Goal: Check status: Check status

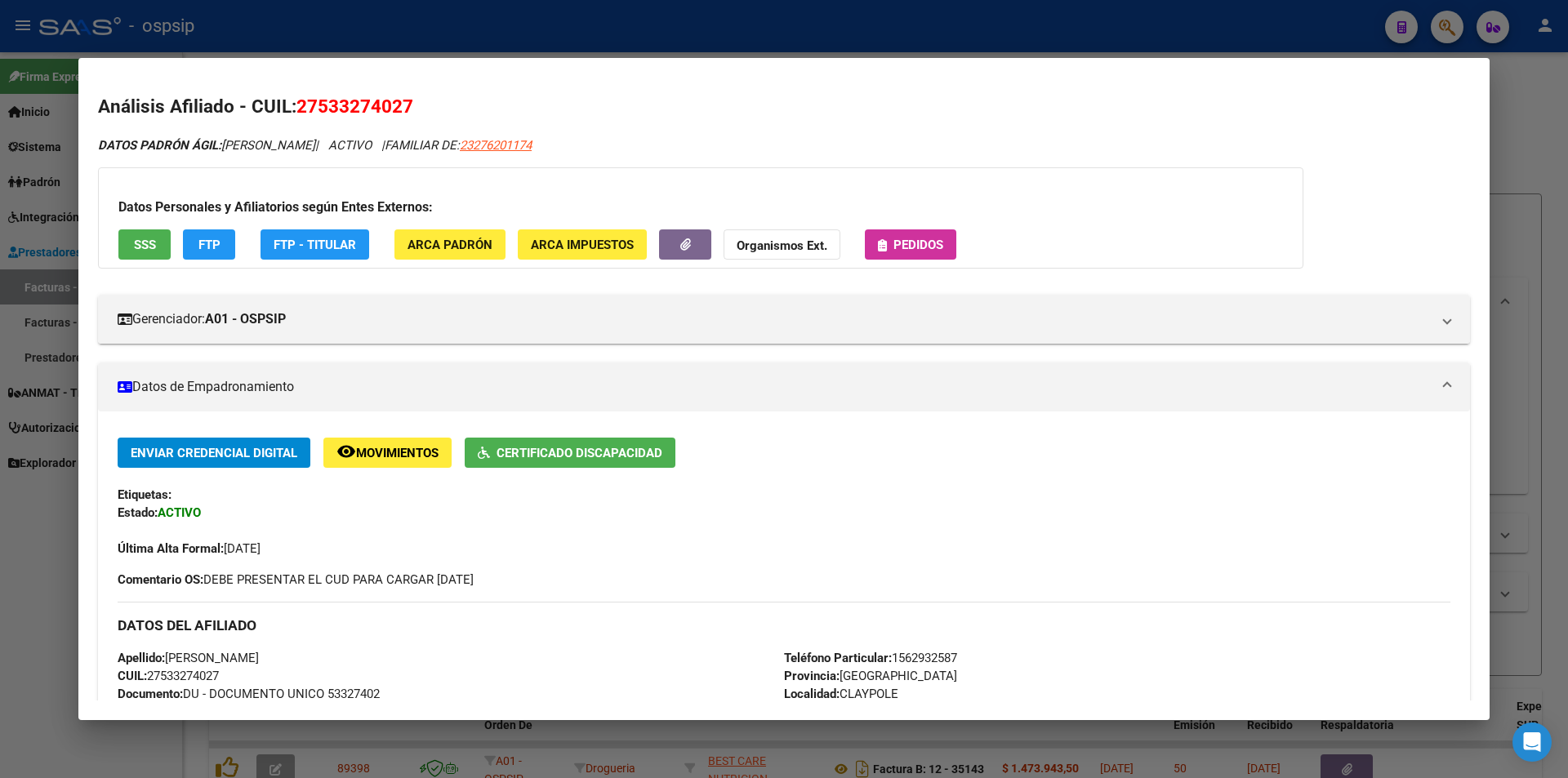
scroll to position [82, 0]
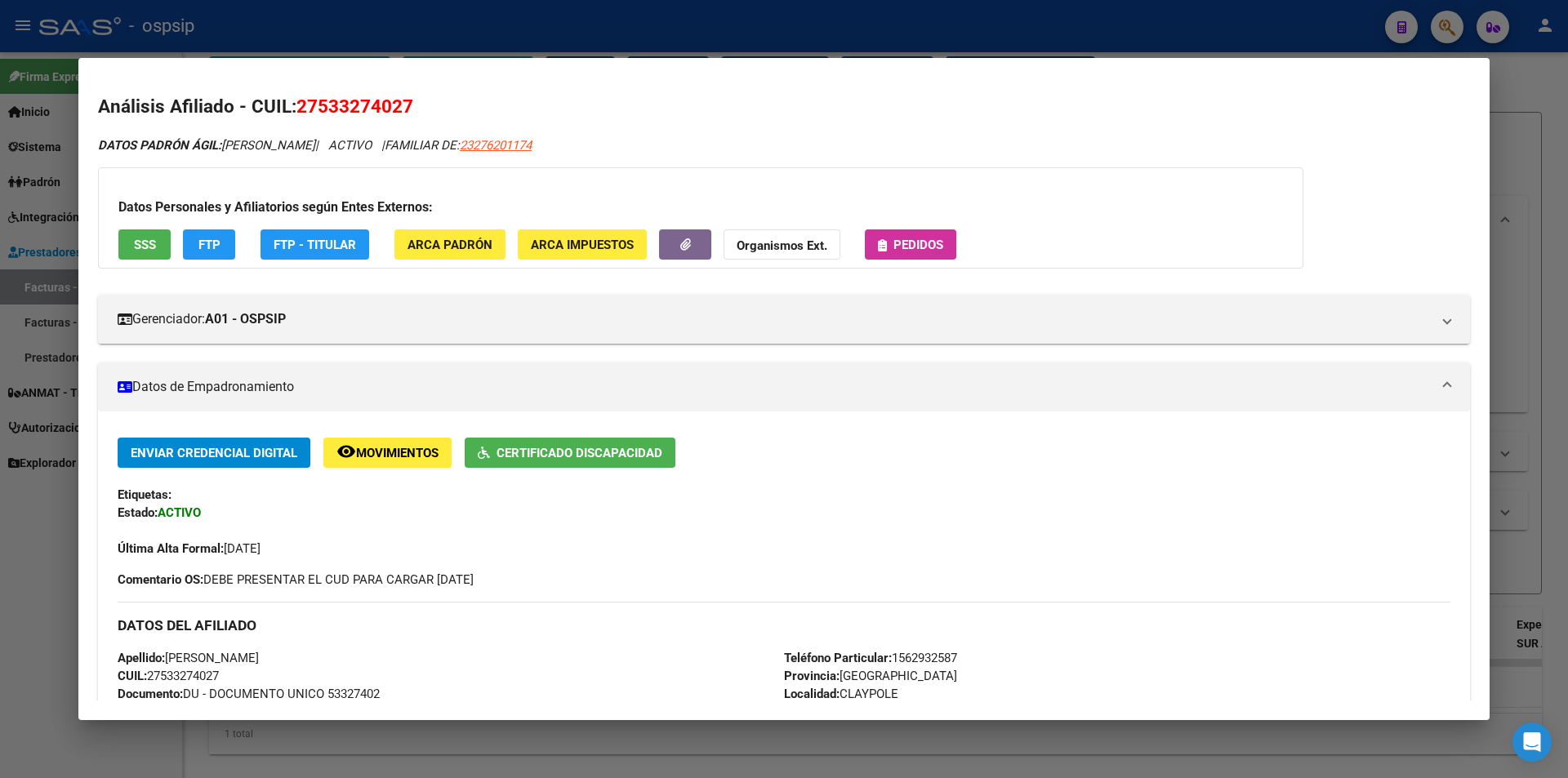
click at [38, 463] on div at bounding box center [784, 389] width 1568 height 778
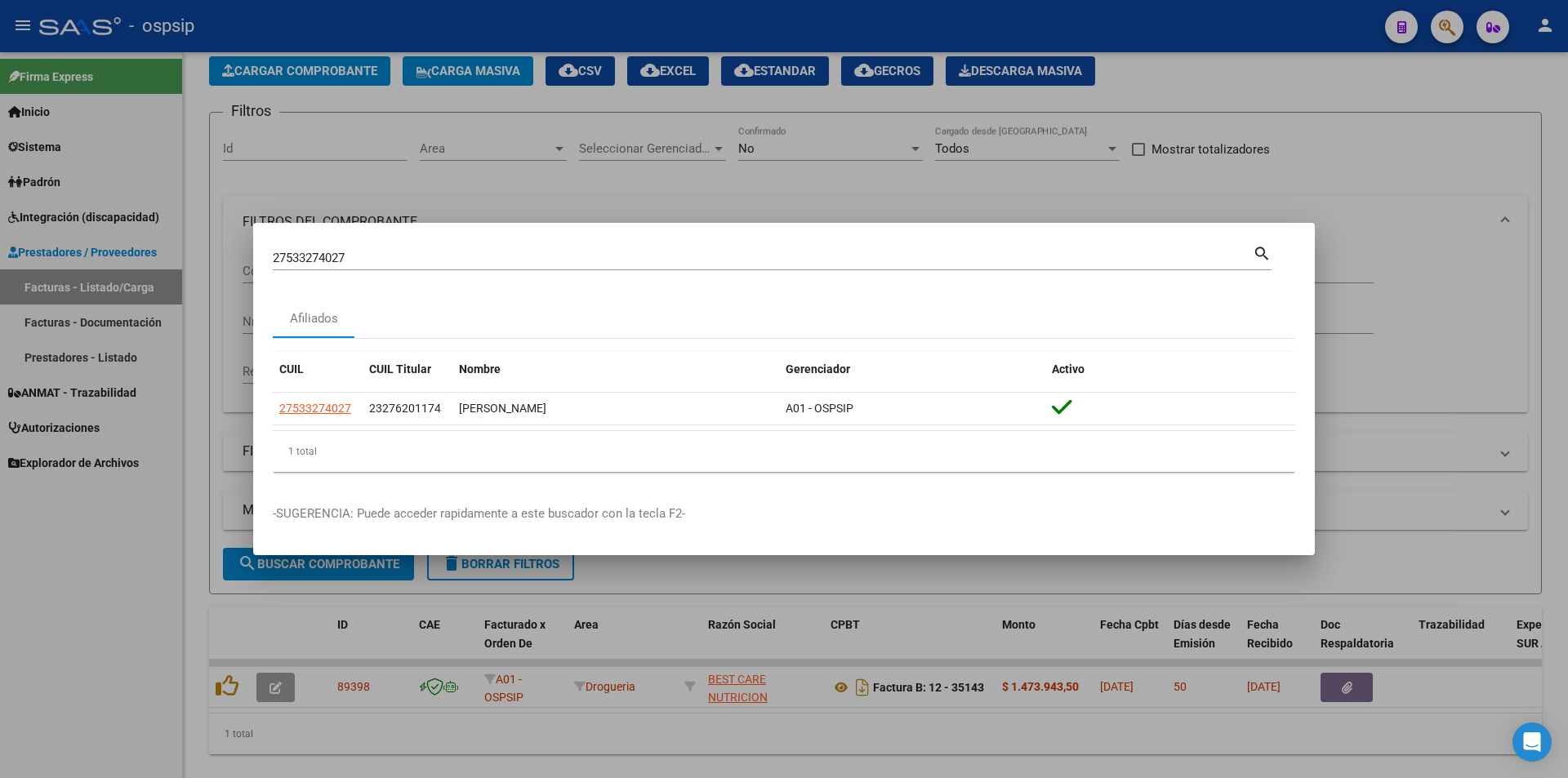
click at [559, 179] on div at bounding box center [784, 389] width 1568 height 778
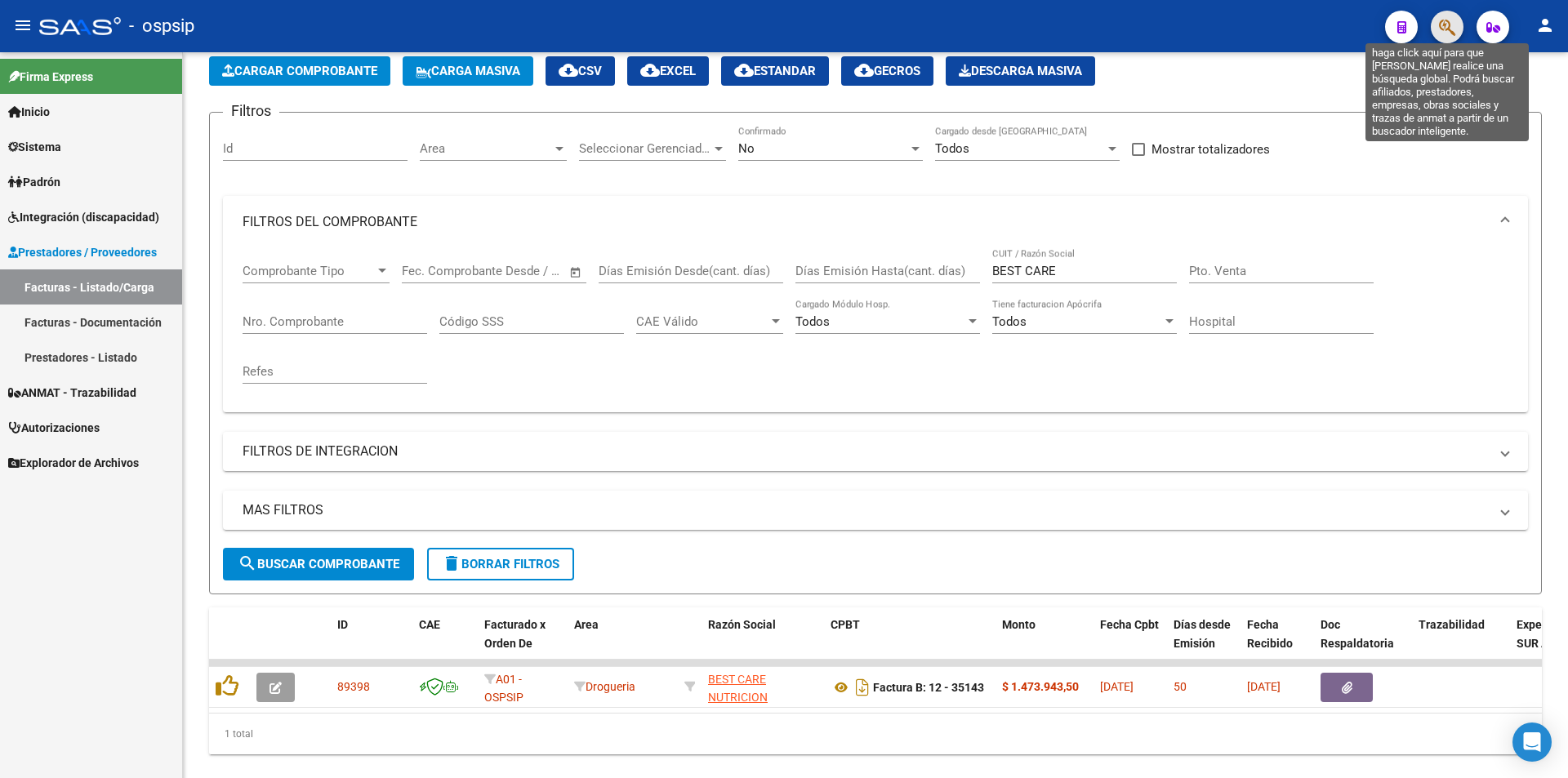
click at [1444, 26] on icon "button" at bounding box center [1447, 28] width 17 height 19
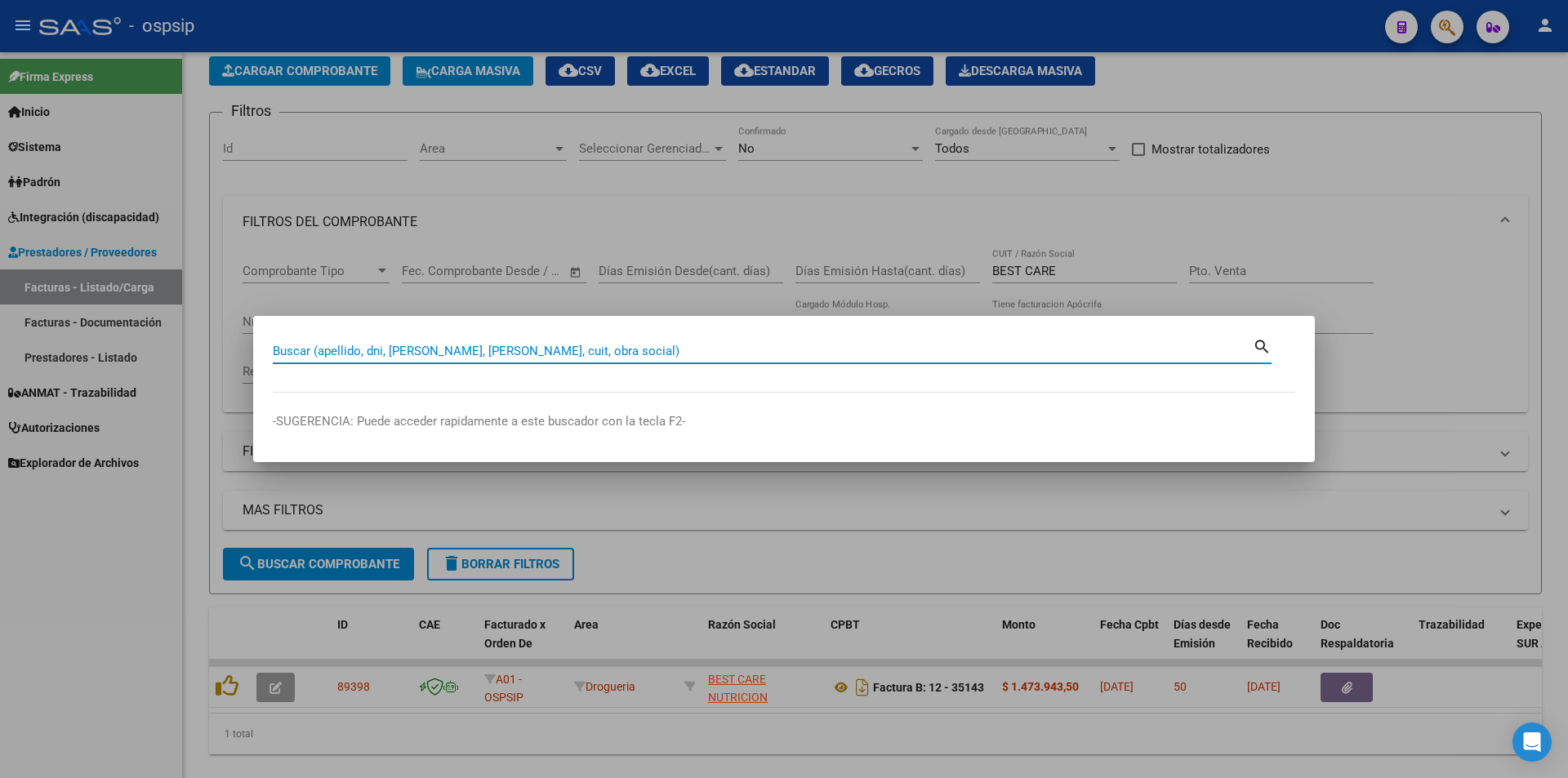
click at [293, 348] on input "Buscar (apellido, dni, cuil, nro traspaso, cuit, obra social)" at bounding box center [762, 351] width 980 height 15
type input "20442869104"
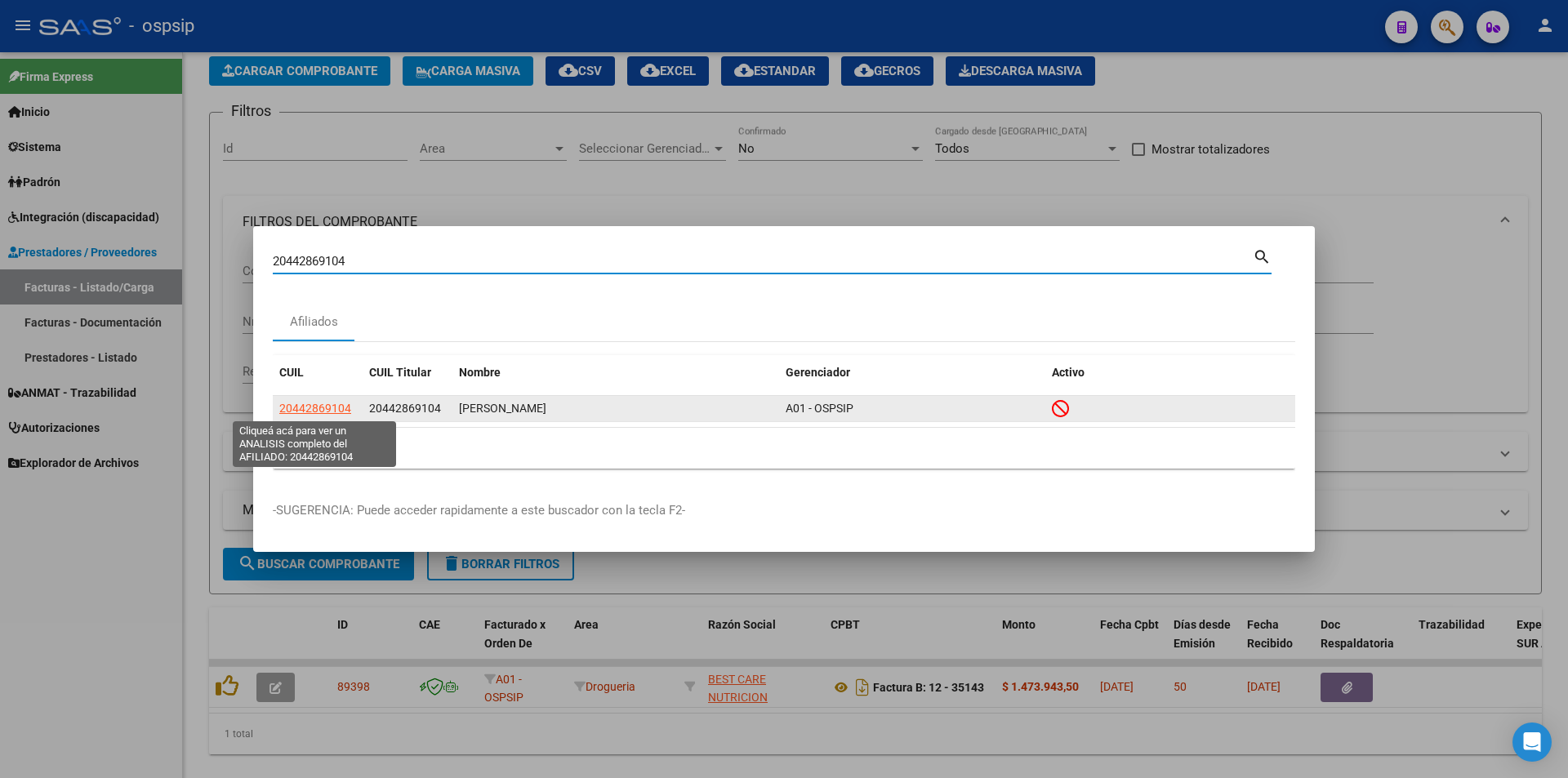
click at [322, 406] on span "20442869104" at bounding box center [315, 408] width 72 height 13
type textarea "20442869104"
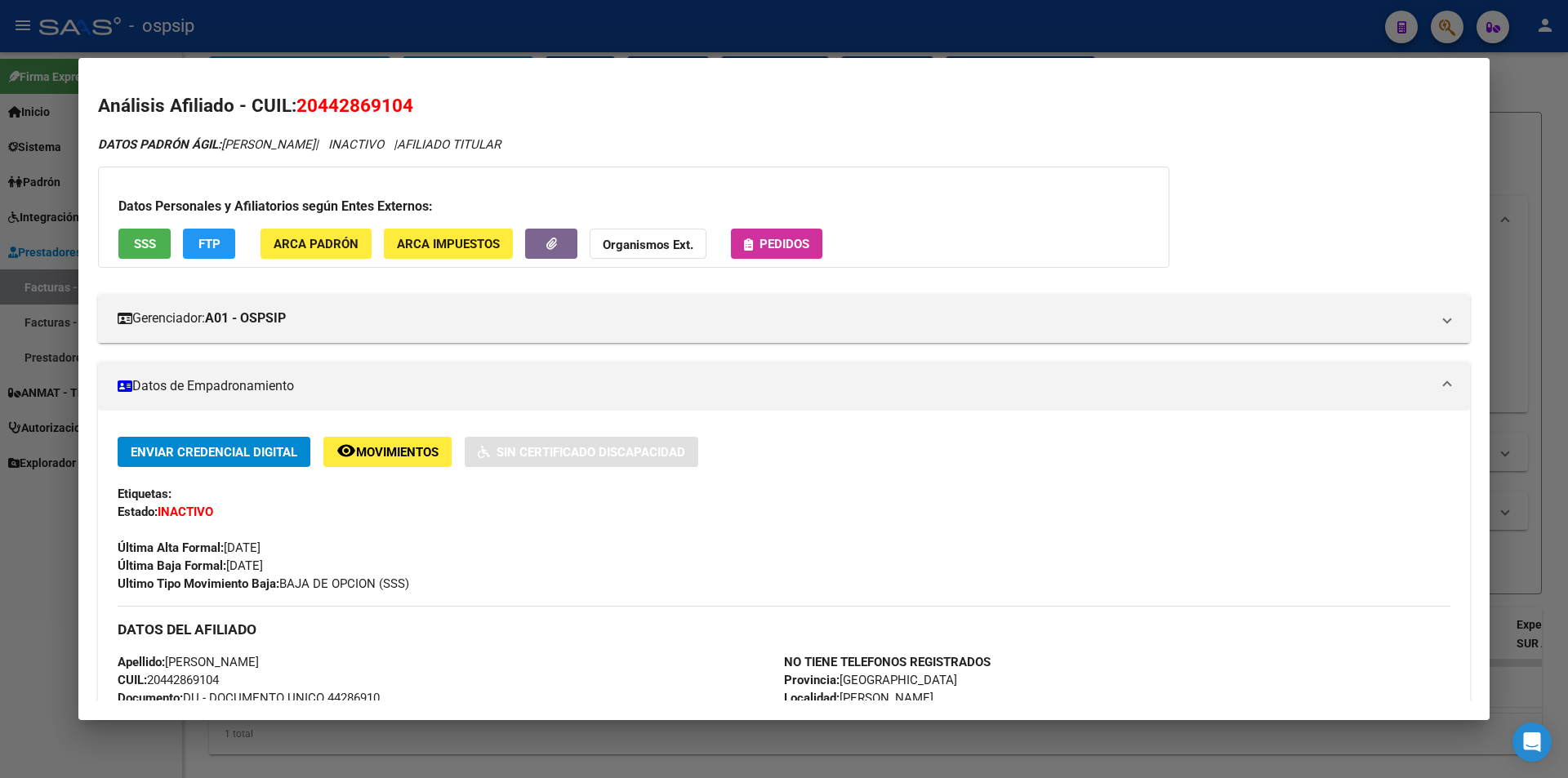
scroll to position [0, 0]
click at [33, 538] on div at bounding box center [784, 389] width 1568 height 778
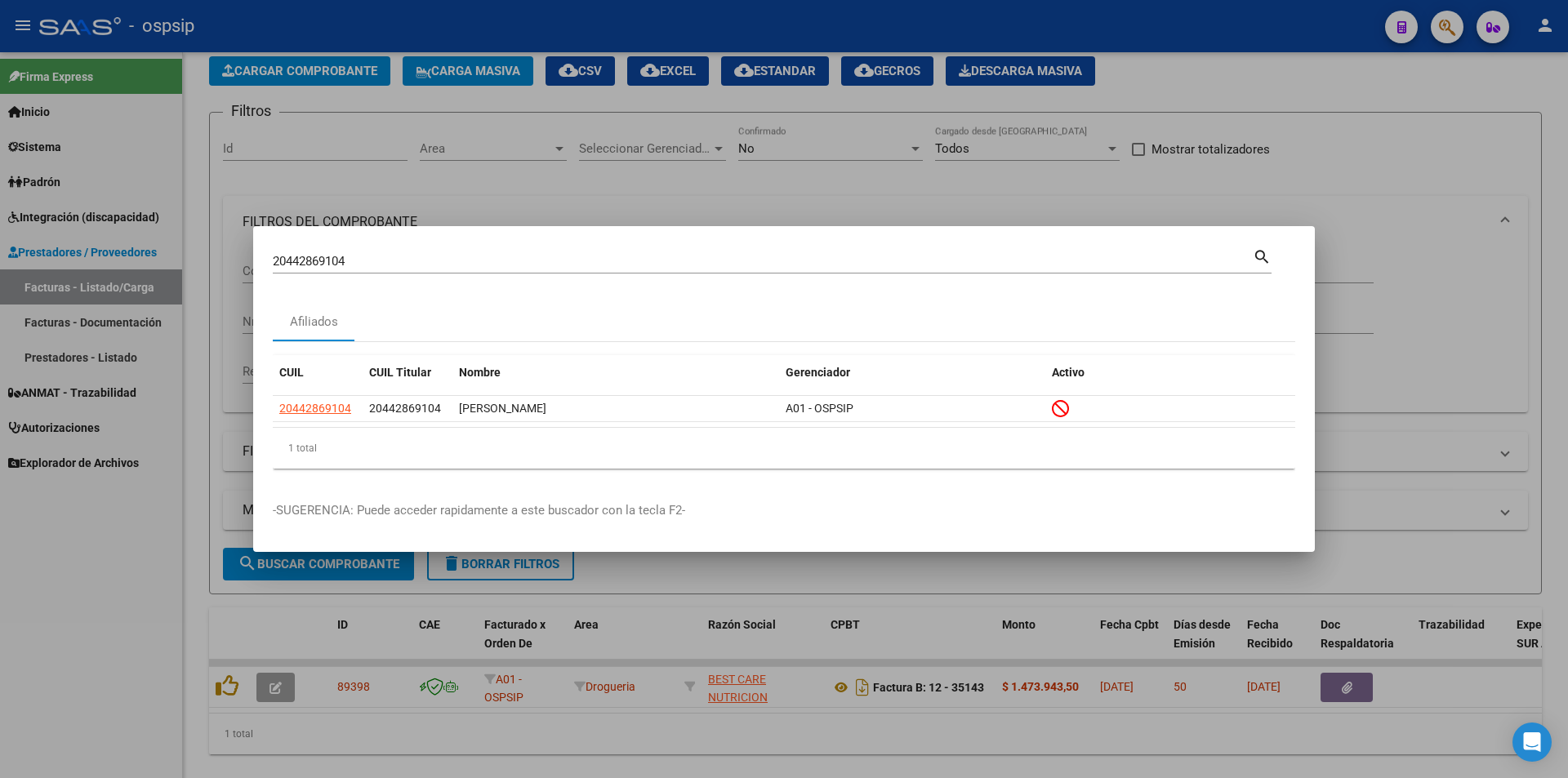
click at [1009, 204] on div at bounding box center [784, 389] width 1568 height 778
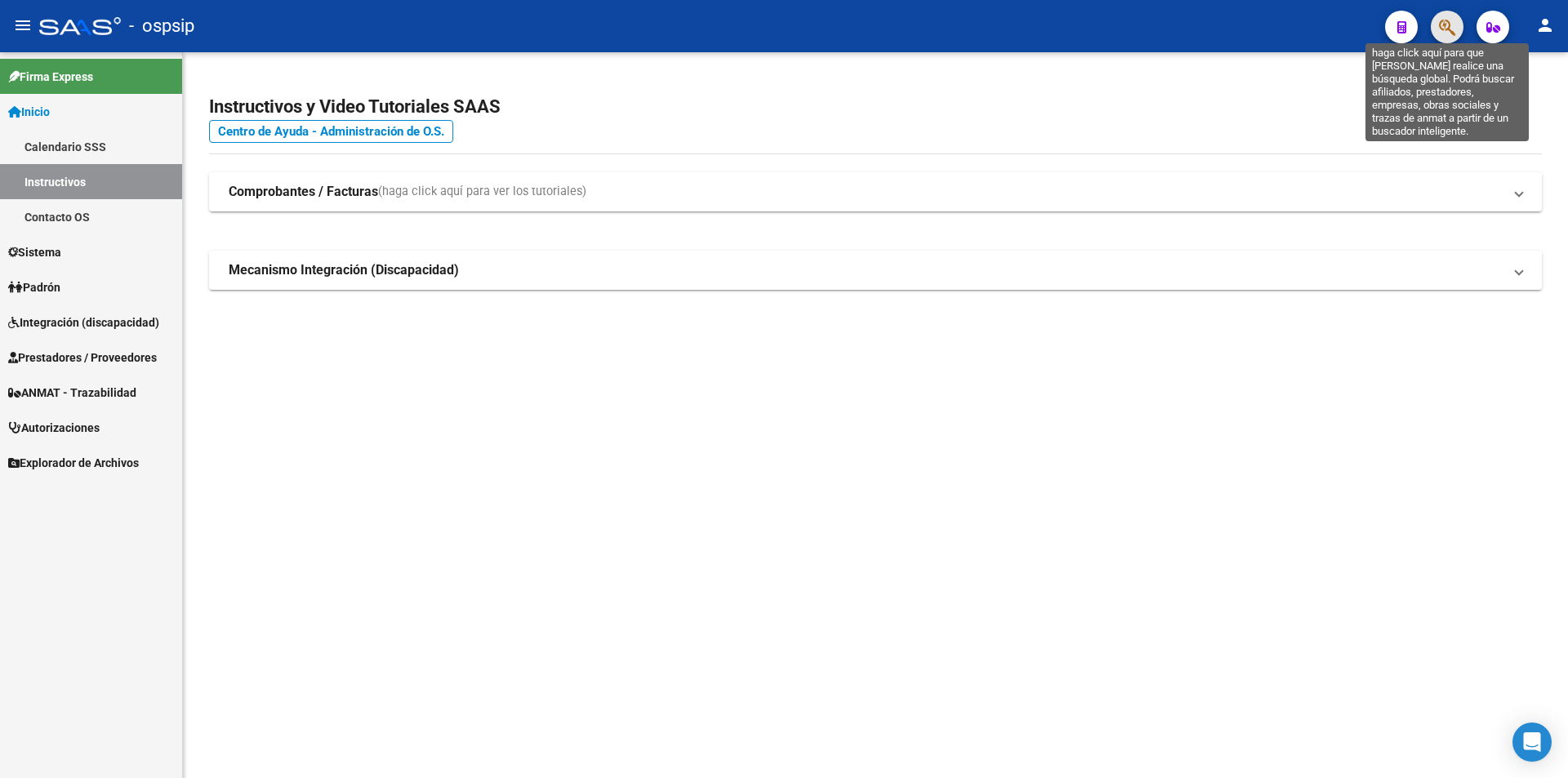
click at [1444, 21] on icon "button" at bounding box center [1447, 28] width 17 height 19
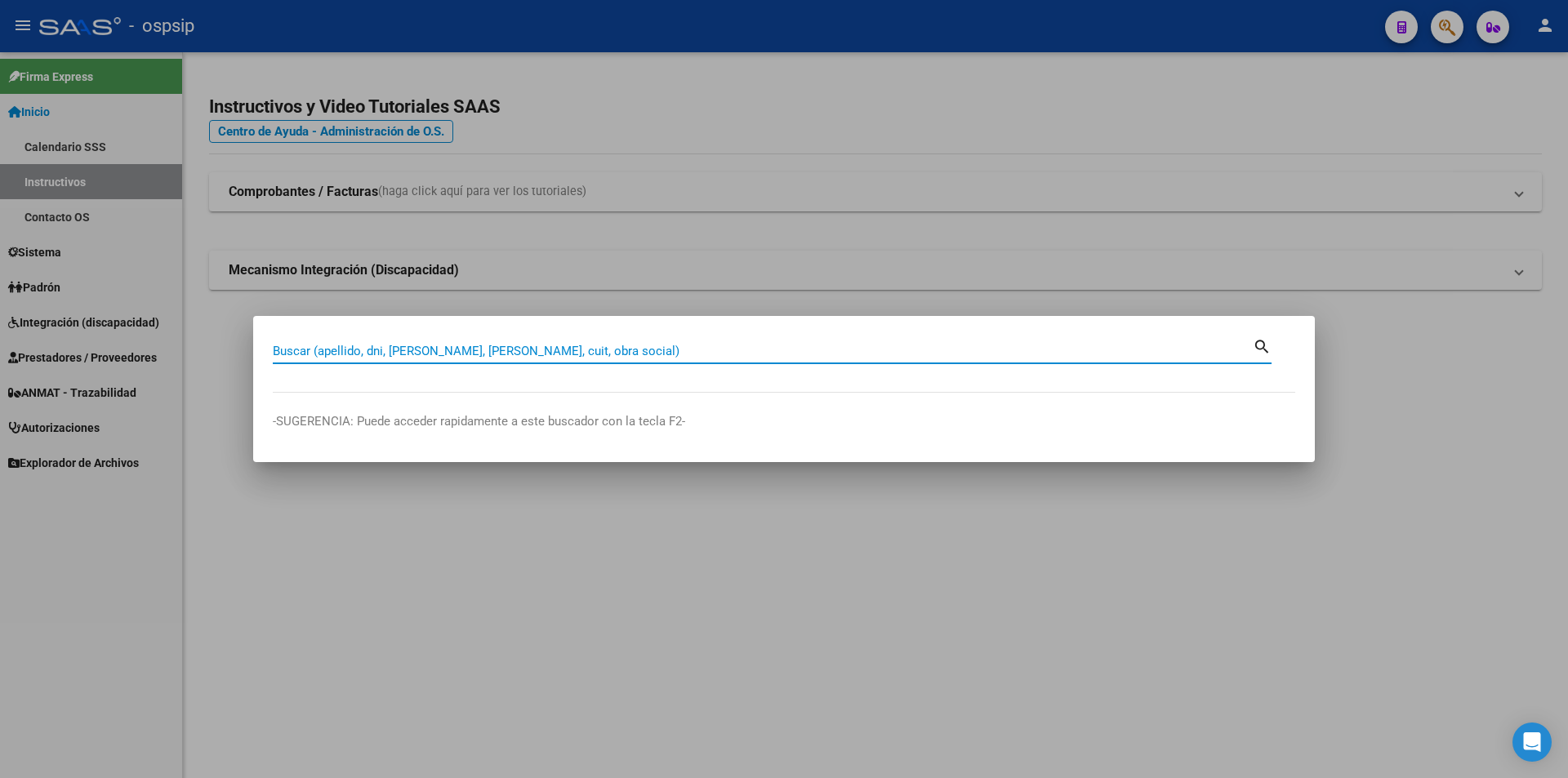
click at [299, 347] on input "Buscar (apellido, dni, cuil, nro traspaso, cuit, obra social)" at bounding box center [762, 351] width 980 height 15
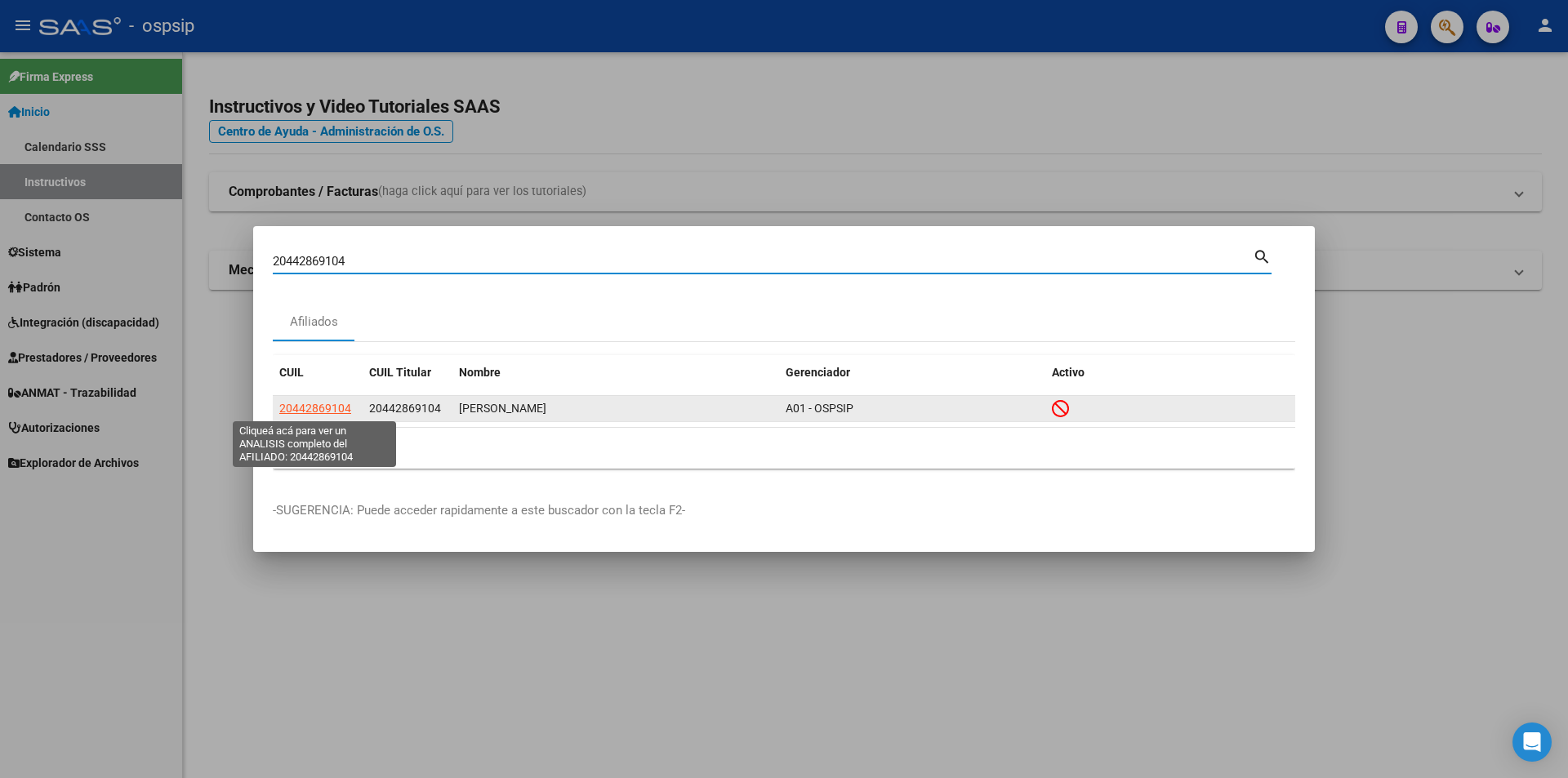
click at [310, 411] on span "20442869104" at bounding box center [315, 408] width 72 height 13
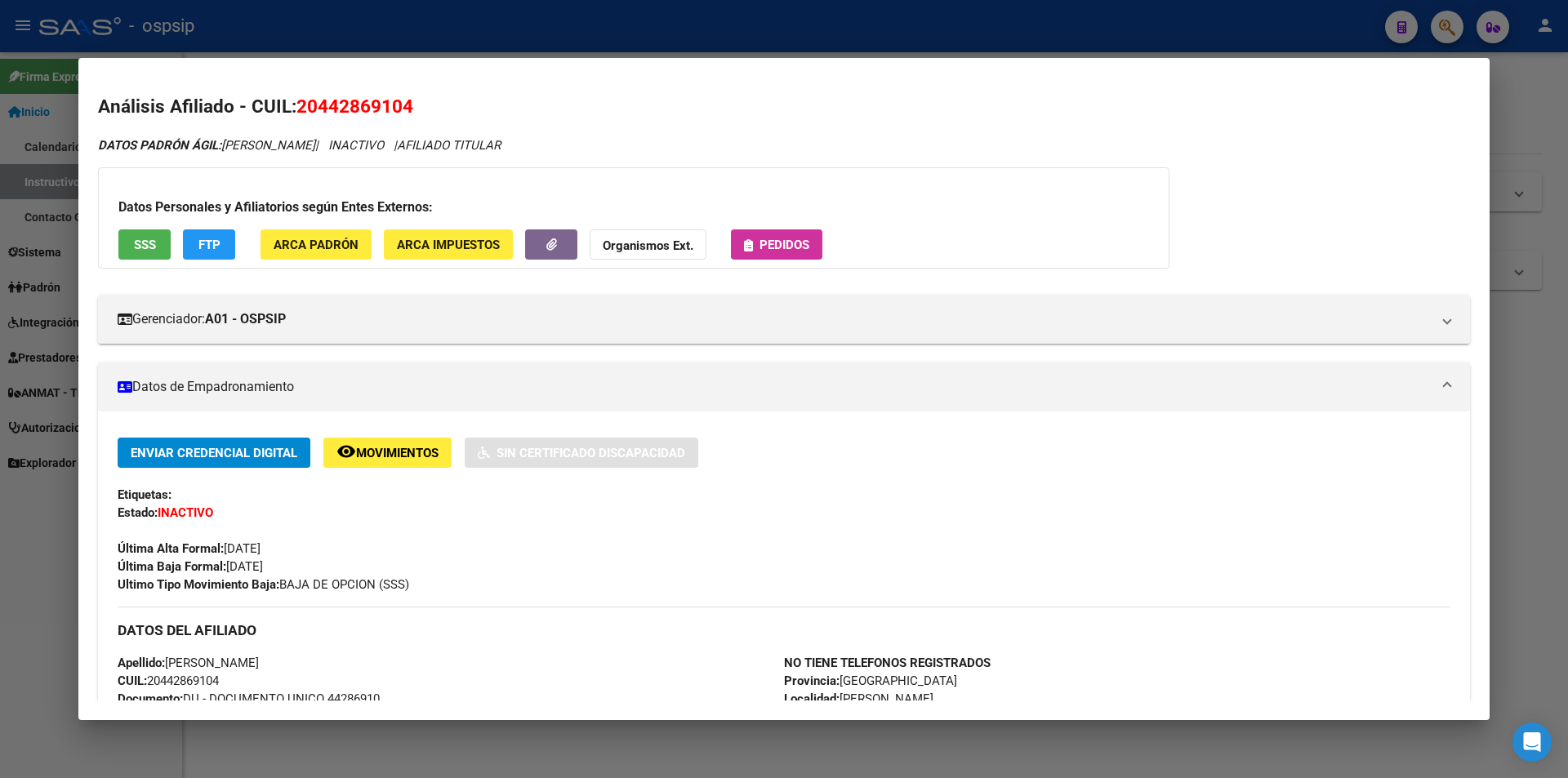
click at [50, 297] on div at bounding box center [784, 389] width 1568 height 778
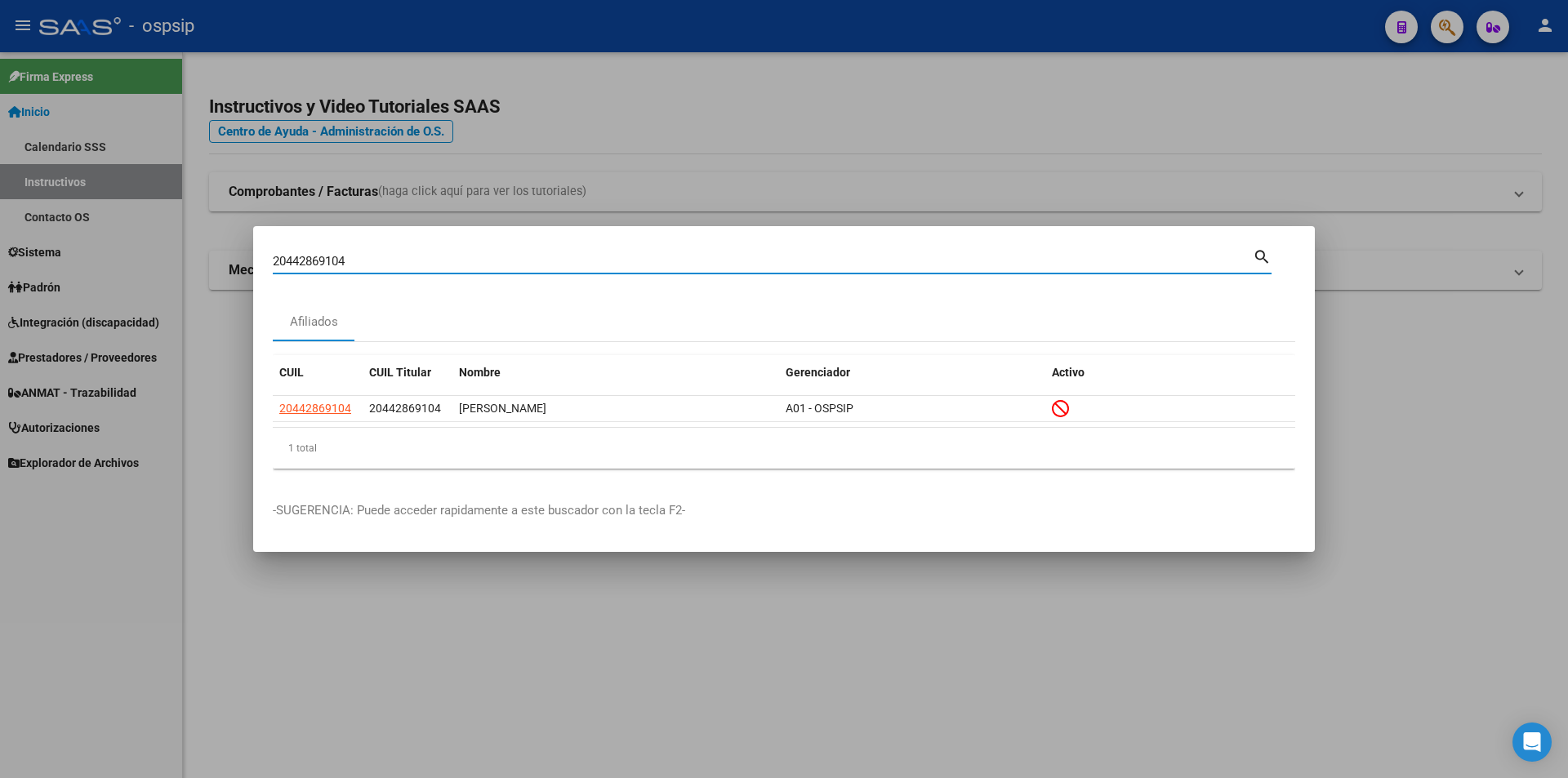
click at [373, 263] on input "20442869104" at bounding box center [762, 261] width 980 height 15
type input "20553540101"
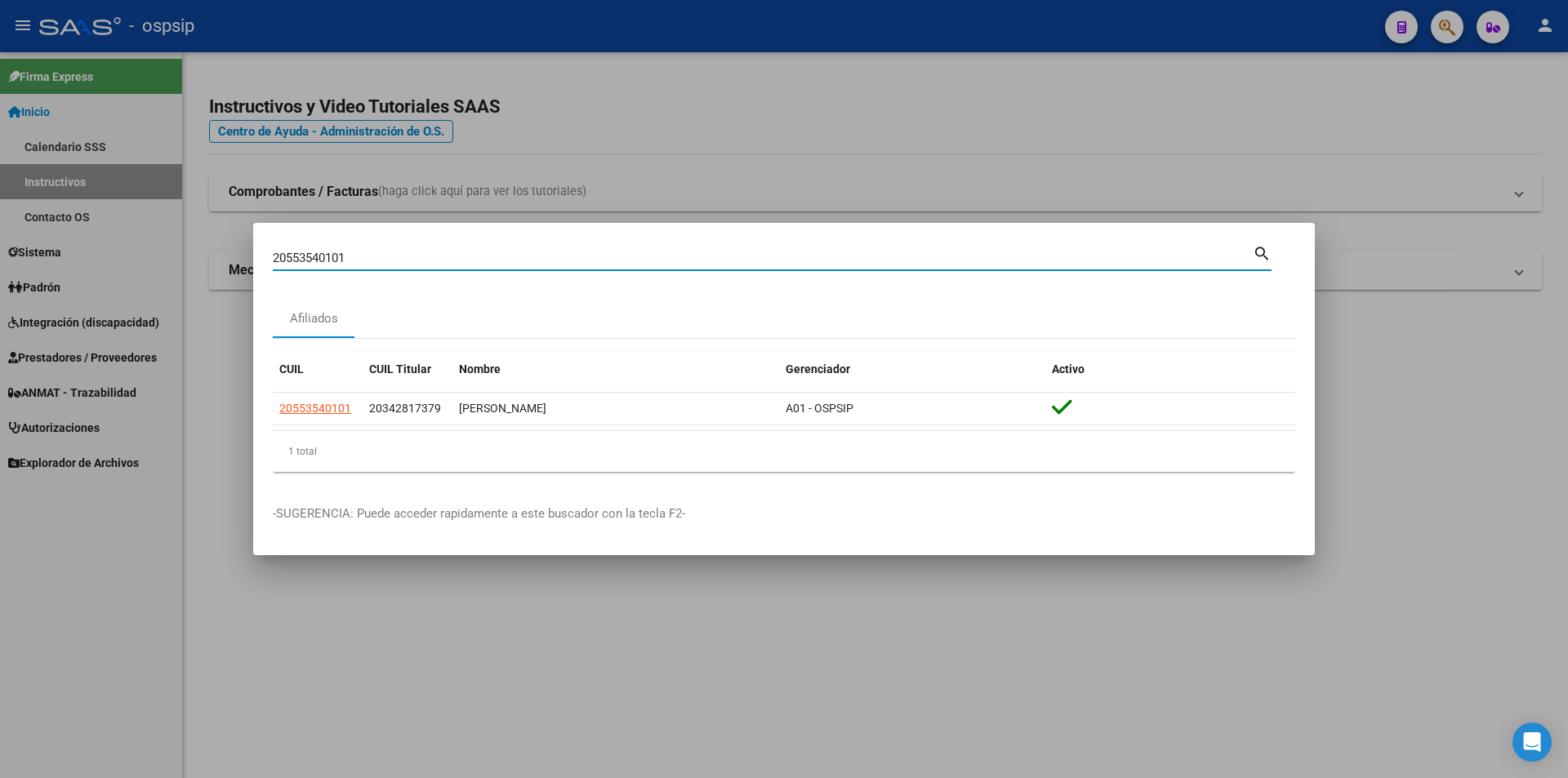
click at [609, 121] on div at bounding box center [784, 389] width 1568 height 778
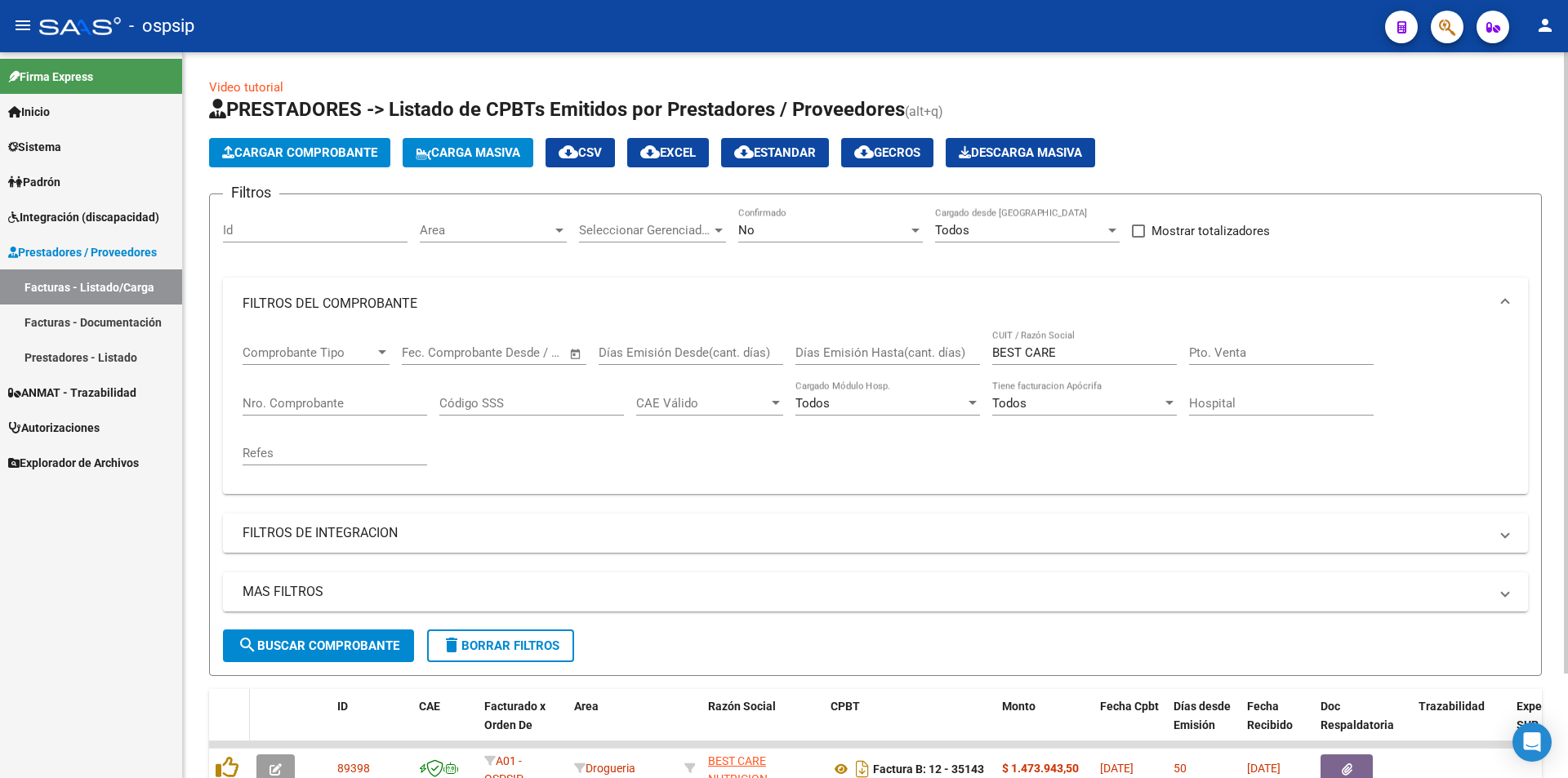
scroll to position [82, 0]
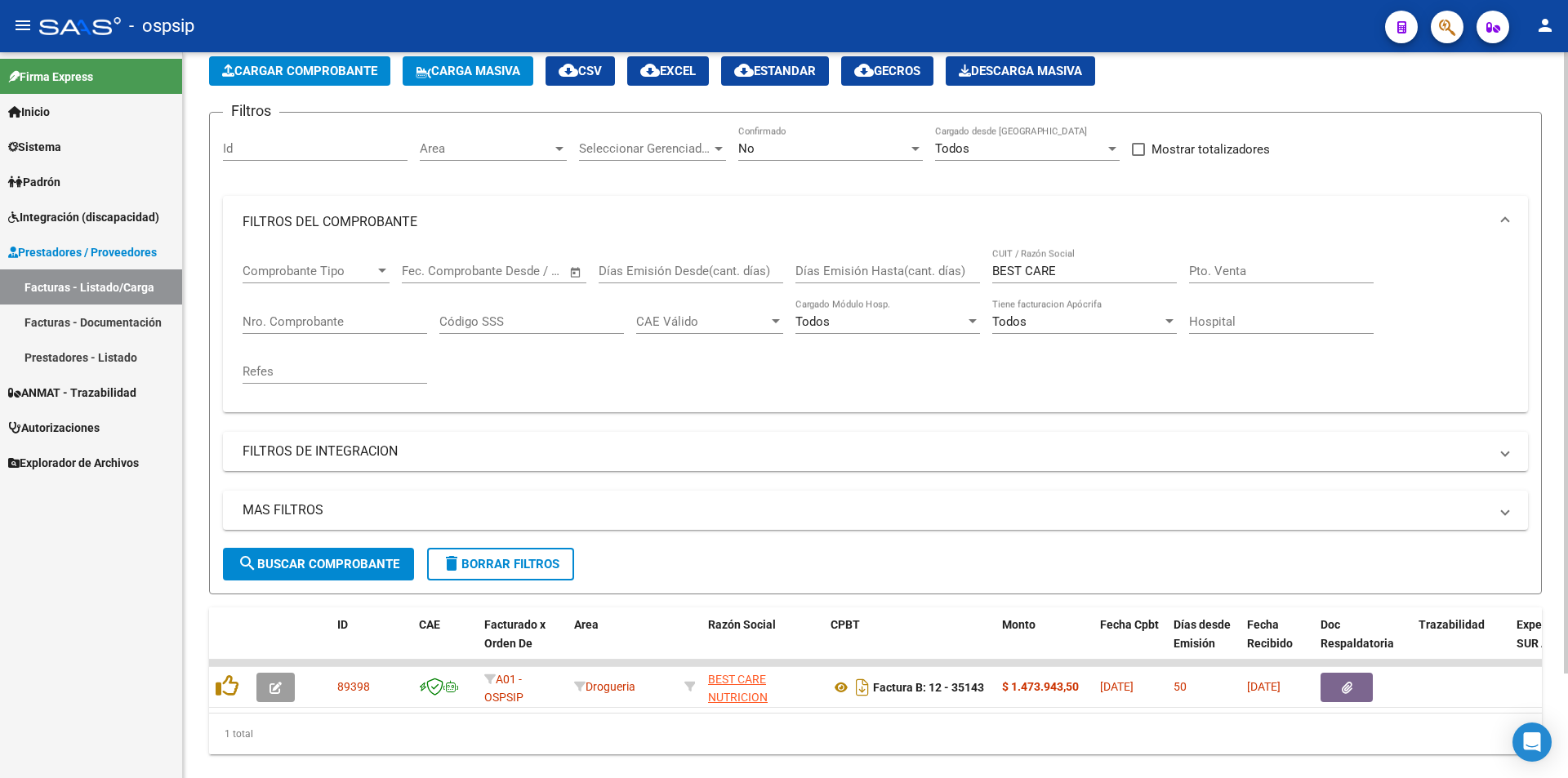
click at [316, 315] on input "Nro. Comprobante" at bounding box center [335, 321] width 185 height 15
type input "5795"
click at [1074, 267] on input "BEST CARE" at bounding box center [1085, 271] width 185 height 15
type input "B"
type input "COMPAÑIA"
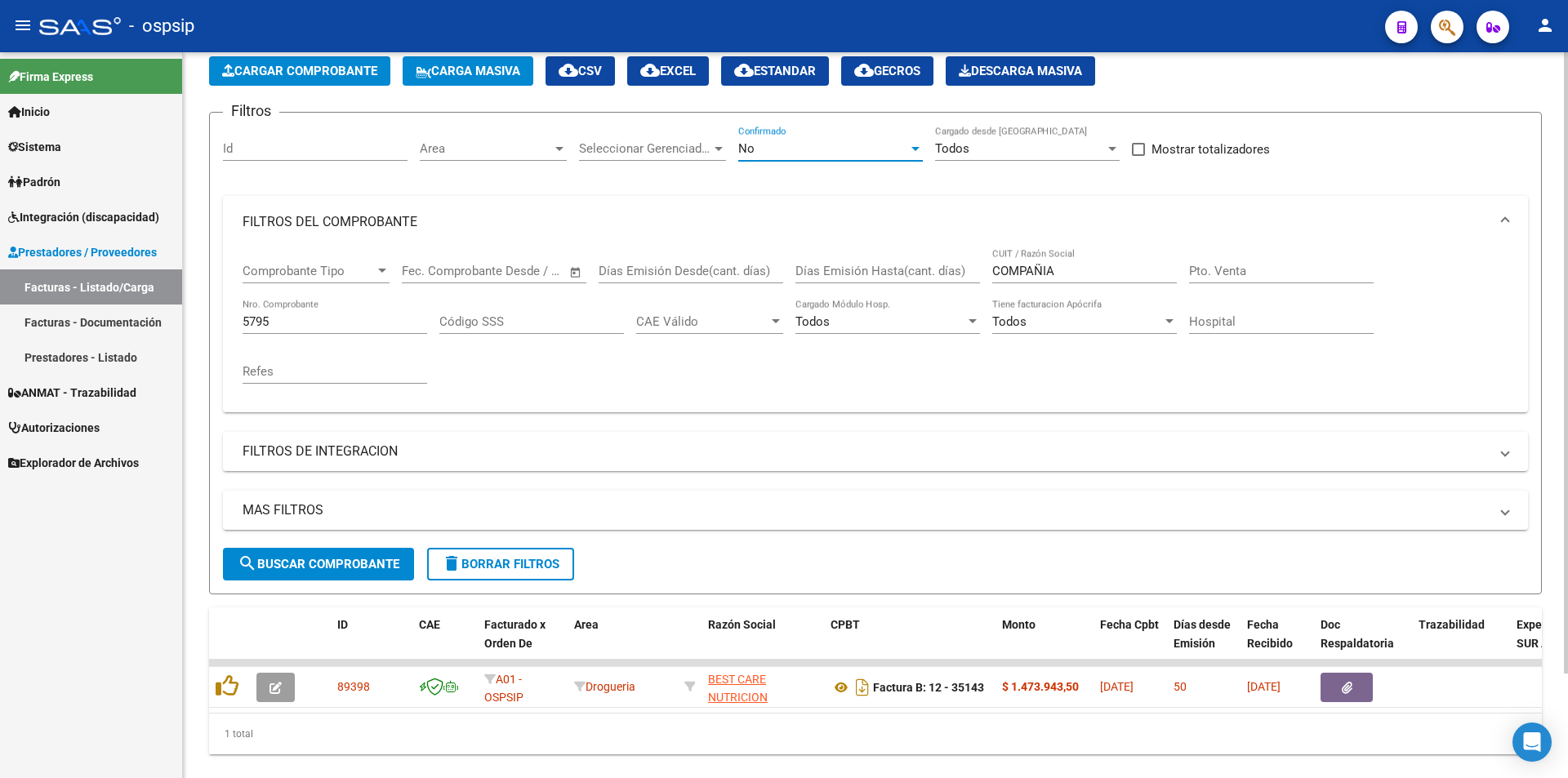
click at [913, 147] on div at bounding box center [915, 149] width 8 height 4
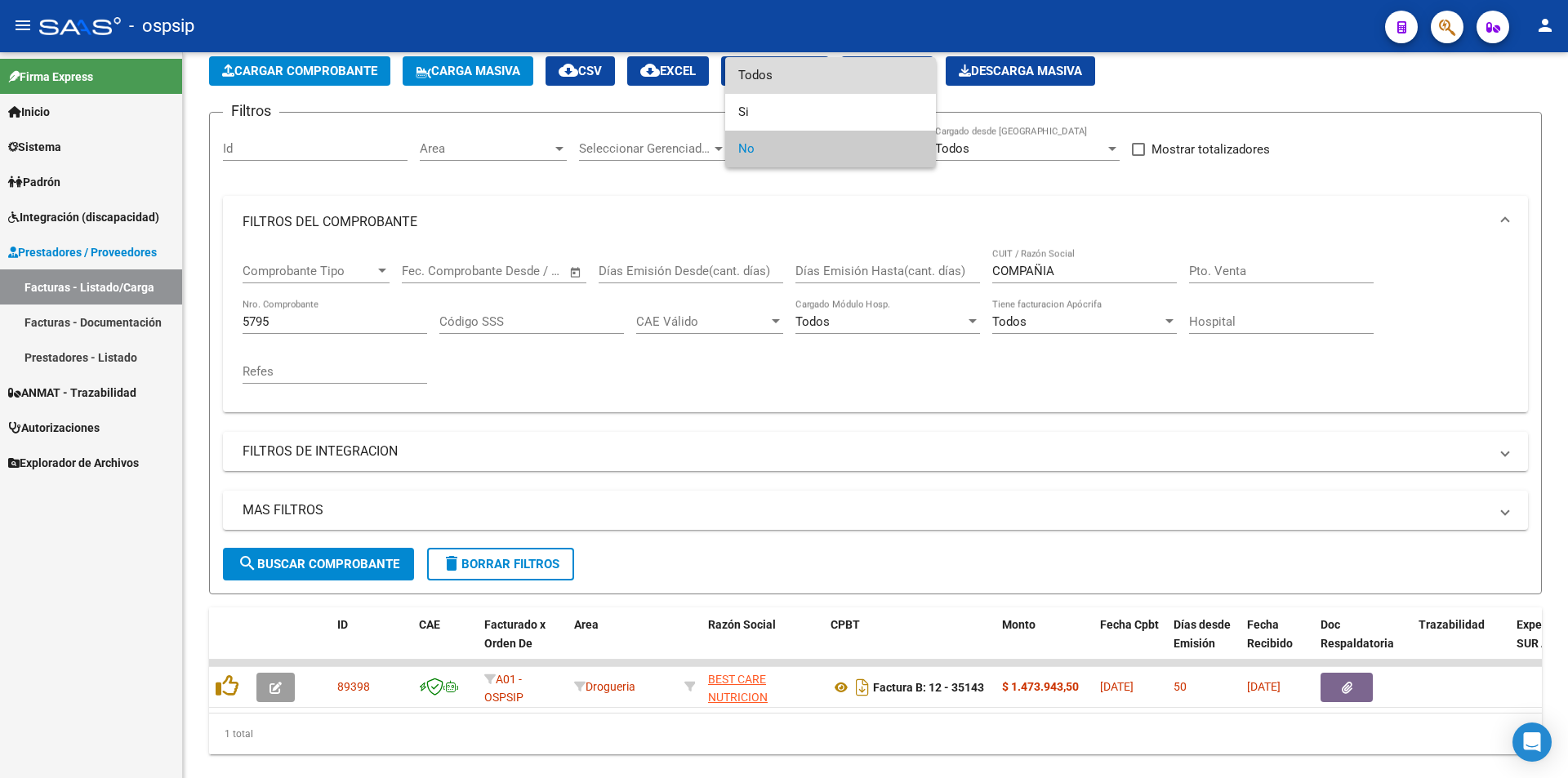
click at [760, 76] on span "Todos" at bounding box center [831, 76] width 185 height 37
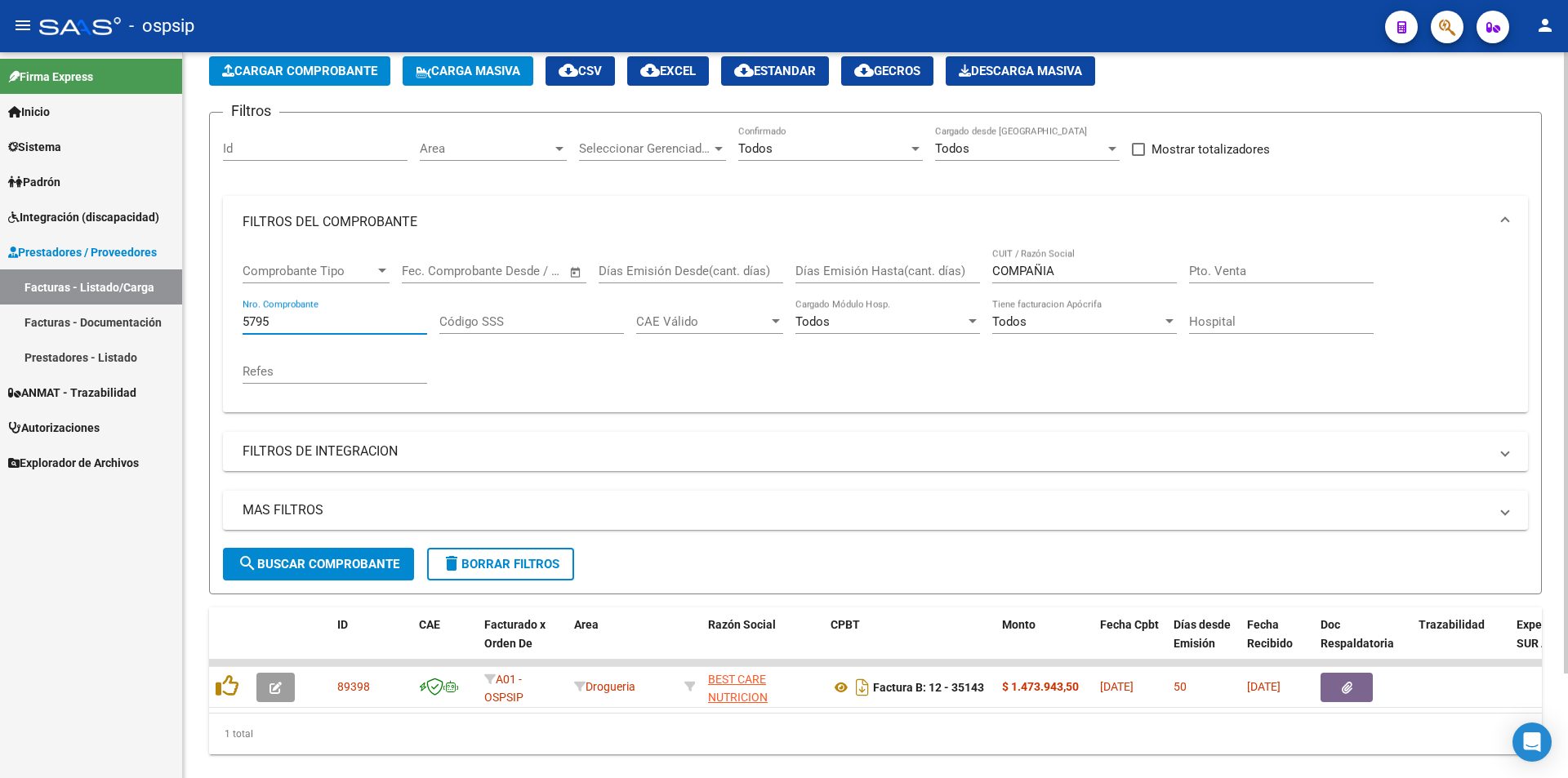
click at [296, 326] on input "5795" at bounding box center [335, 321] width 185 height 15
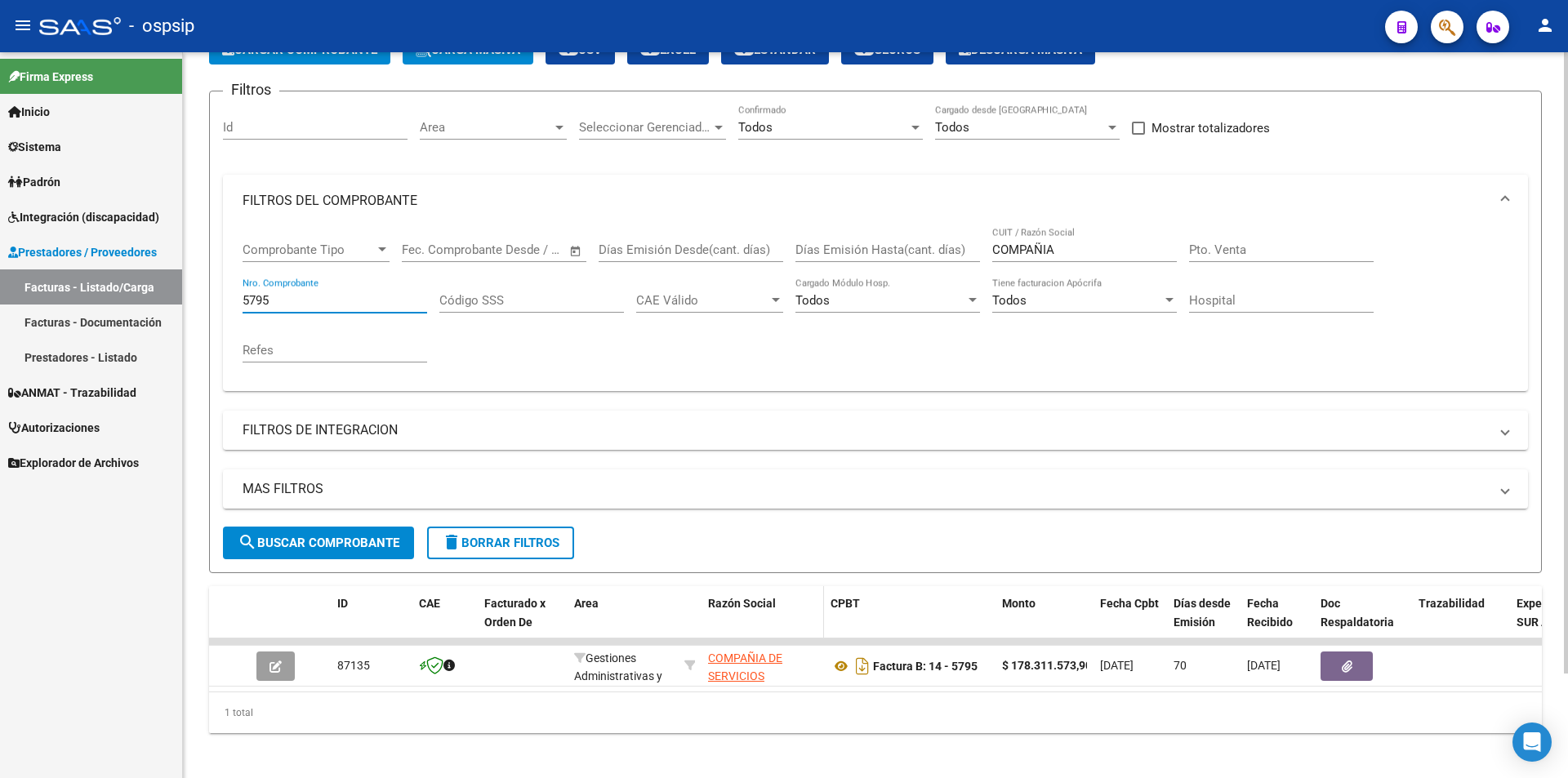
scroll to position [123, 0]
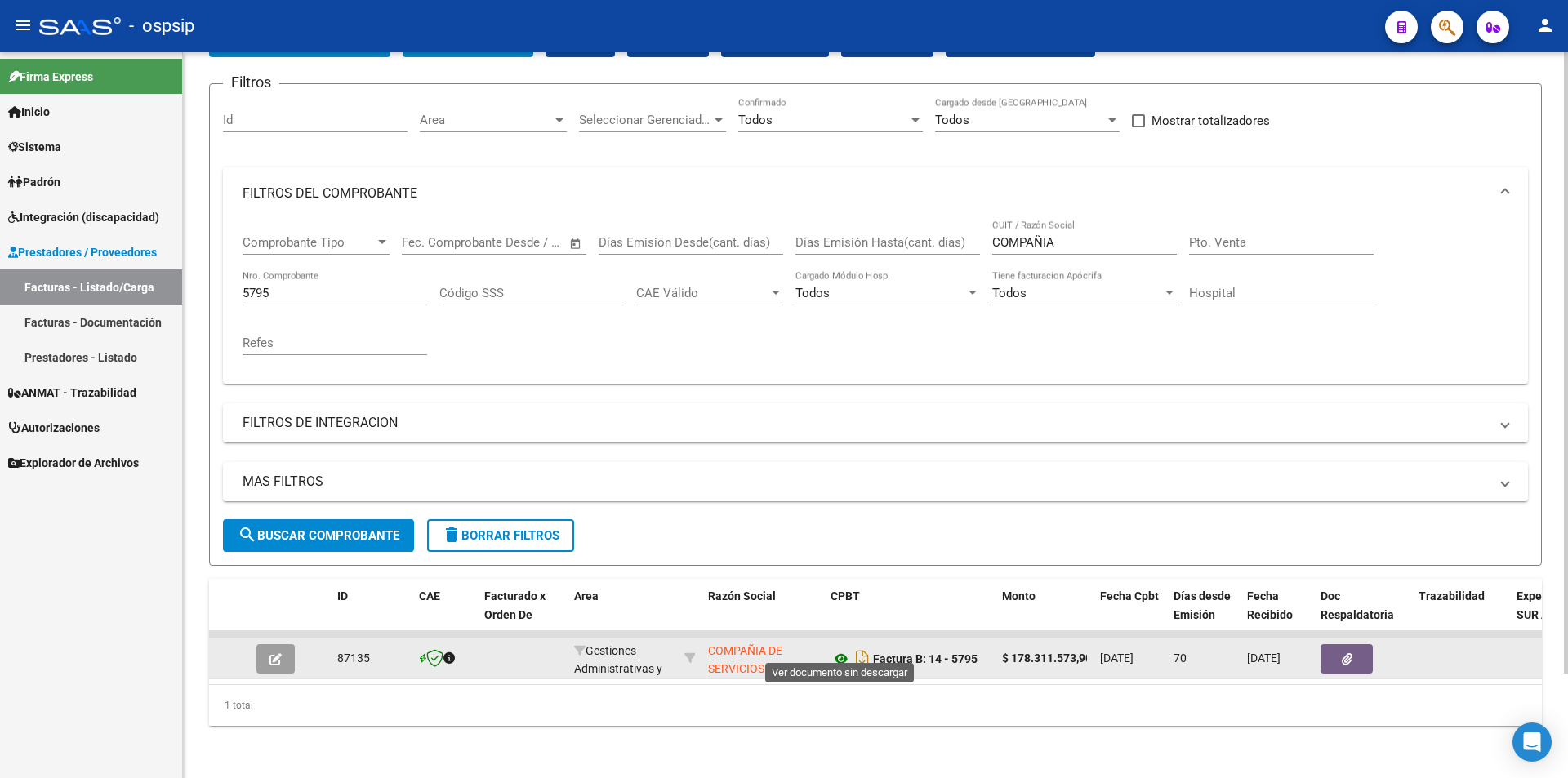
click at [842, 649] on icon at bounding box center [841, 659] width 21 height 20
click at [861, 647] on icon "Descargar documento" at bounding box center [862, 660] width 21 height 26
click at [1346, 653] on icon "button" at bounding box center [1347, 660] width 10 height 12
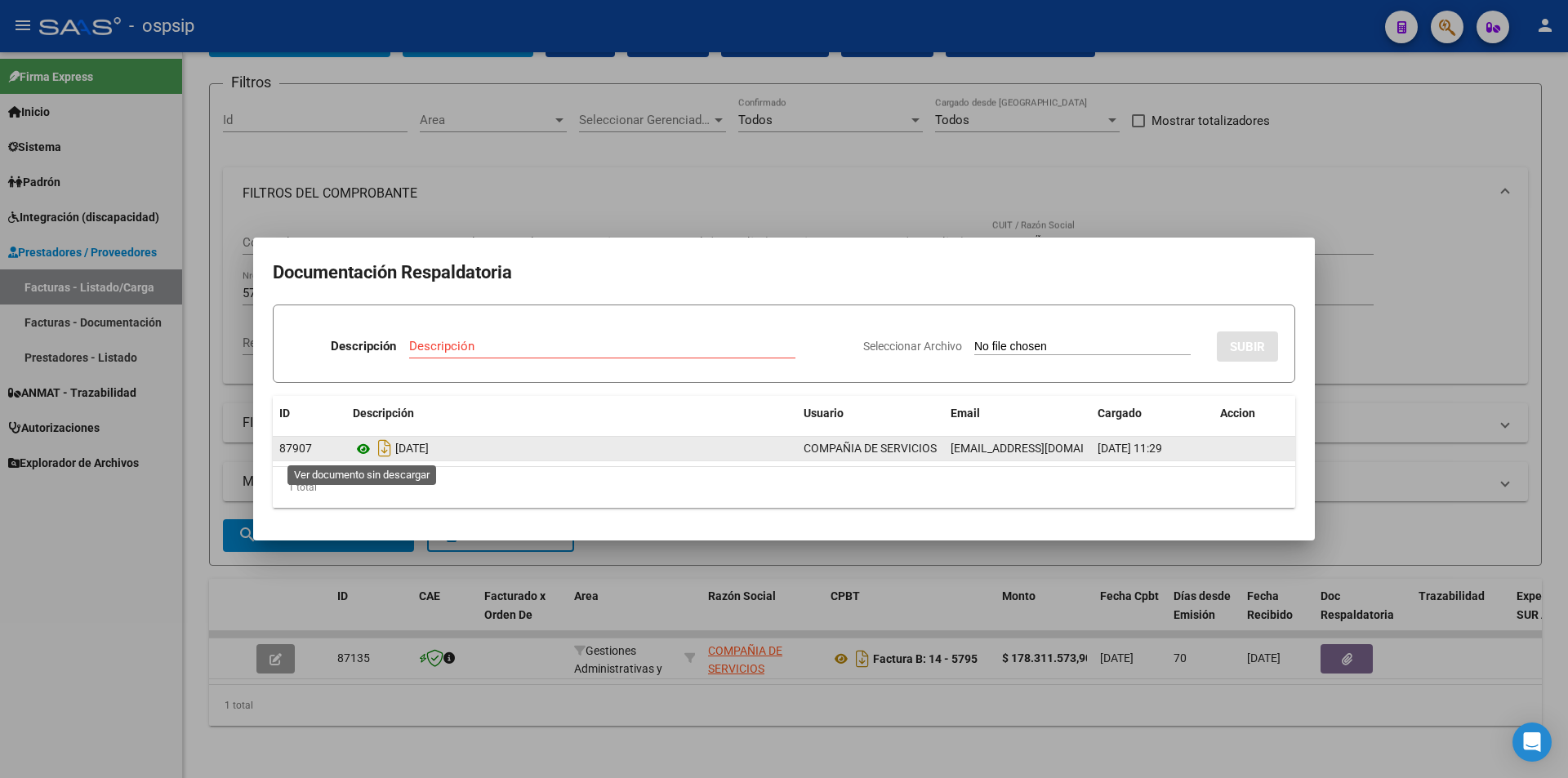
click at [362, 450] on icon at bounding box center [363, 449] width 21 height 20
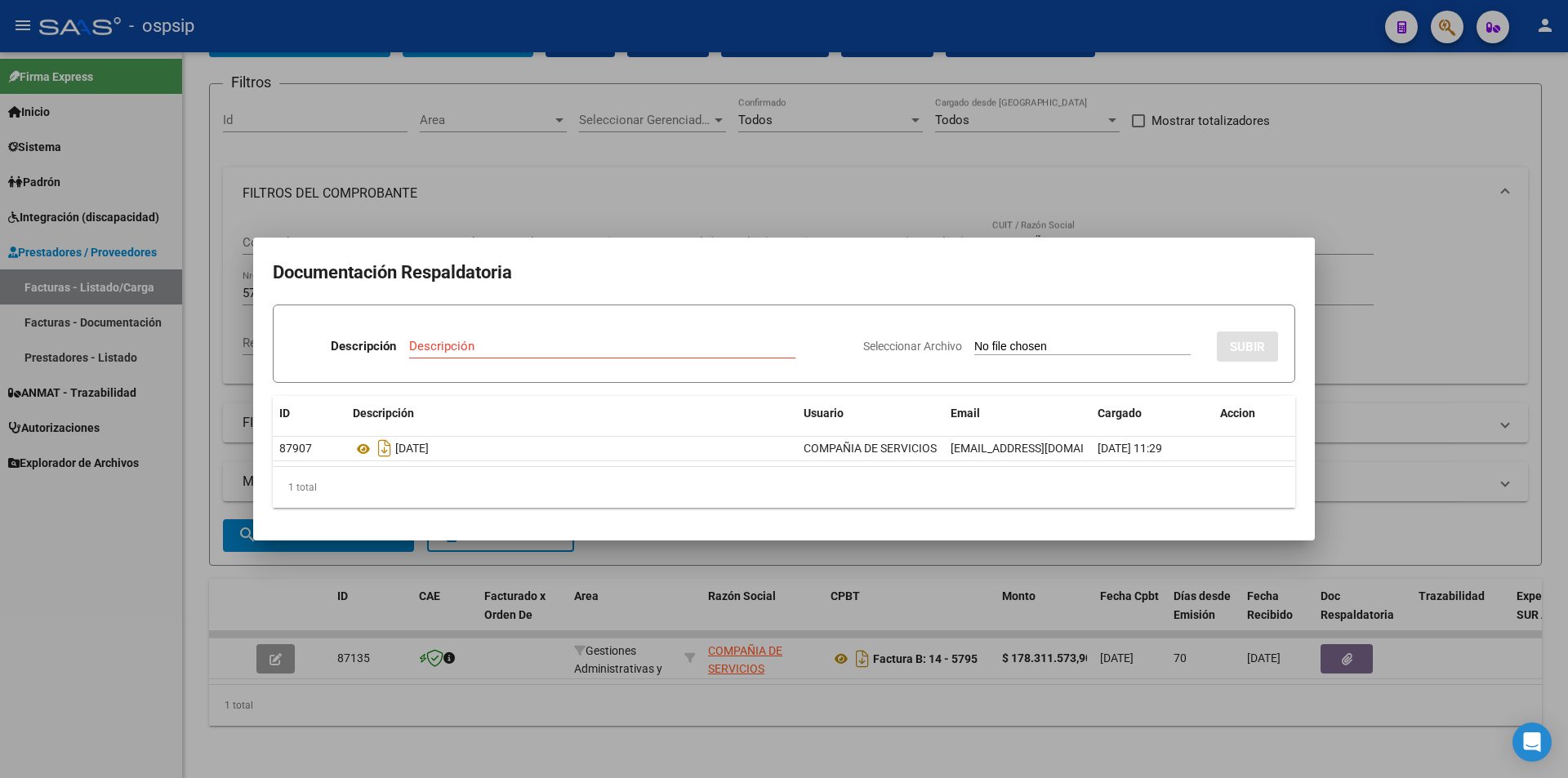
click at [806, 184] on div at bounding box center [784, 389] width 1568 height 778
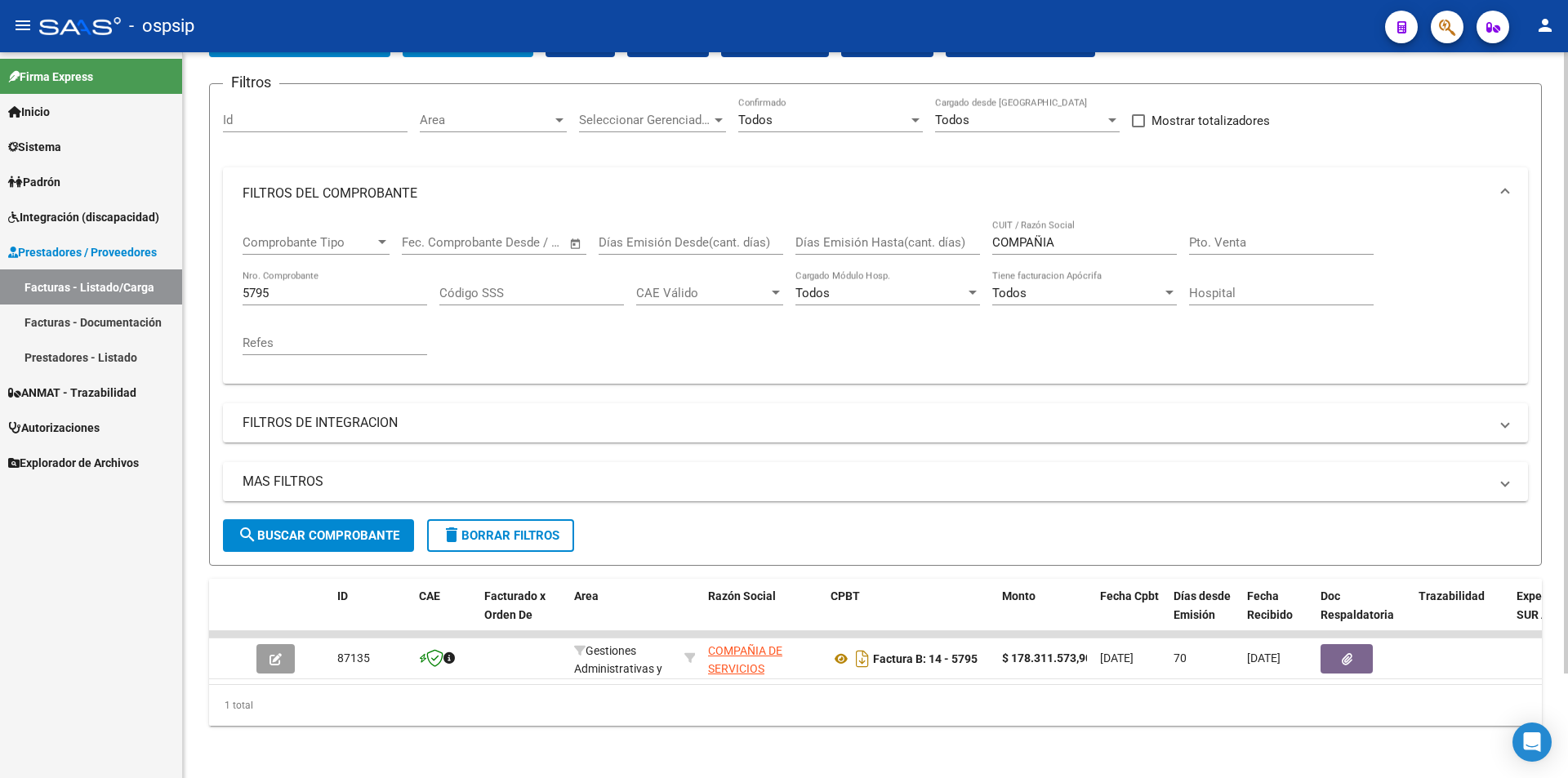
click at [322, 286] on input "5795" at bounding box center [335, 293] width 185 height 15
type input "5"
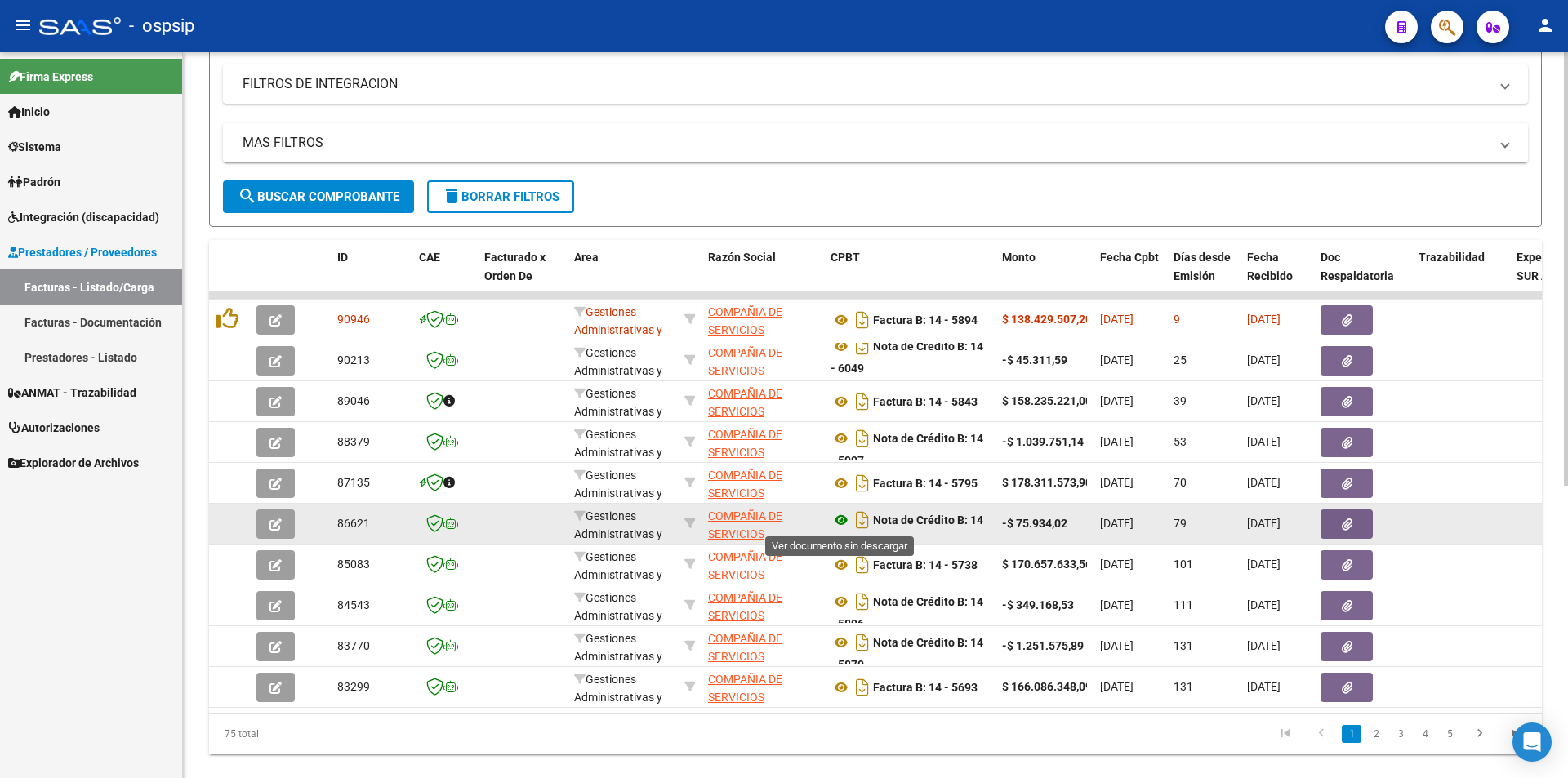
scroll to position [10, 0]
click at [842, 511] on icon at bounding box center [841, 511] width 21 height 20
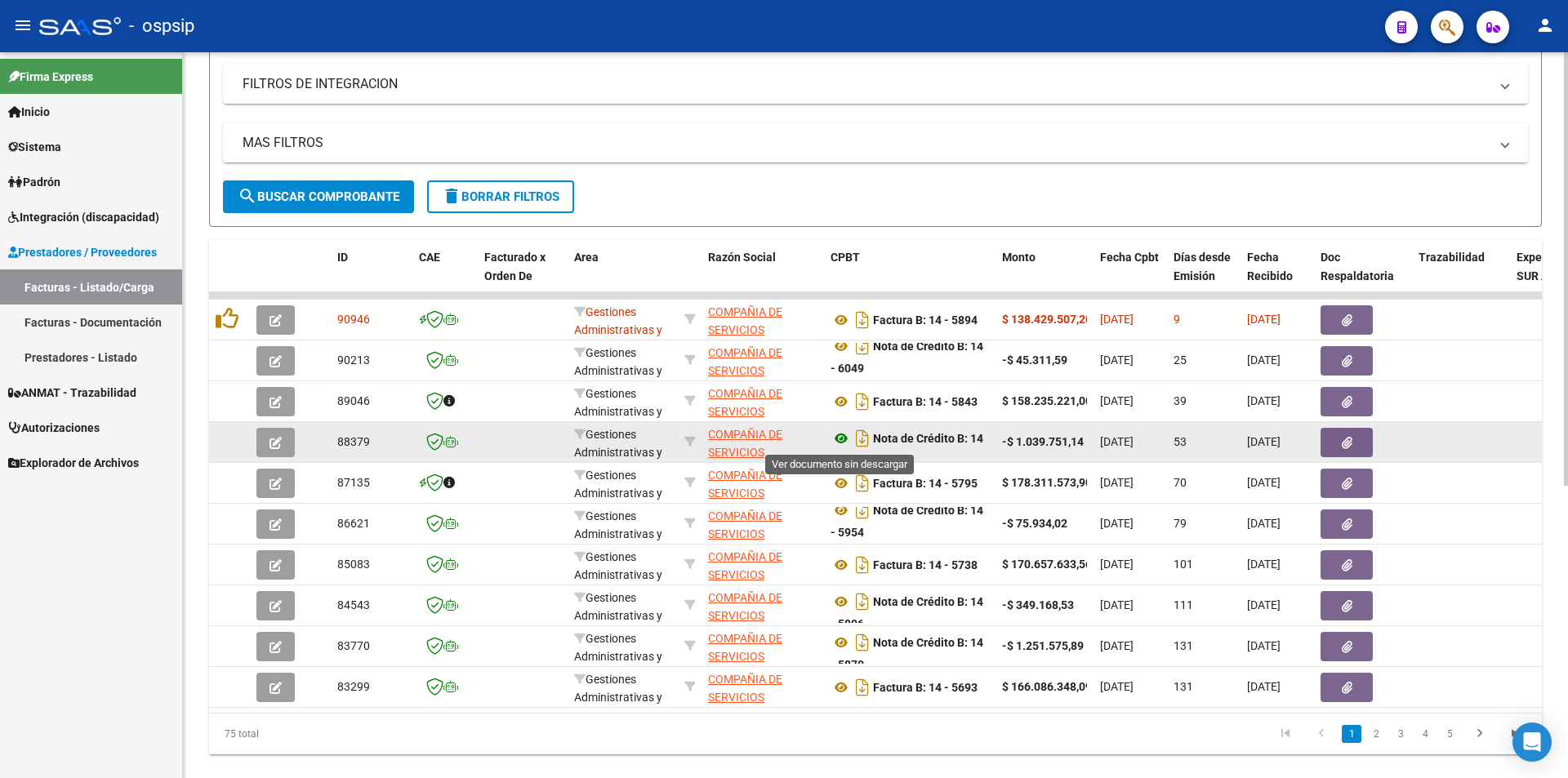
click at [841, 438] on icon at bounding box center [841, 438] width 21 height 20
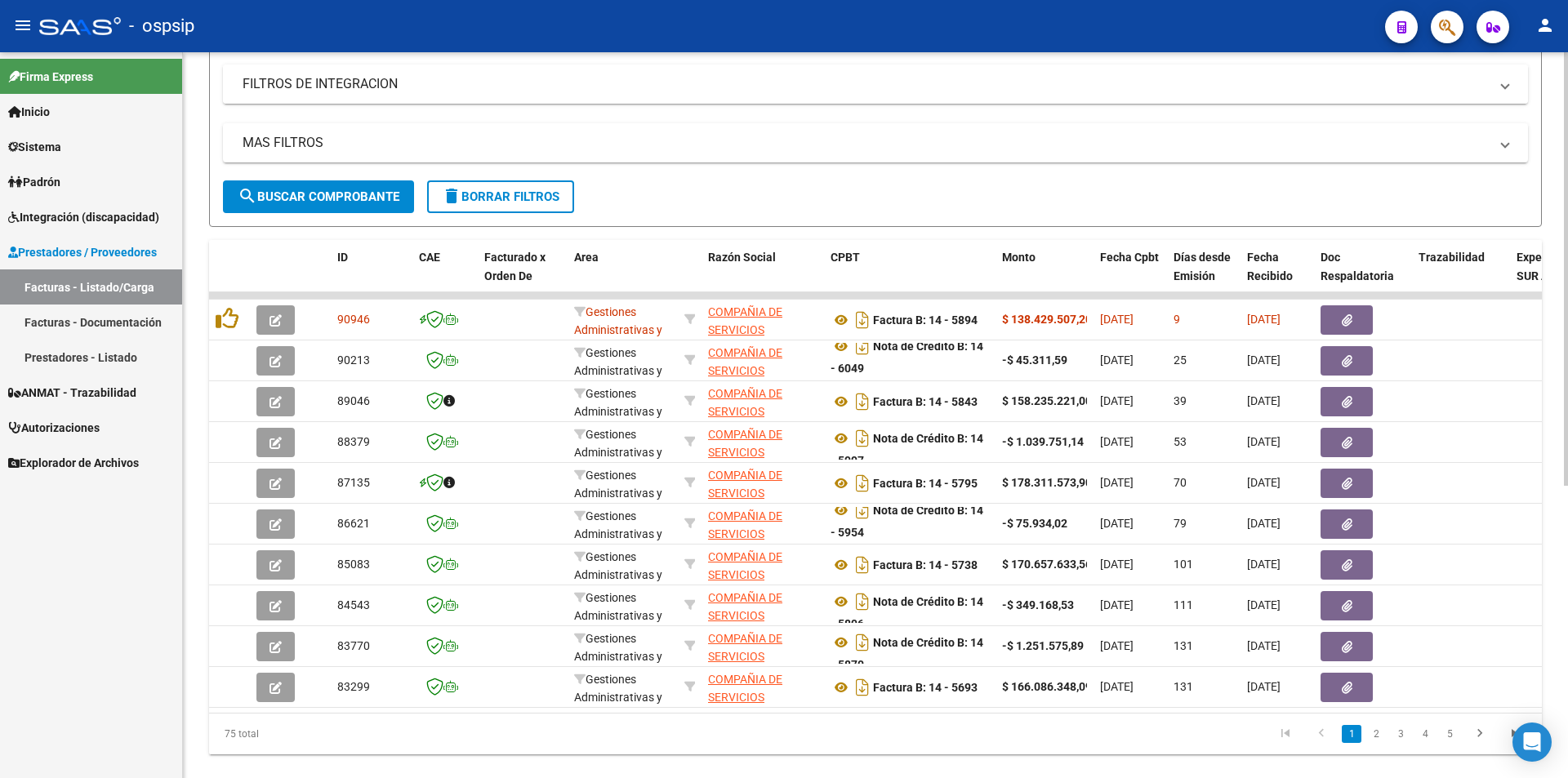
click at [830, 74] on mat-expansion-panel-header "FILTROS DE INTEGRACION" at bounding box center [875, 84] width 1305 height 39
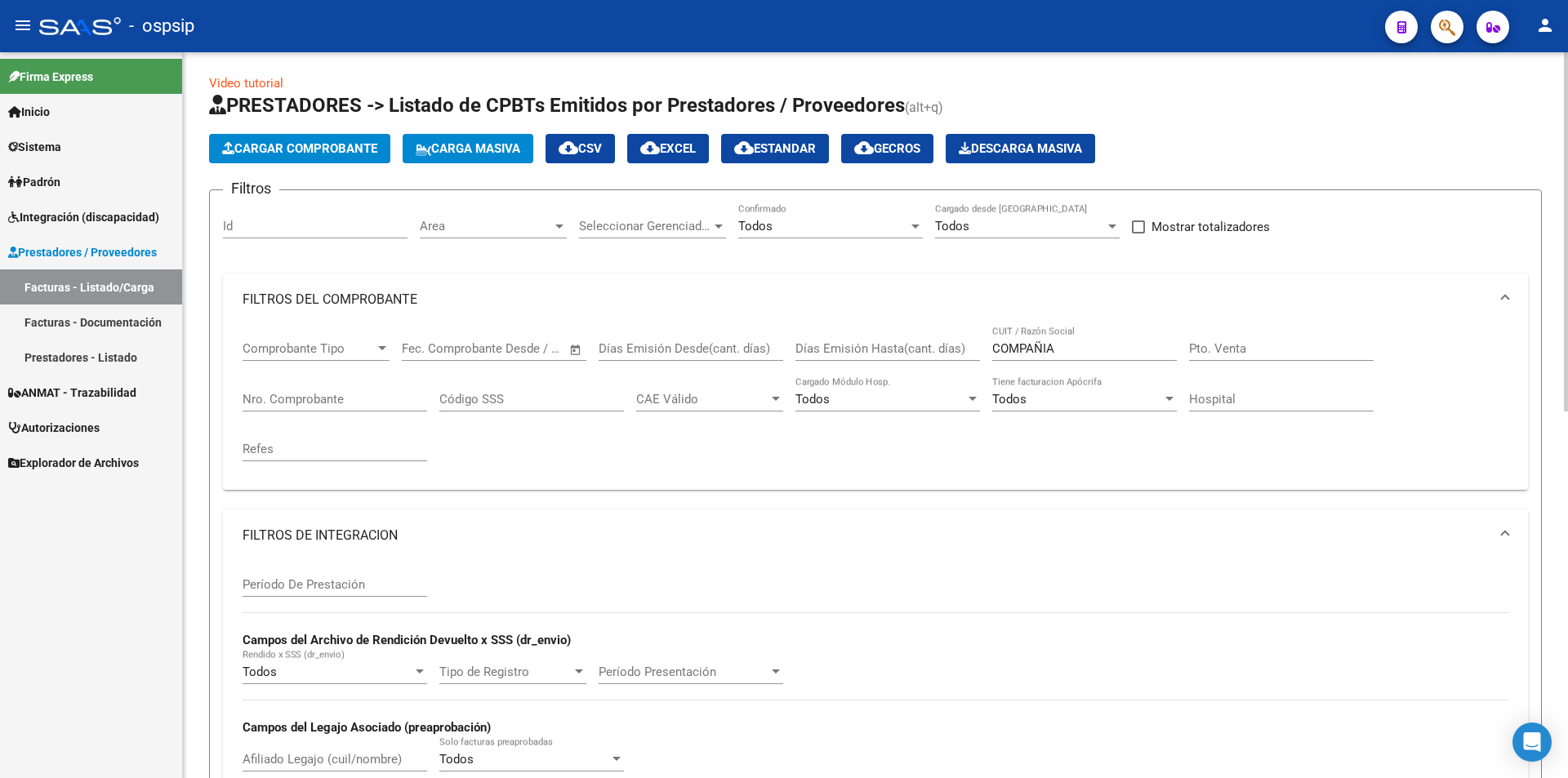
scroll to position [0, 0]
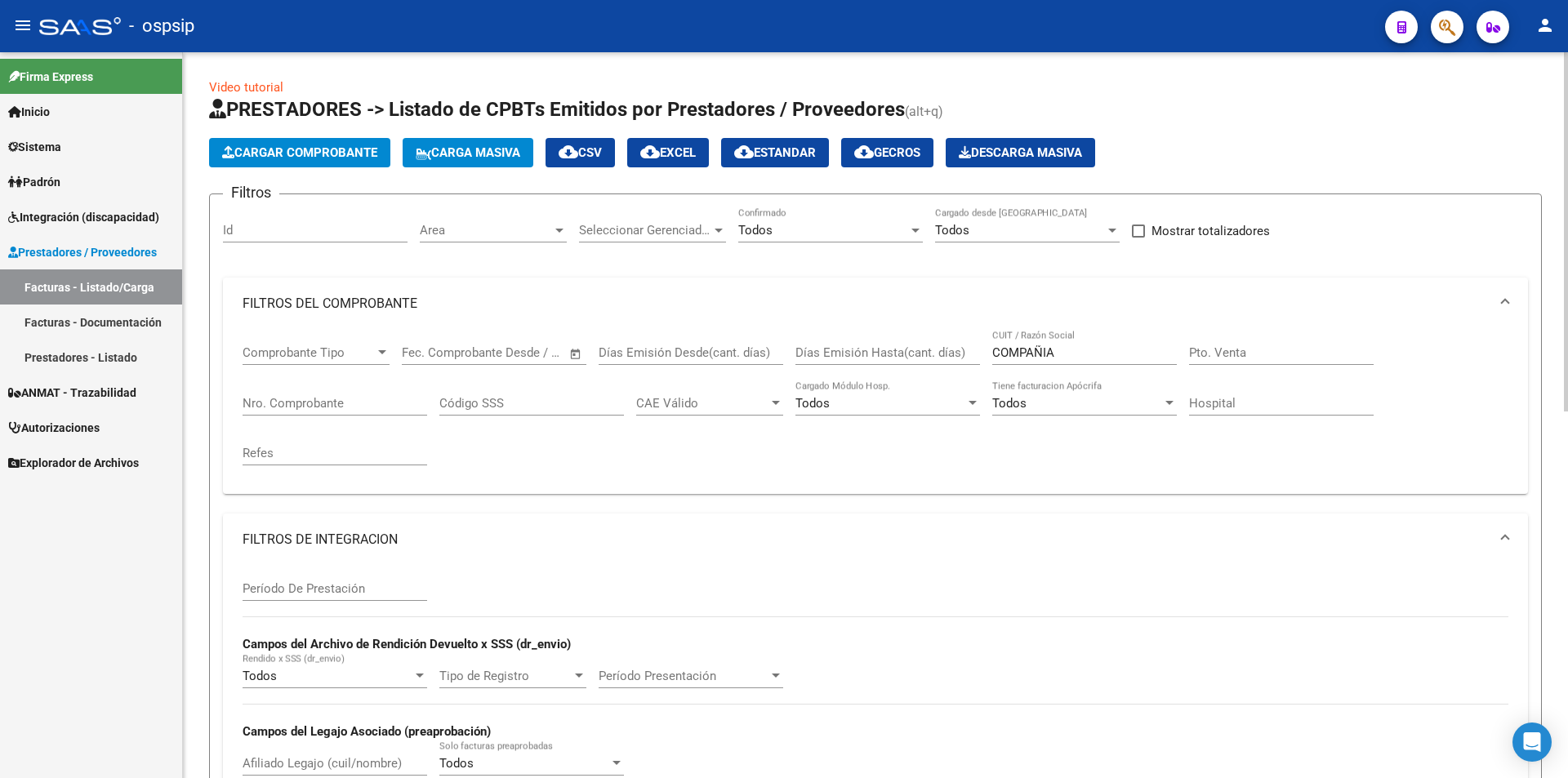
click at [1064, 348] on input "COMPAÑIA" at bounding box center [1085, 353] width 185 height 15
type input "C"
type input "BEST CARE"
click at [916, 225] on div at bounding box center [916, 230] width 15 height 13
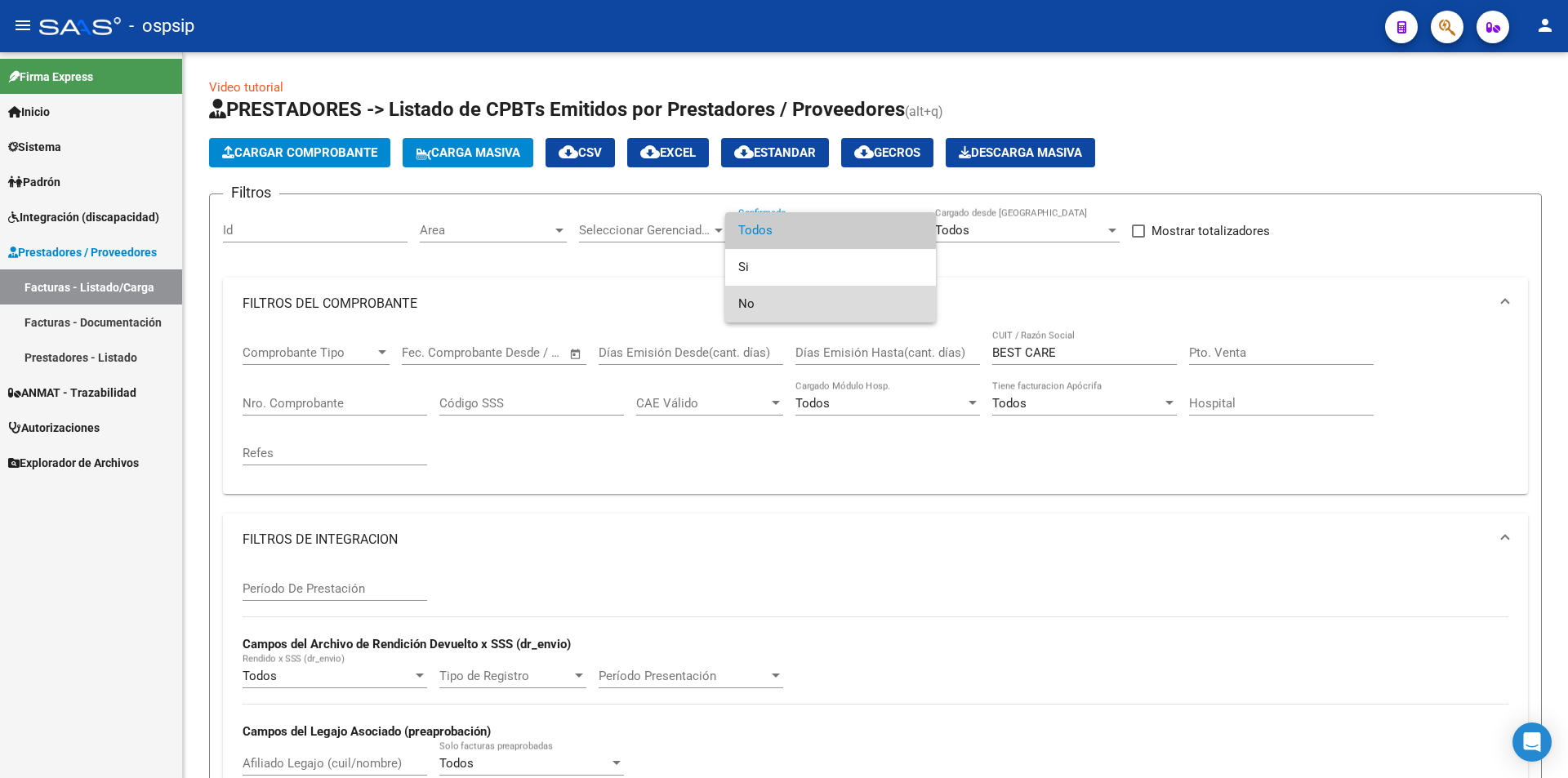
click at [752, 301] on span "No" at bounding box center [831, 304] width 185 height 37
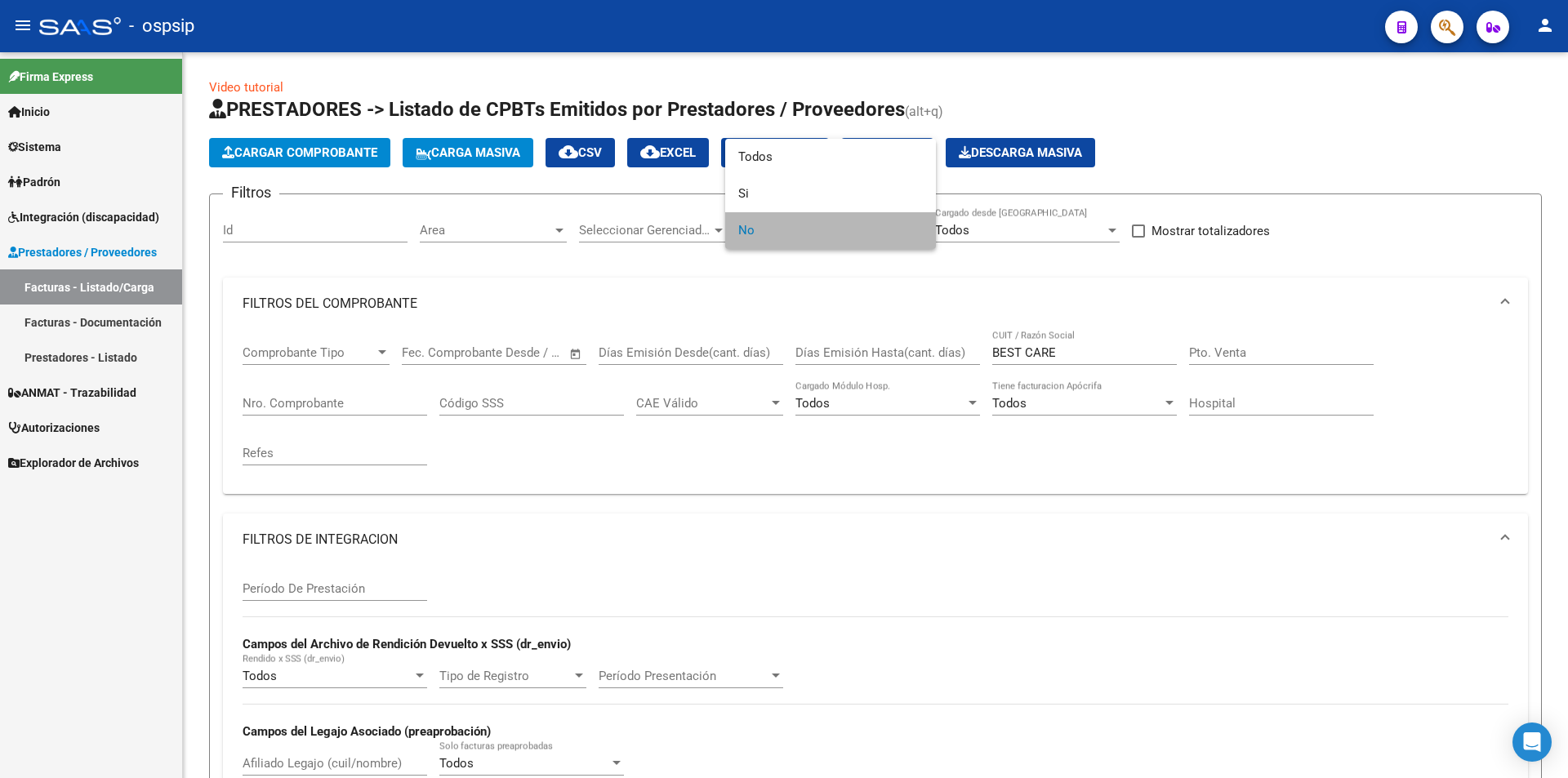
click at [765, 232] on span "No" at bounding box center [831, 231] width 185 height 37
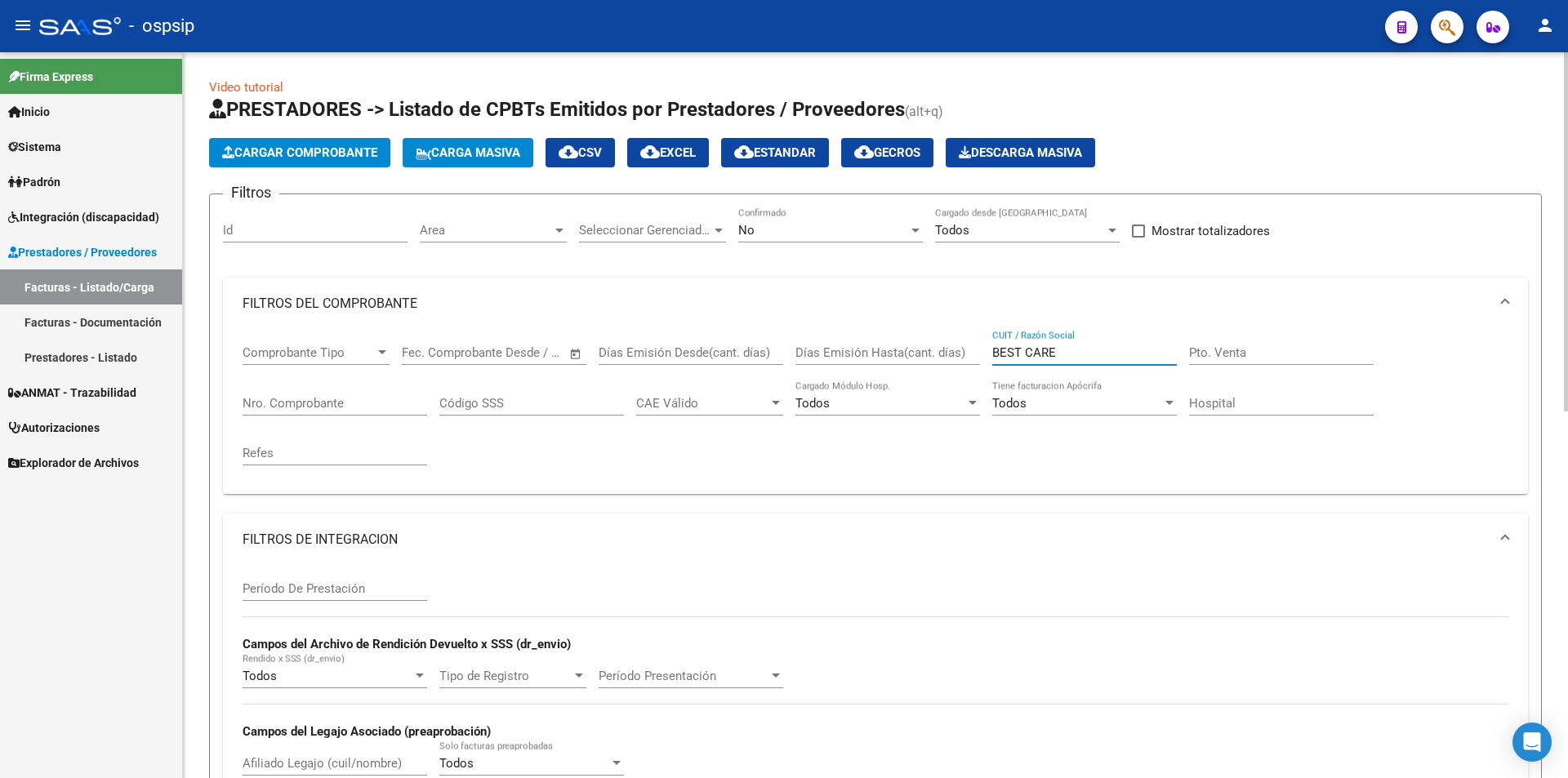
click at [1065, 348] on input "BEST CARE" at bounding box center [1085, 353] width 185 height 15
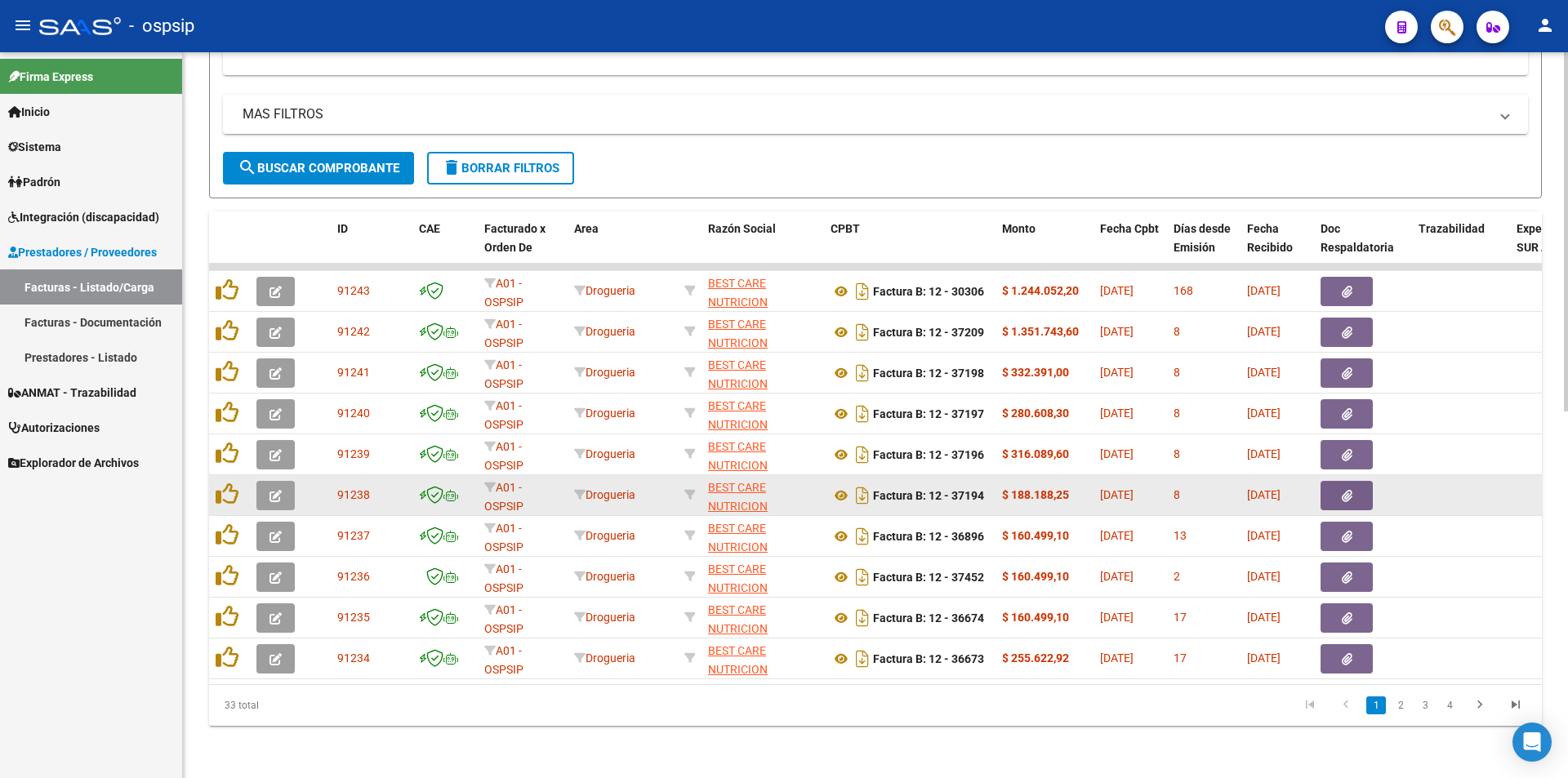
scroll to position [741, 0]
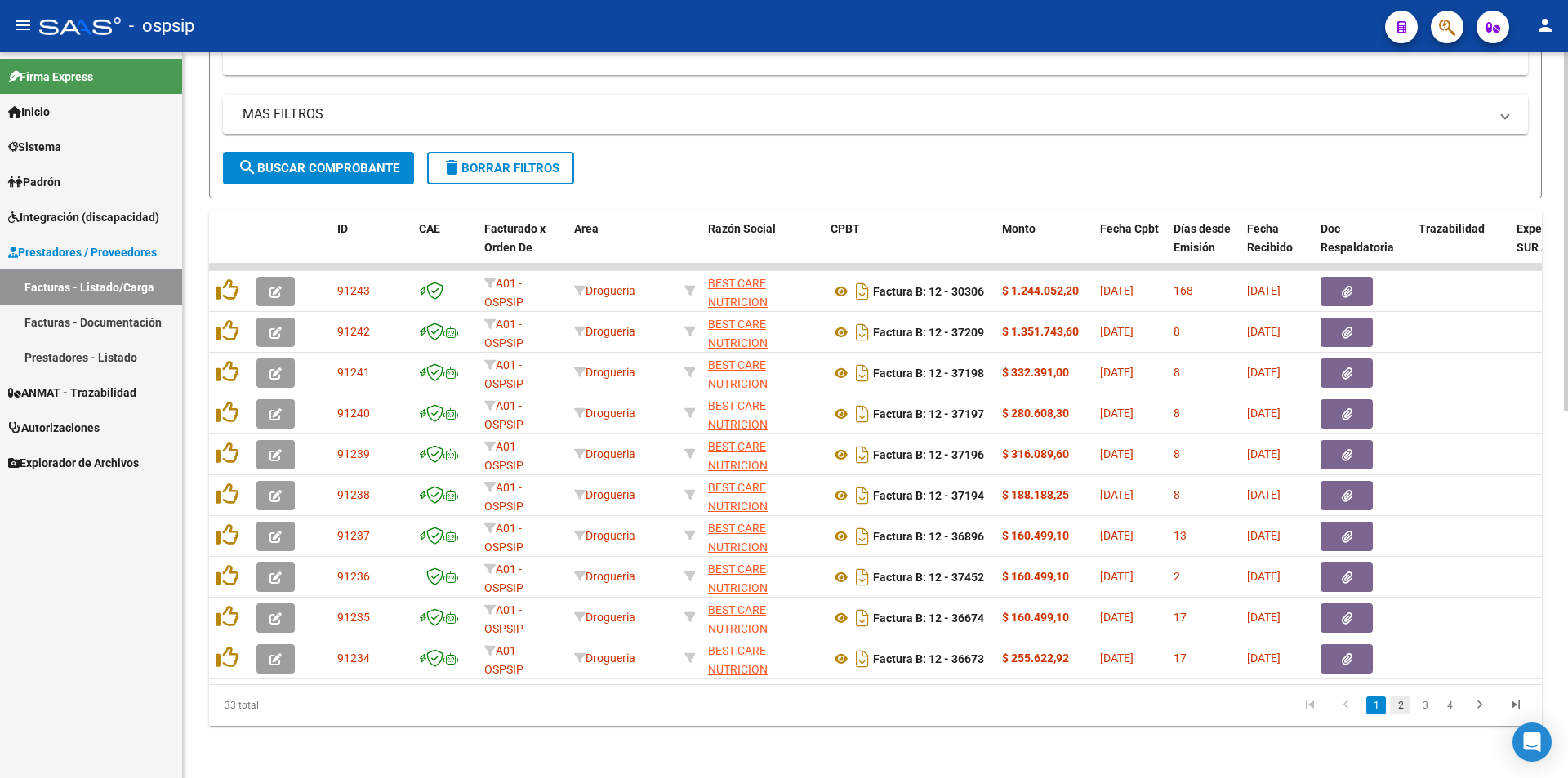
click at [1398, 707] on link "2" at bounding box center [1401, 706] width 20 height 18
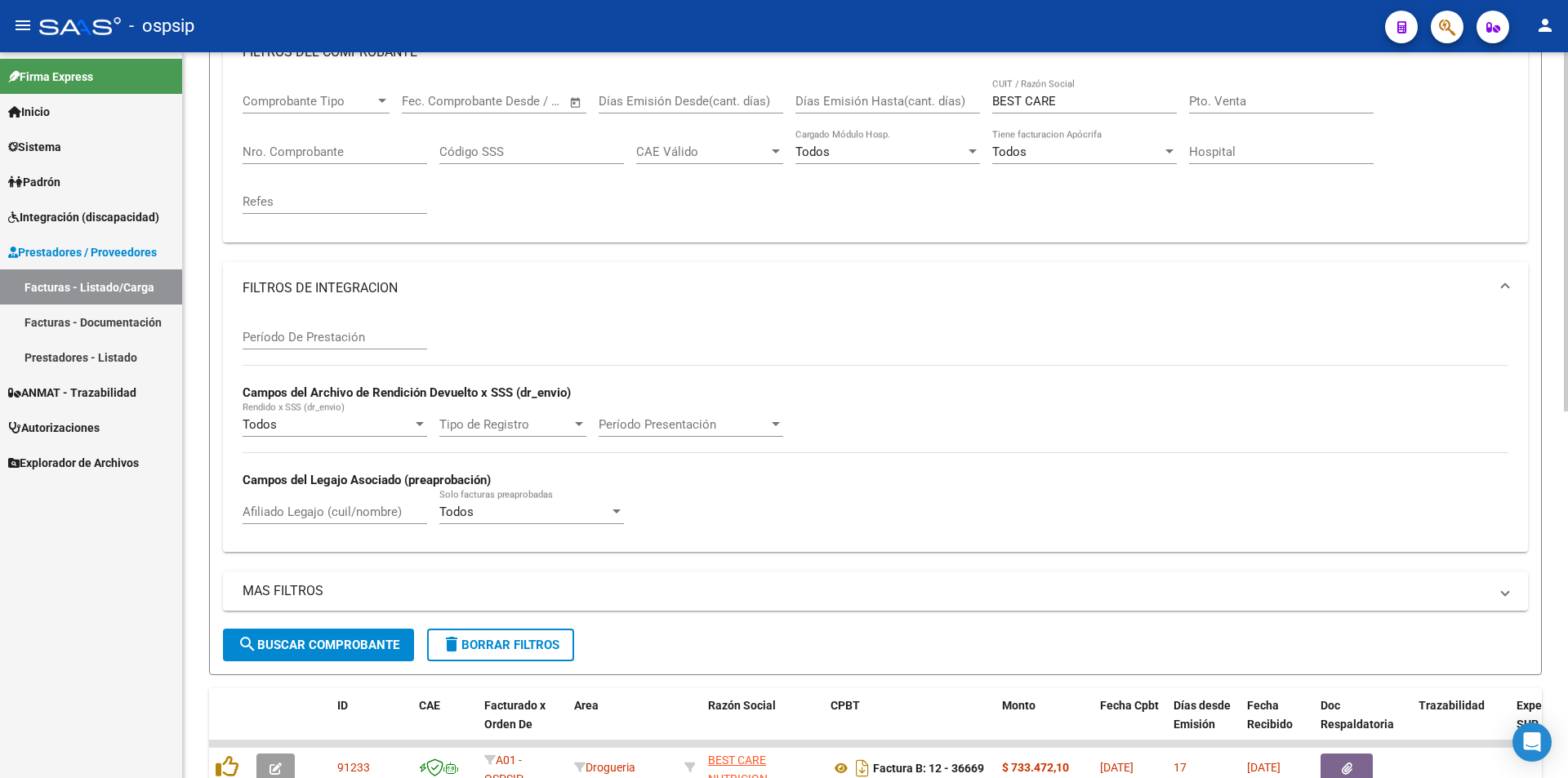
scroll to position [251, 0]
click at [1510, 285] on mat-expansion-panel-header "FILTROS DE INTEGRACION" at bounding box center [875, 289] width 1305 height 52
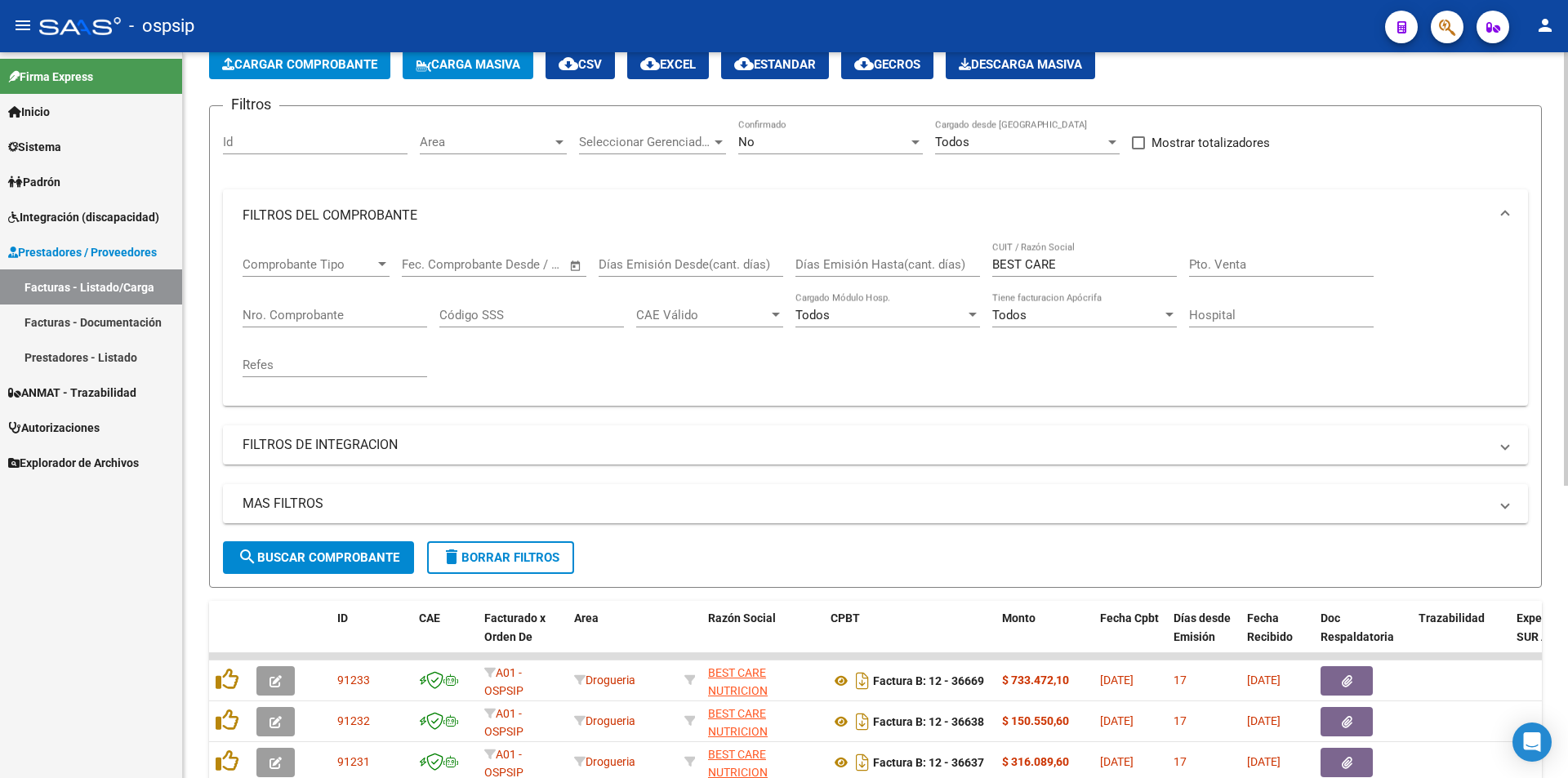
scroll to position [87, 0]
click at [290, 309] on input "Nro. Comprobante" at bounding box center [335, 315] width 185 height 15
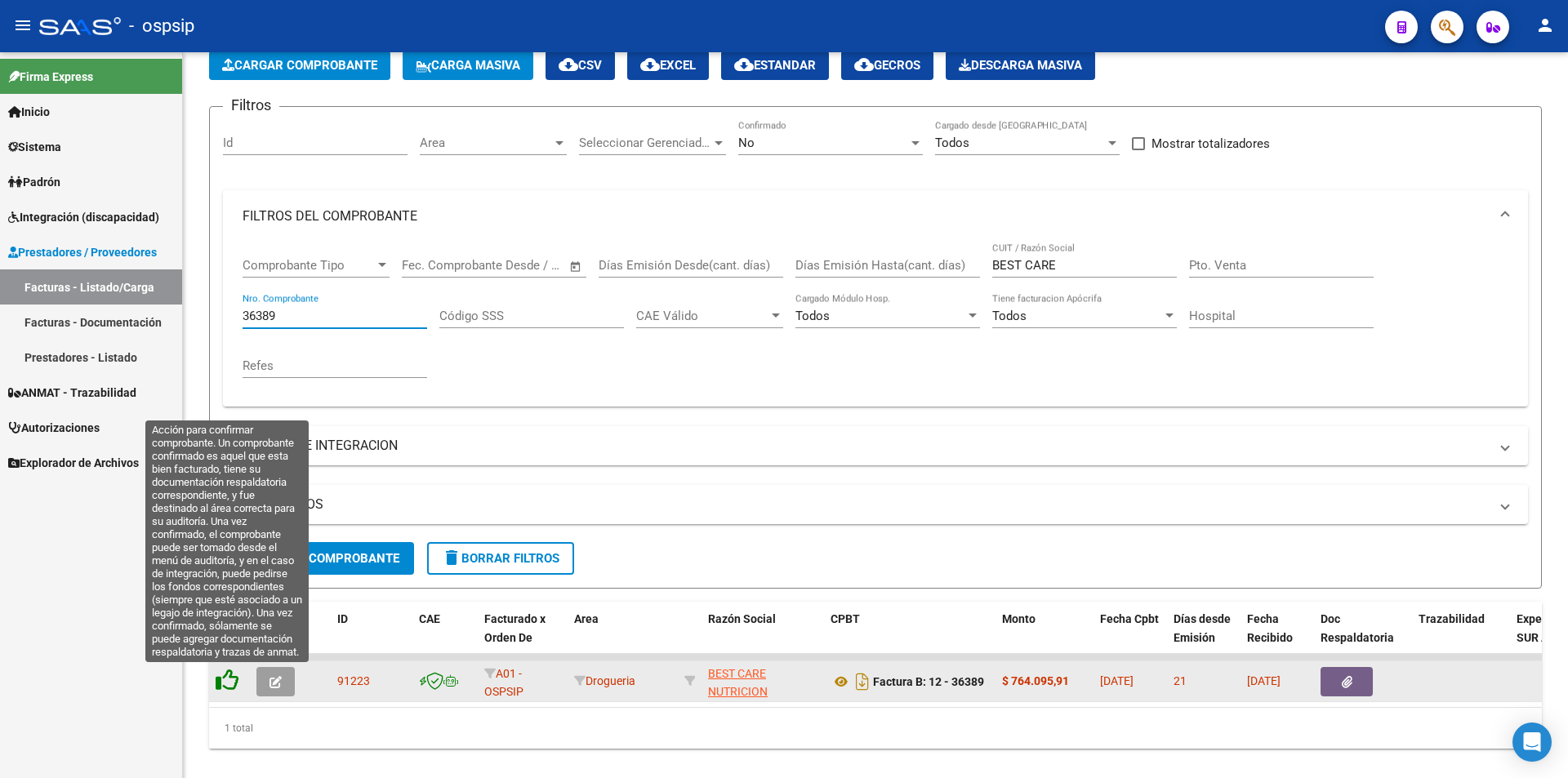
click at [220, 686] on icon at bounding box center [227, 680] width 23 height 23
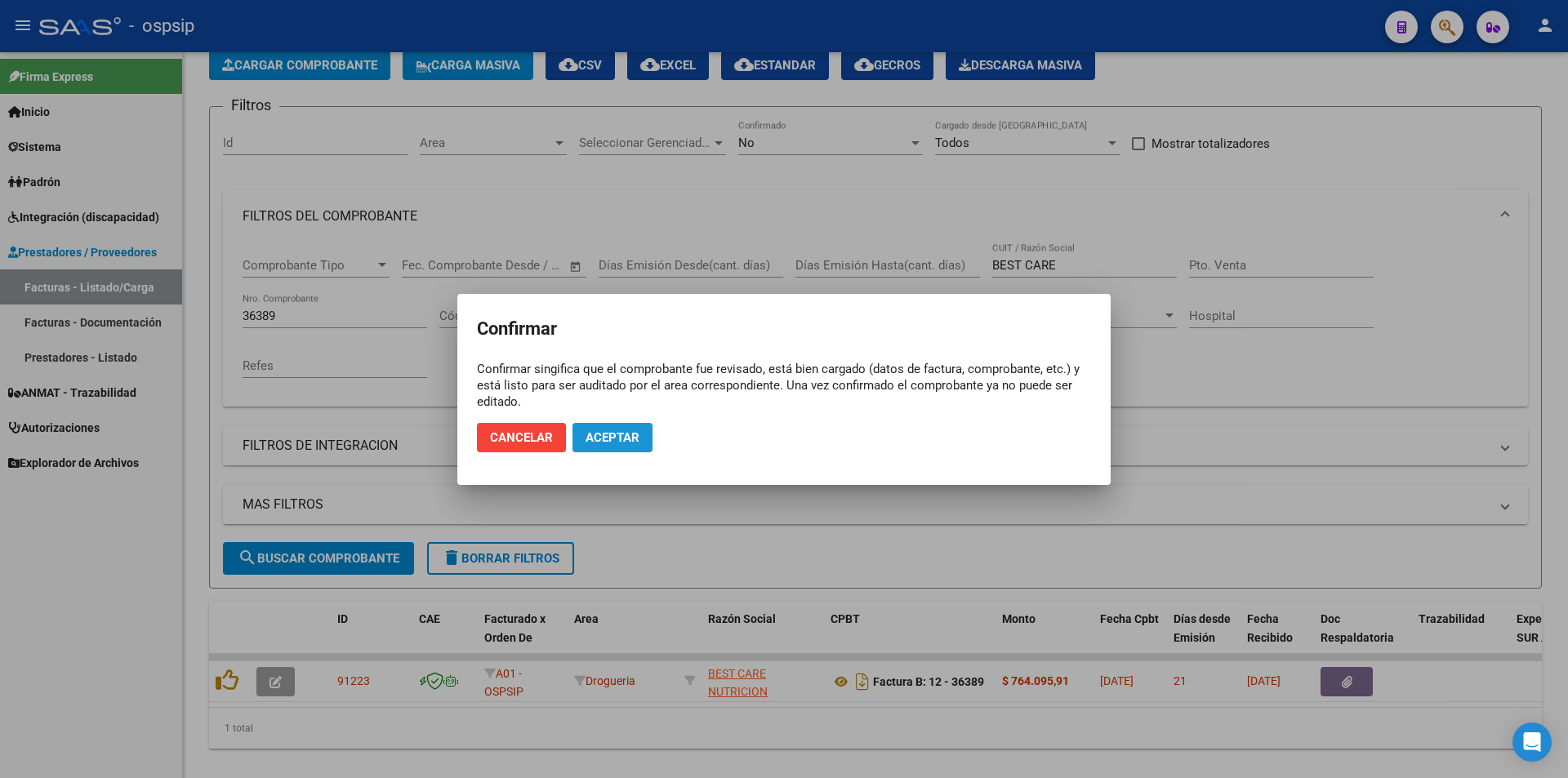
click at [628, 433] on span "Aceptar" at bounding box center [612, 437] width 54 height 15
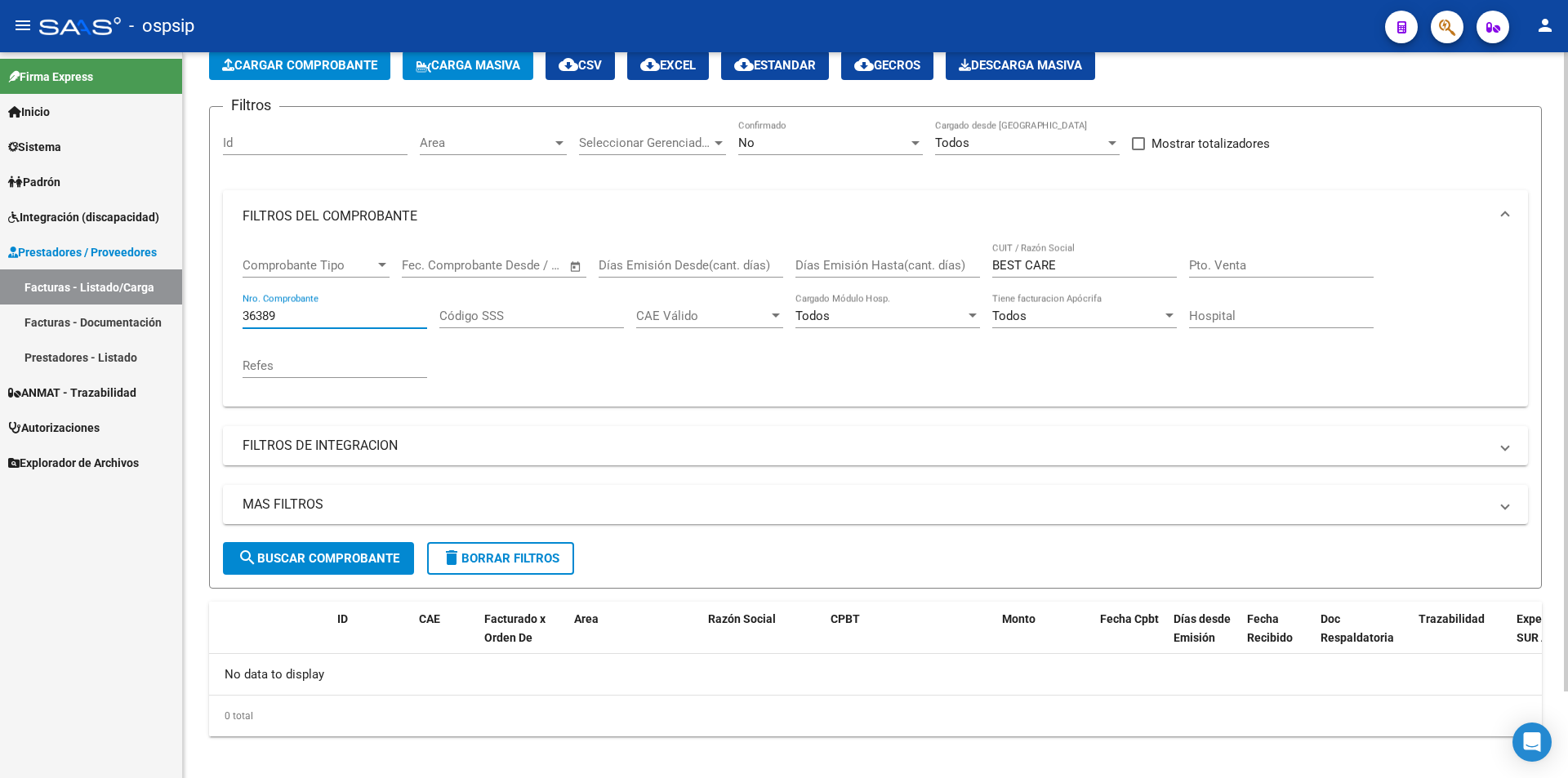
click at [295, 308] on input "36389" at bounding box center [335, 315] width 185 height 15
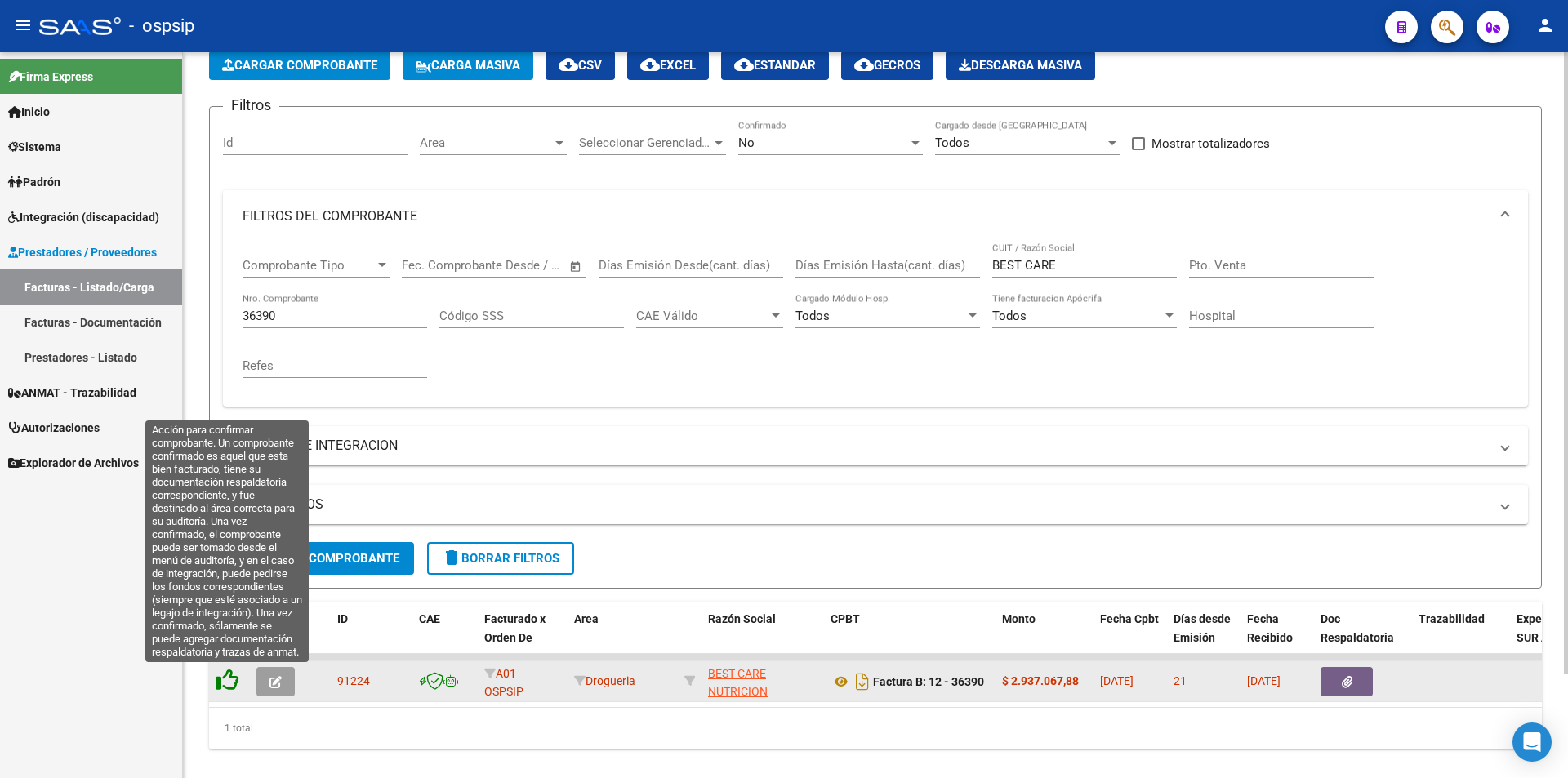
click at [229, 680] on icon at bounding box center [227, 680] width 23 height 23
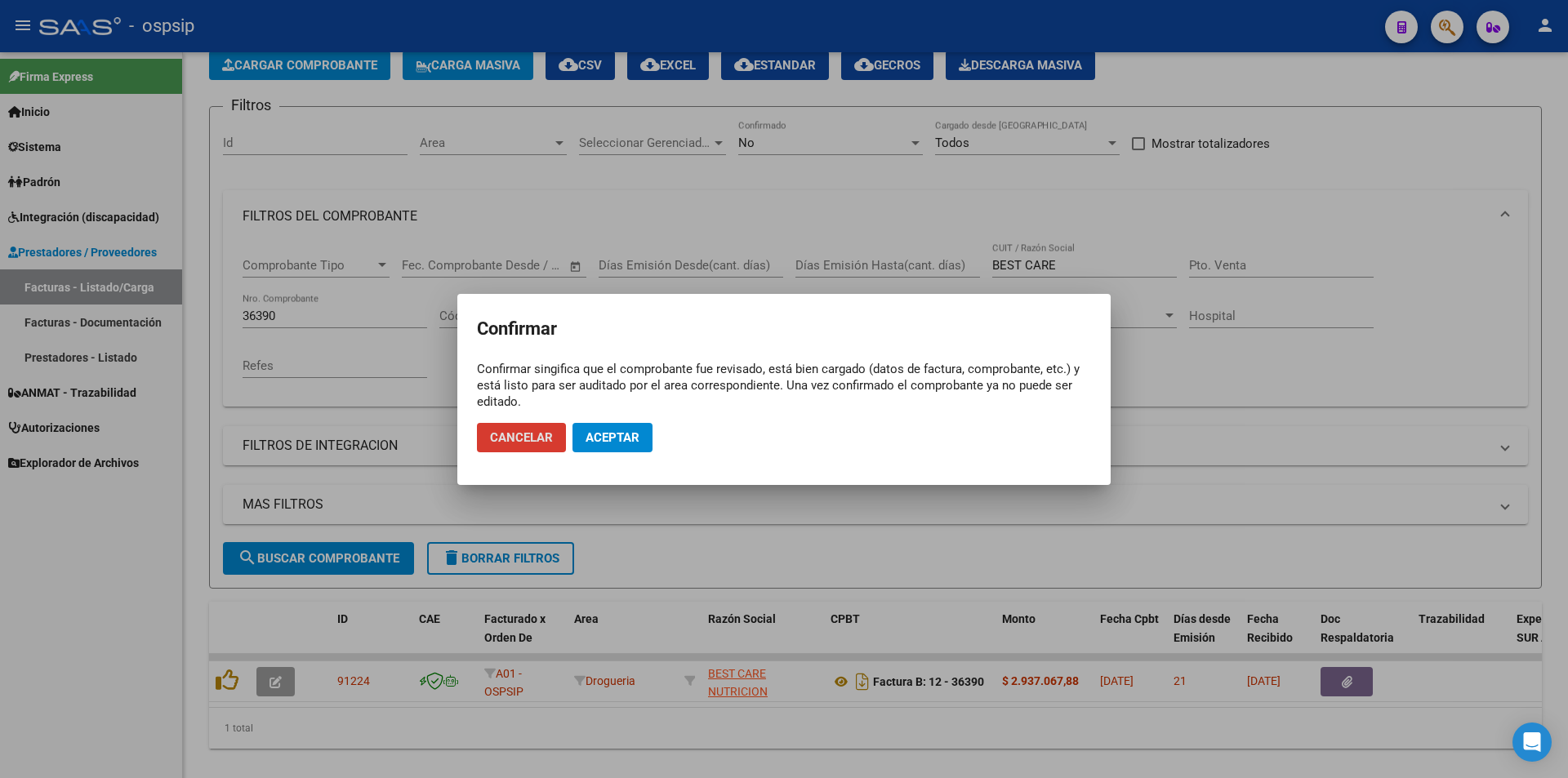
click at [611, 434] on span "Aceptar" at bounding box center [612, 437] width 54 height 15
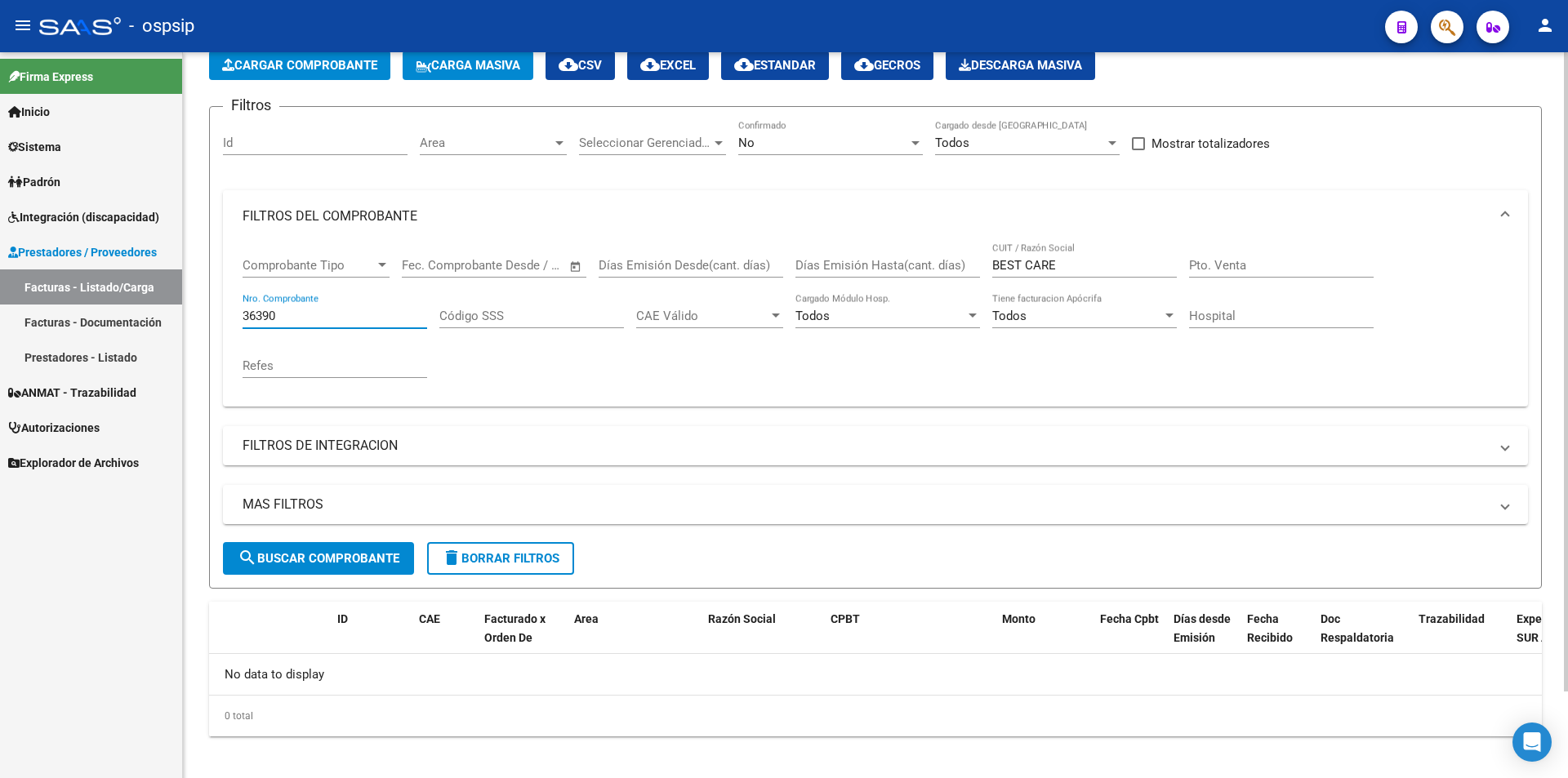
click at [306, 319] on input "36390" at bounding box center [335, 315] width 185 height 15
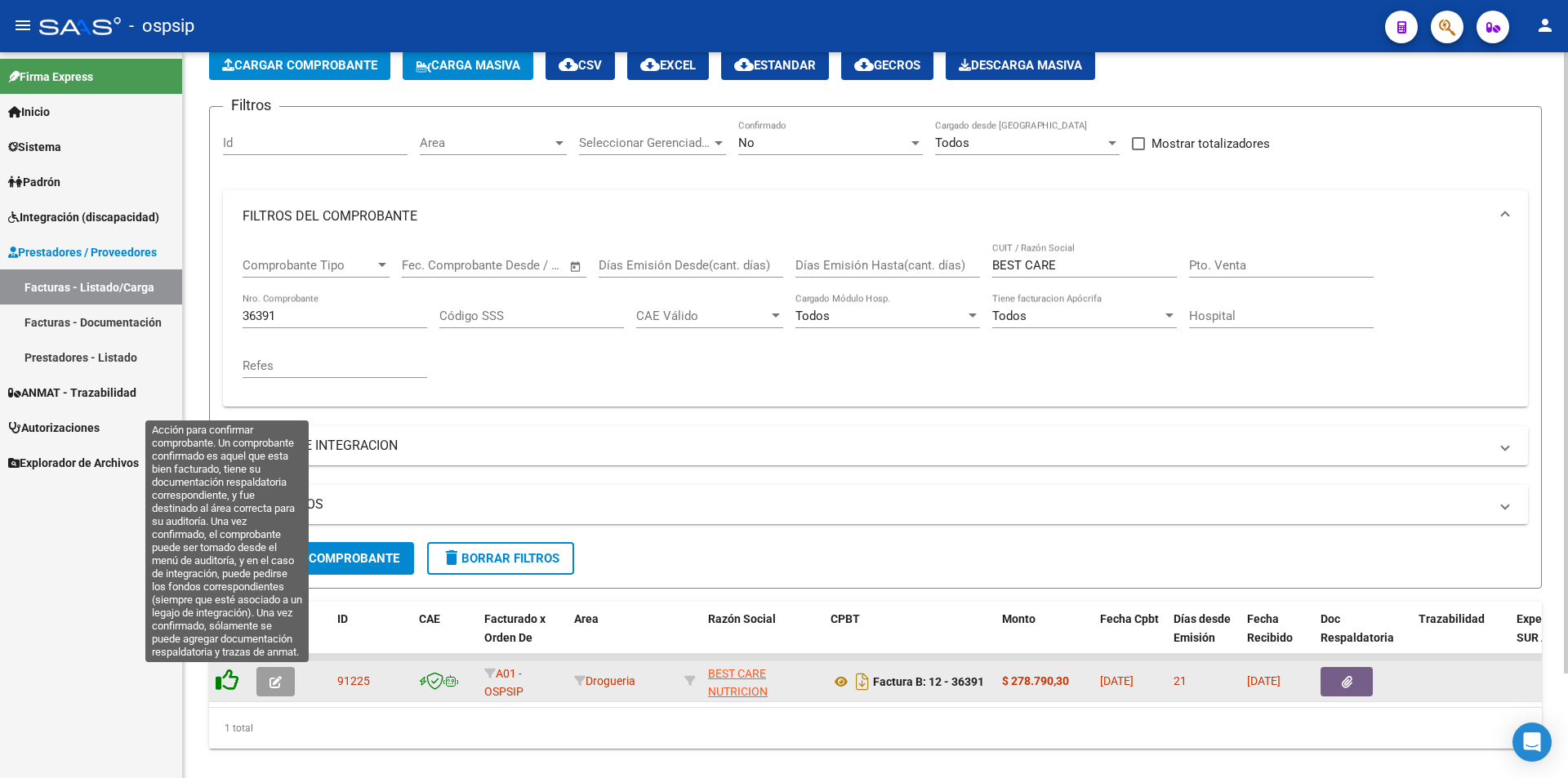
click at [224, 680] on icon at bounding box center [227, 680] width 23 height 23
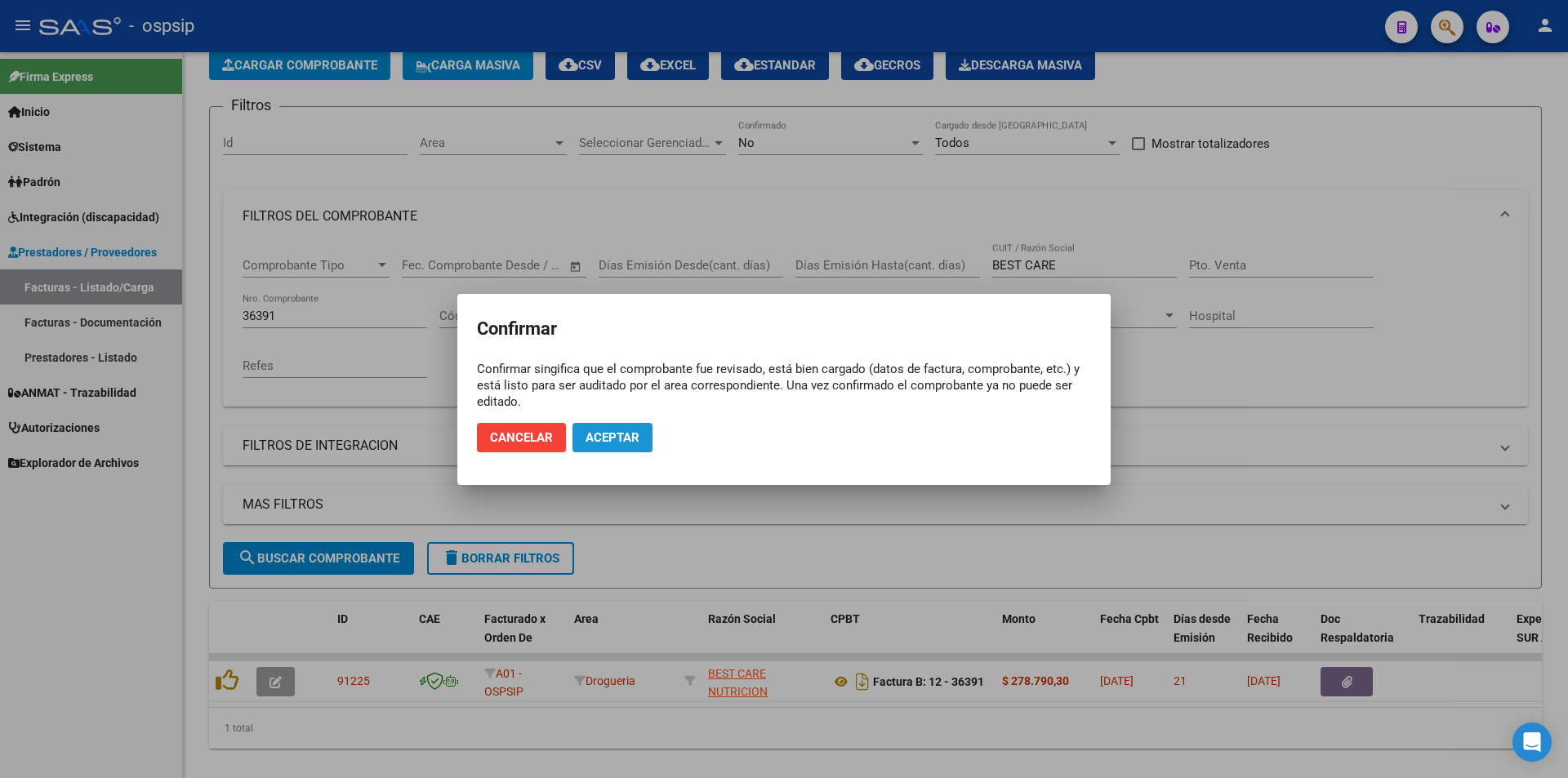
click at [605, 442] on span "Aceptar" at bounding box center [612, 437] width 54 height 15
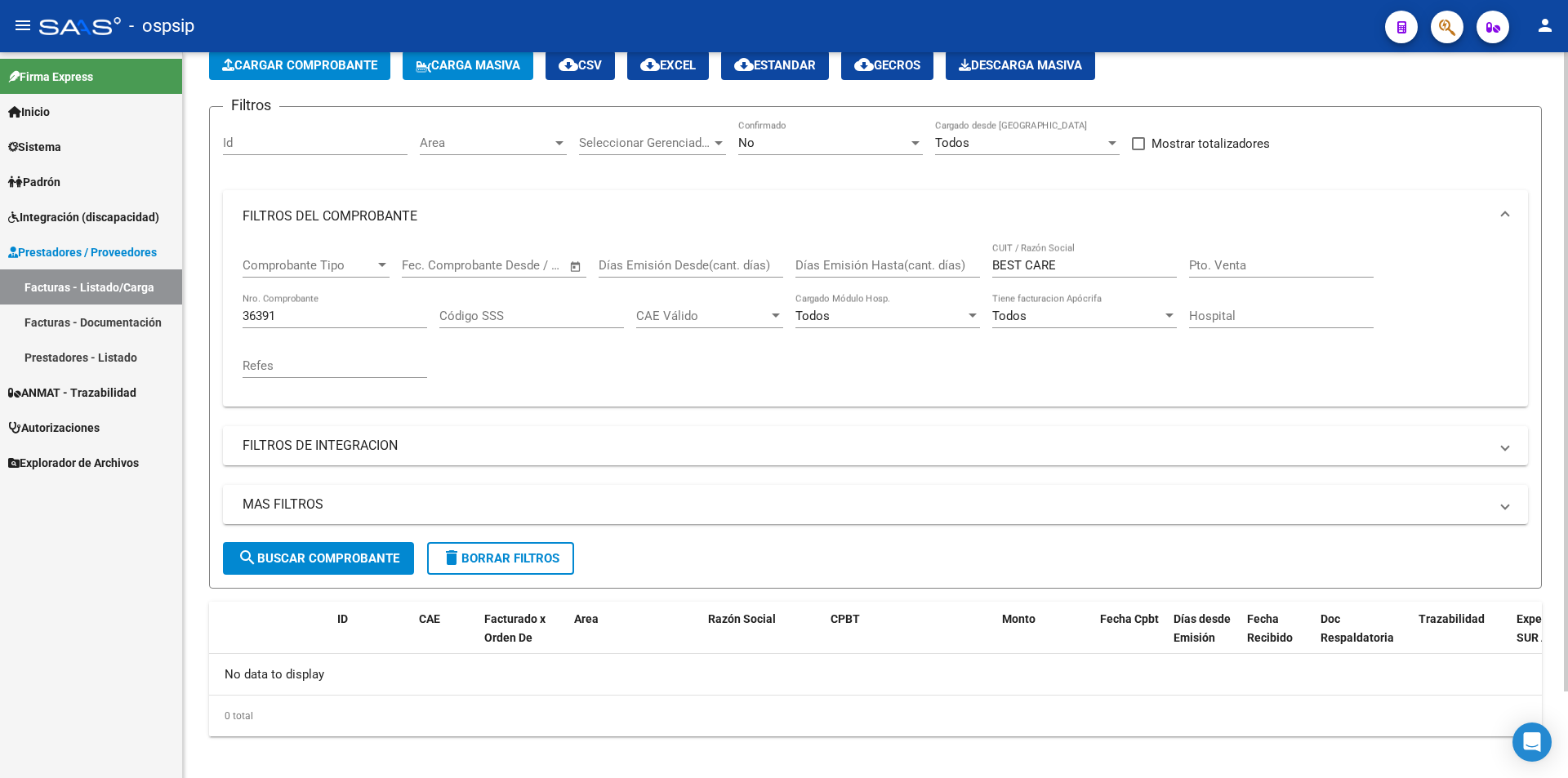
click at [282, 310] on input "36391" at bounding box center [335, 315] width 185 height 15
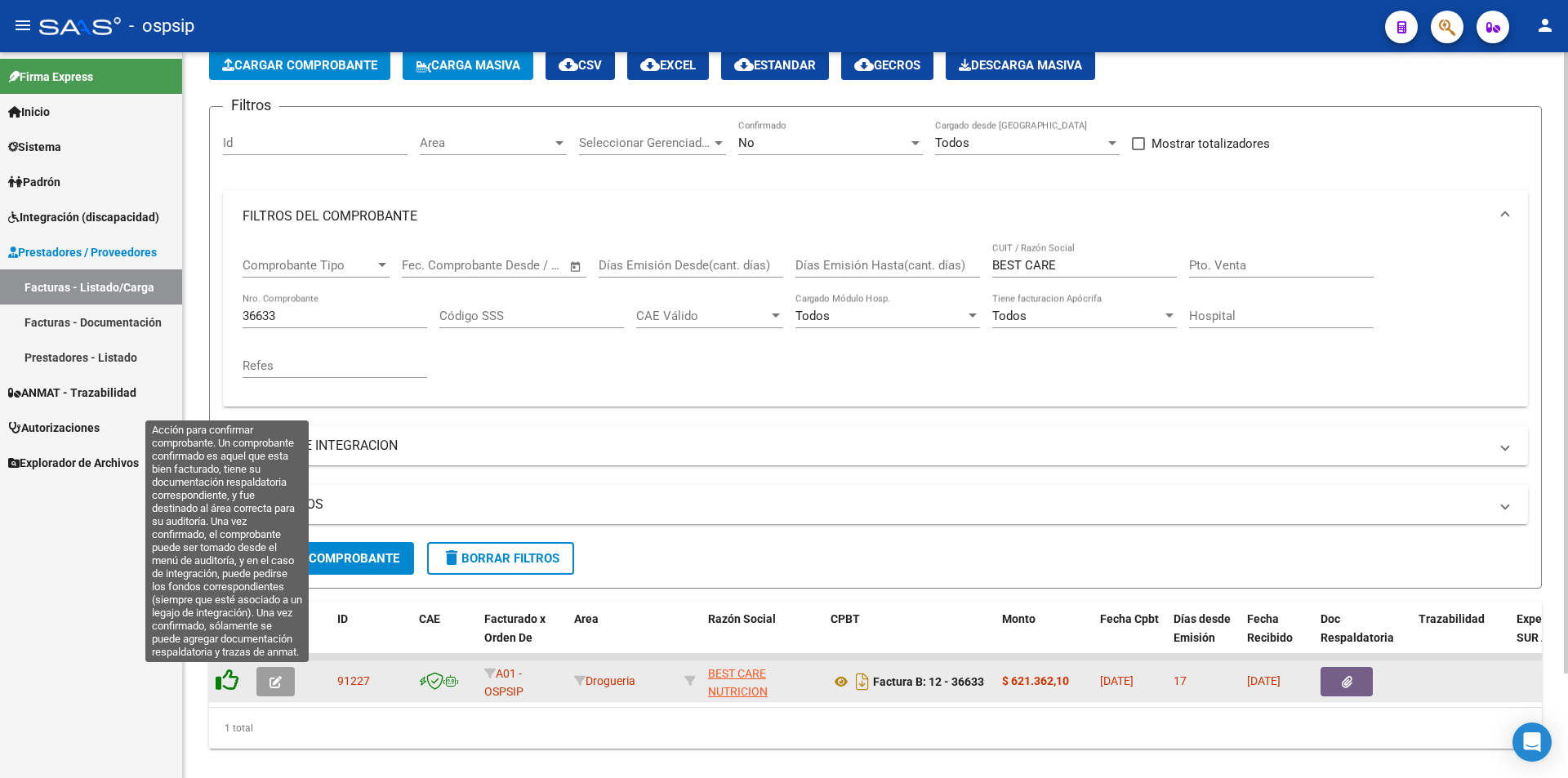
click at [224, 681] on icon at bounding box center [227, 680] width 23 height 23
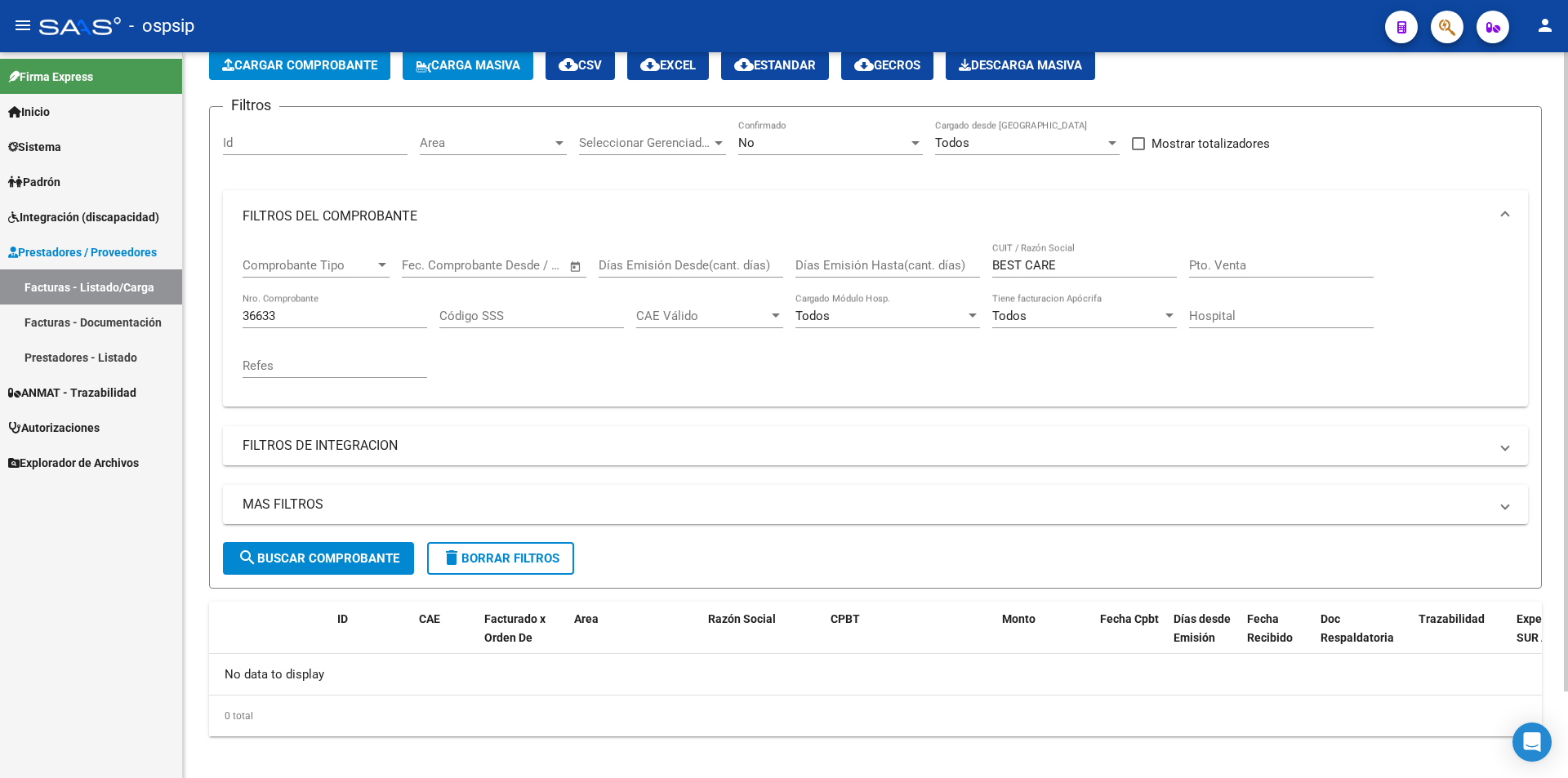
click at [297, 320] on input "36633" at bounding box center [335, 315] width 185 height 15
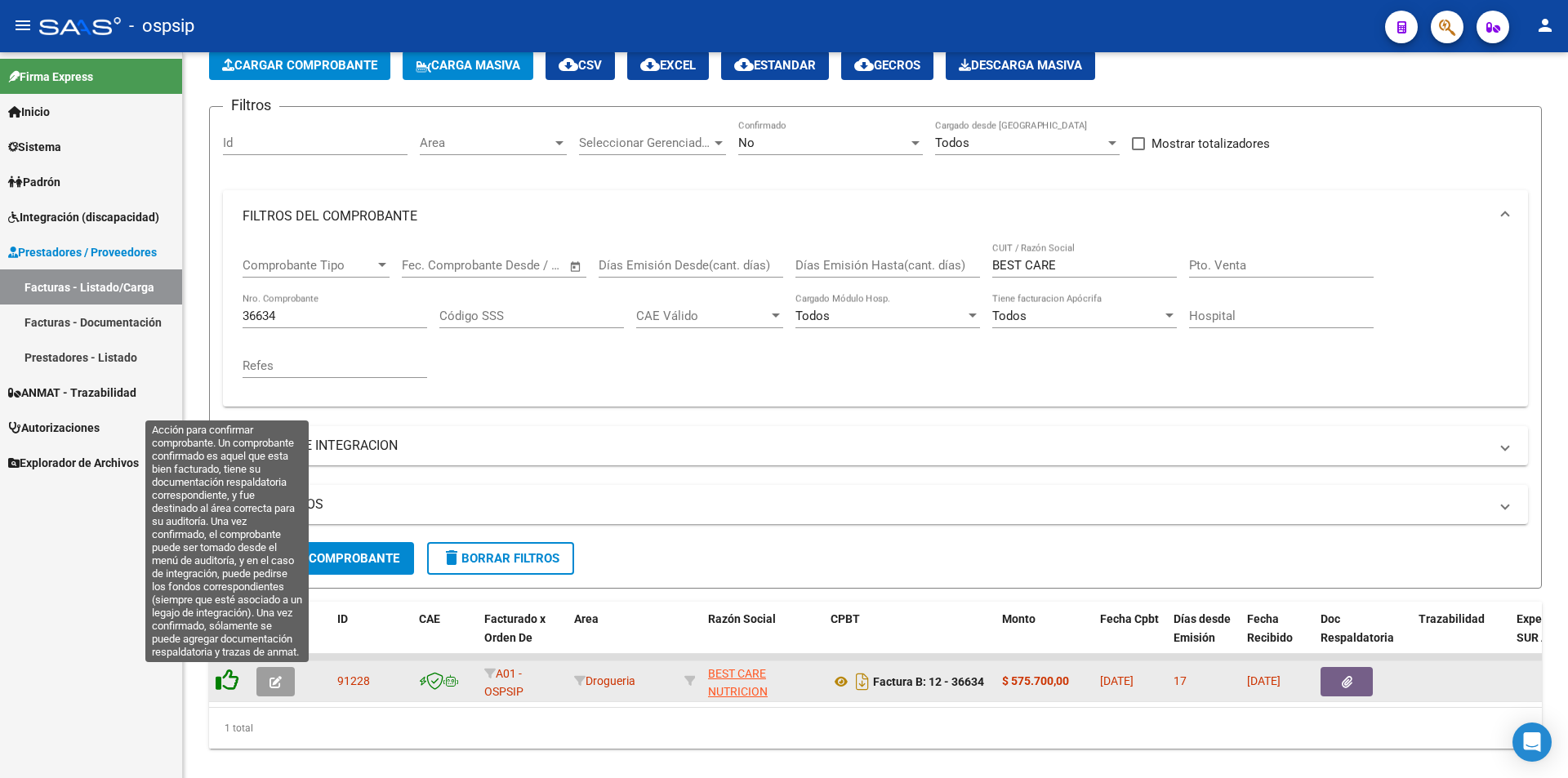
click at [218, 675] on icon at bounding box center [227, 680] width 23 height 23
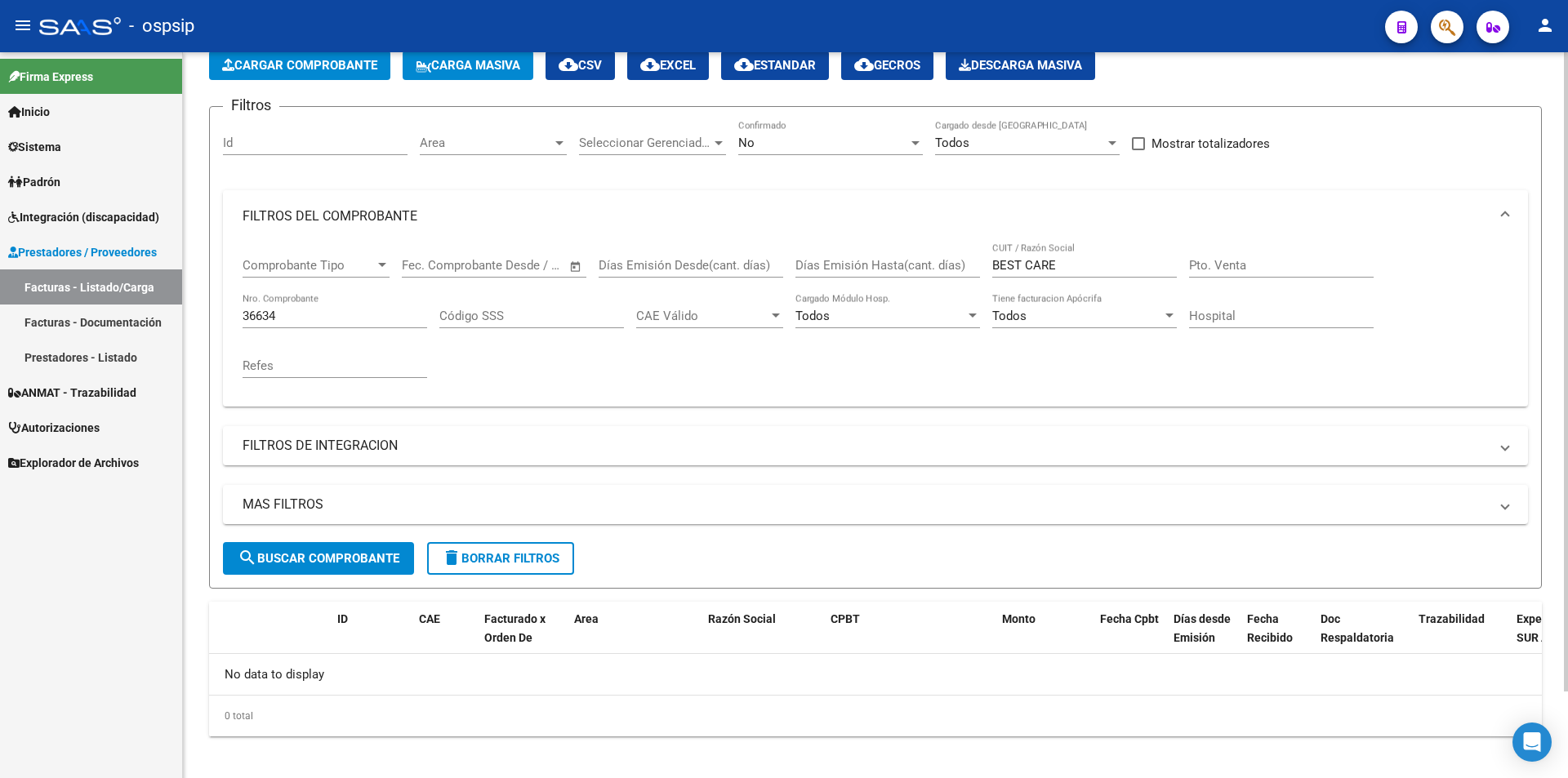
click at [287, 316] on input "36634" at bounding box center [335, 315] width 185 height 15
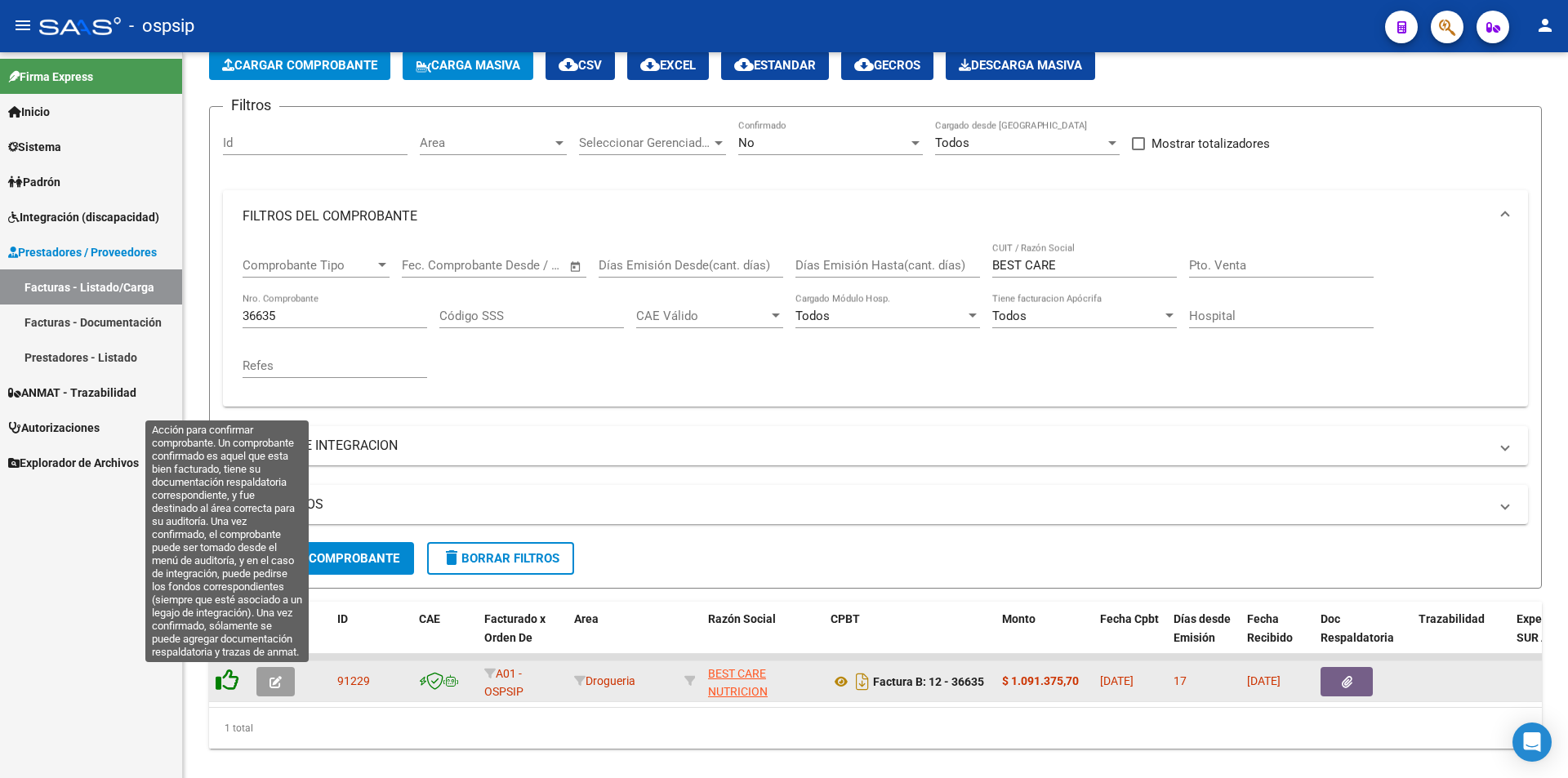
click at [233, 680] on icon at bounding box center [227, 680] width 23 height 23
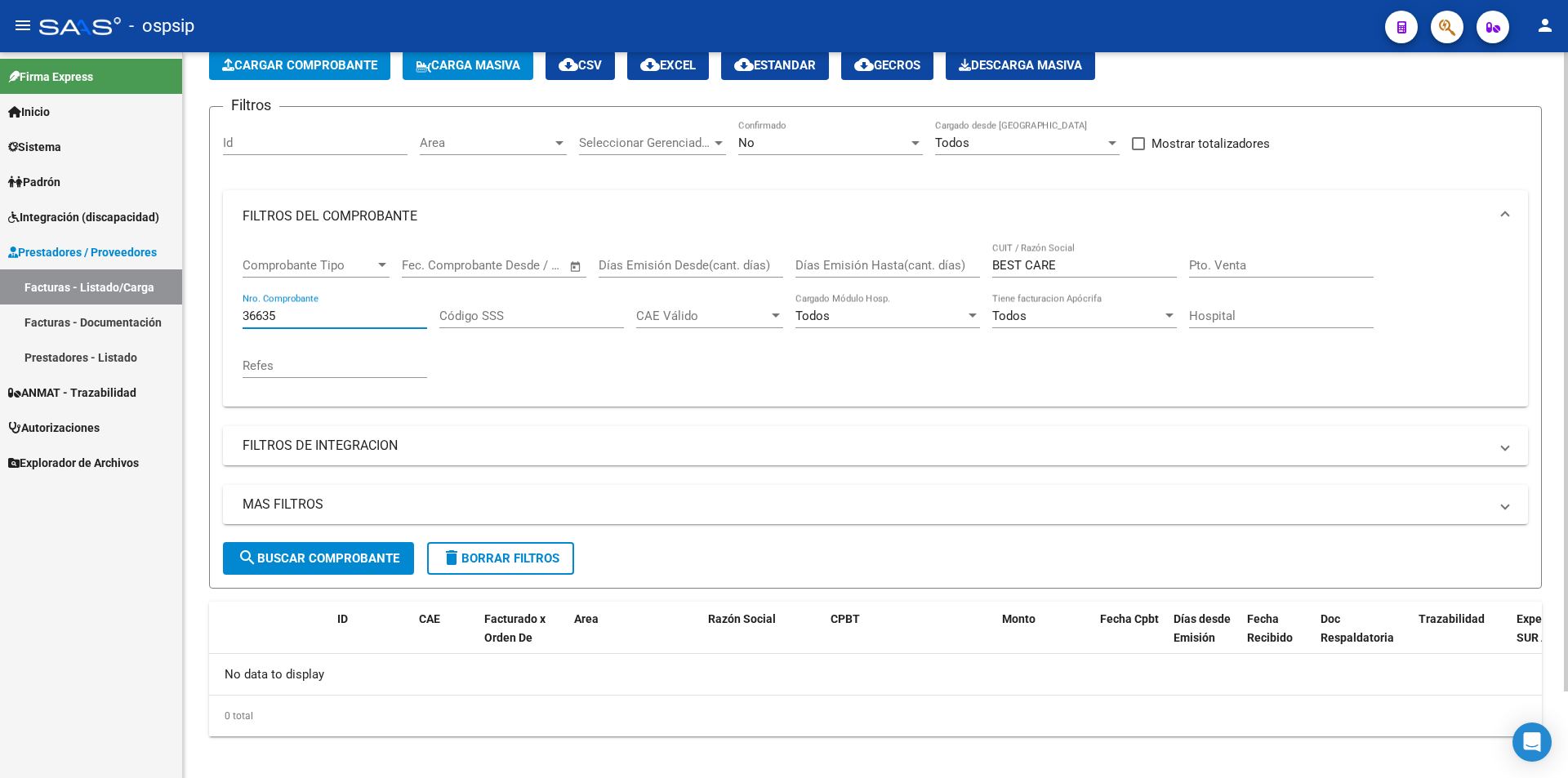
click at [299, 314] on input "36635" at bounding box center [335, 315] width 185 height 15
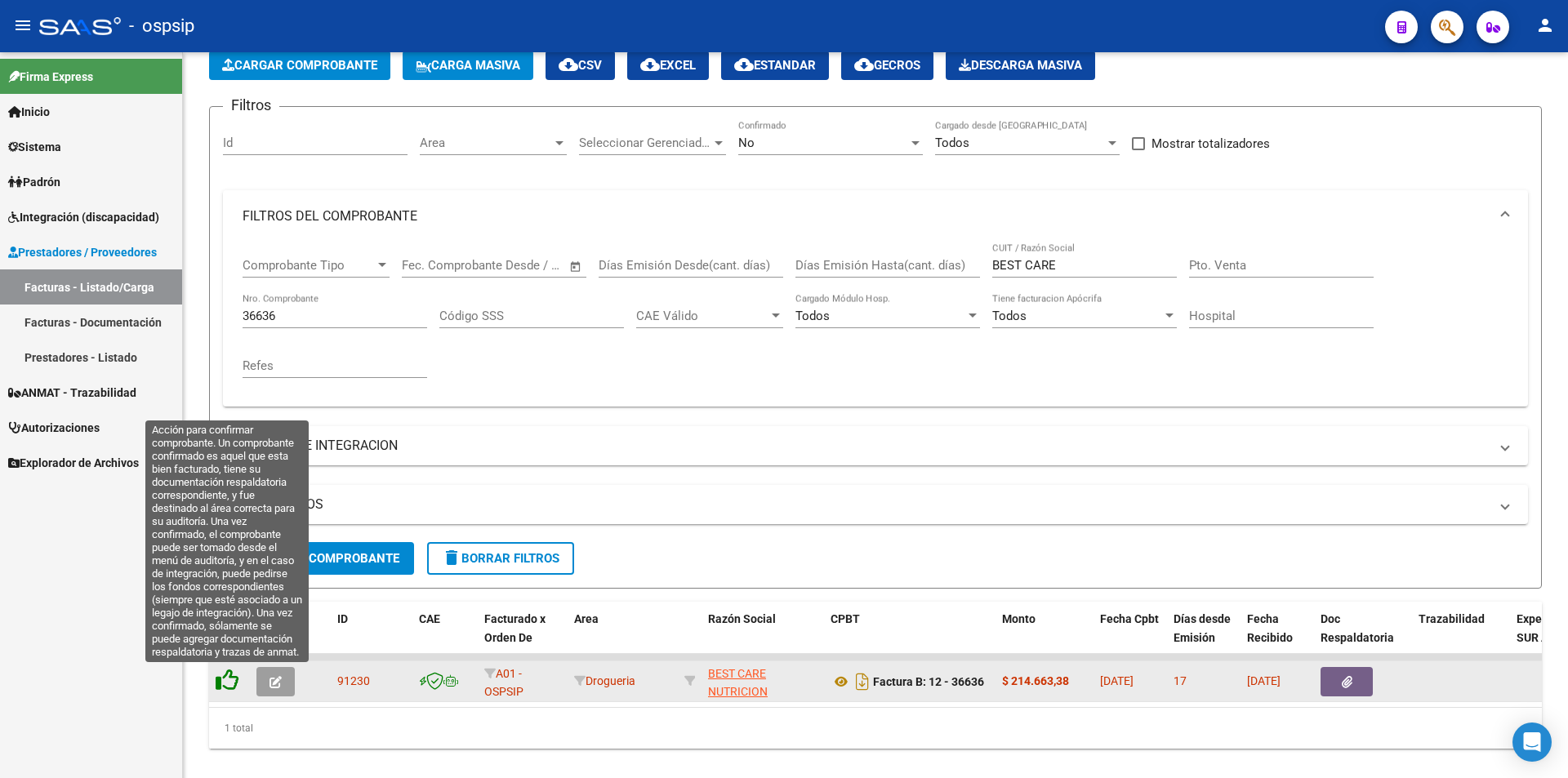
click at [225, 683] on icon at bounding box center [227, 680] width 23 height 23
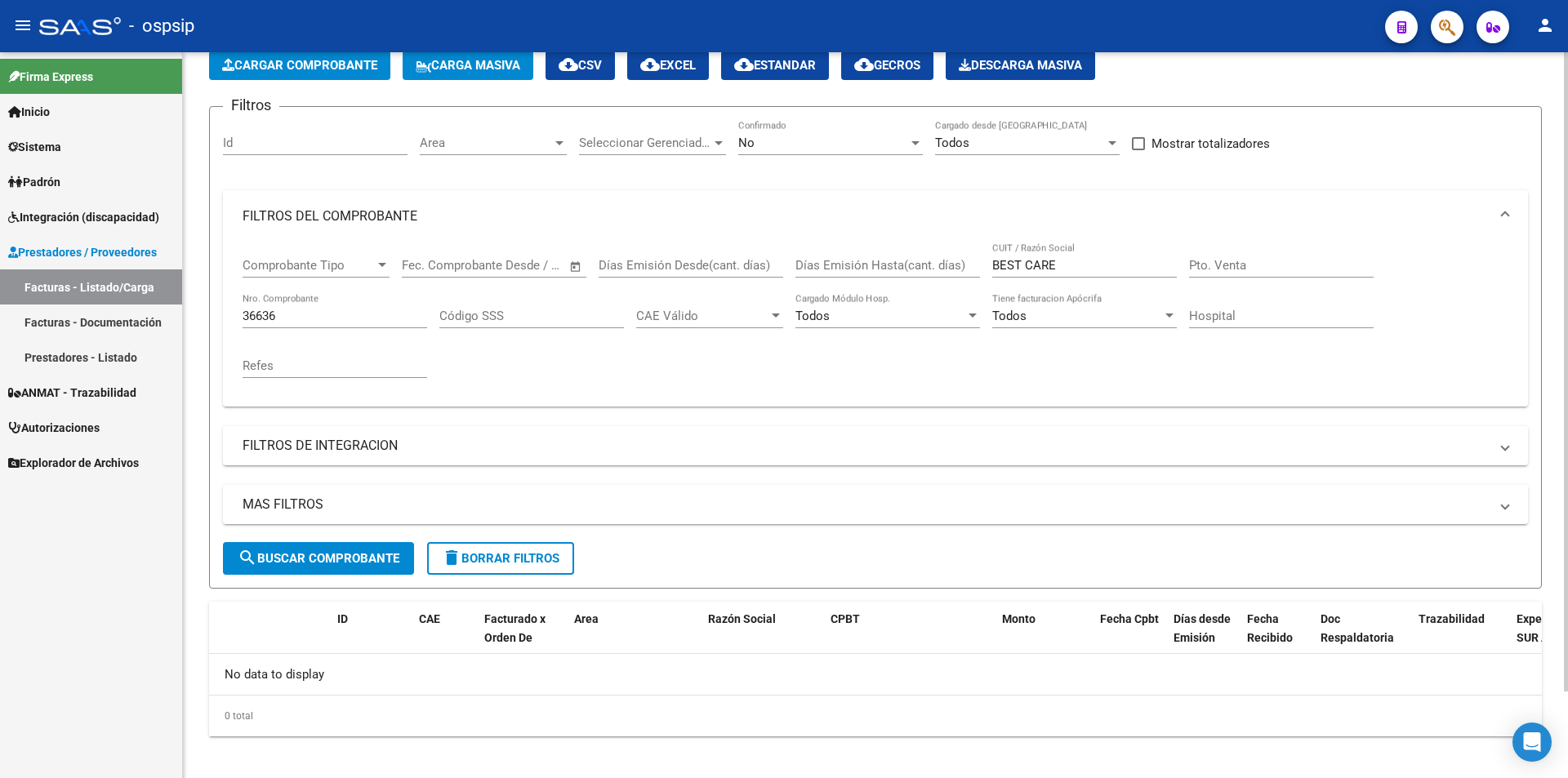
click at [275, 316] on input "36636" at bounding box center [335, 315] width 185 height 15
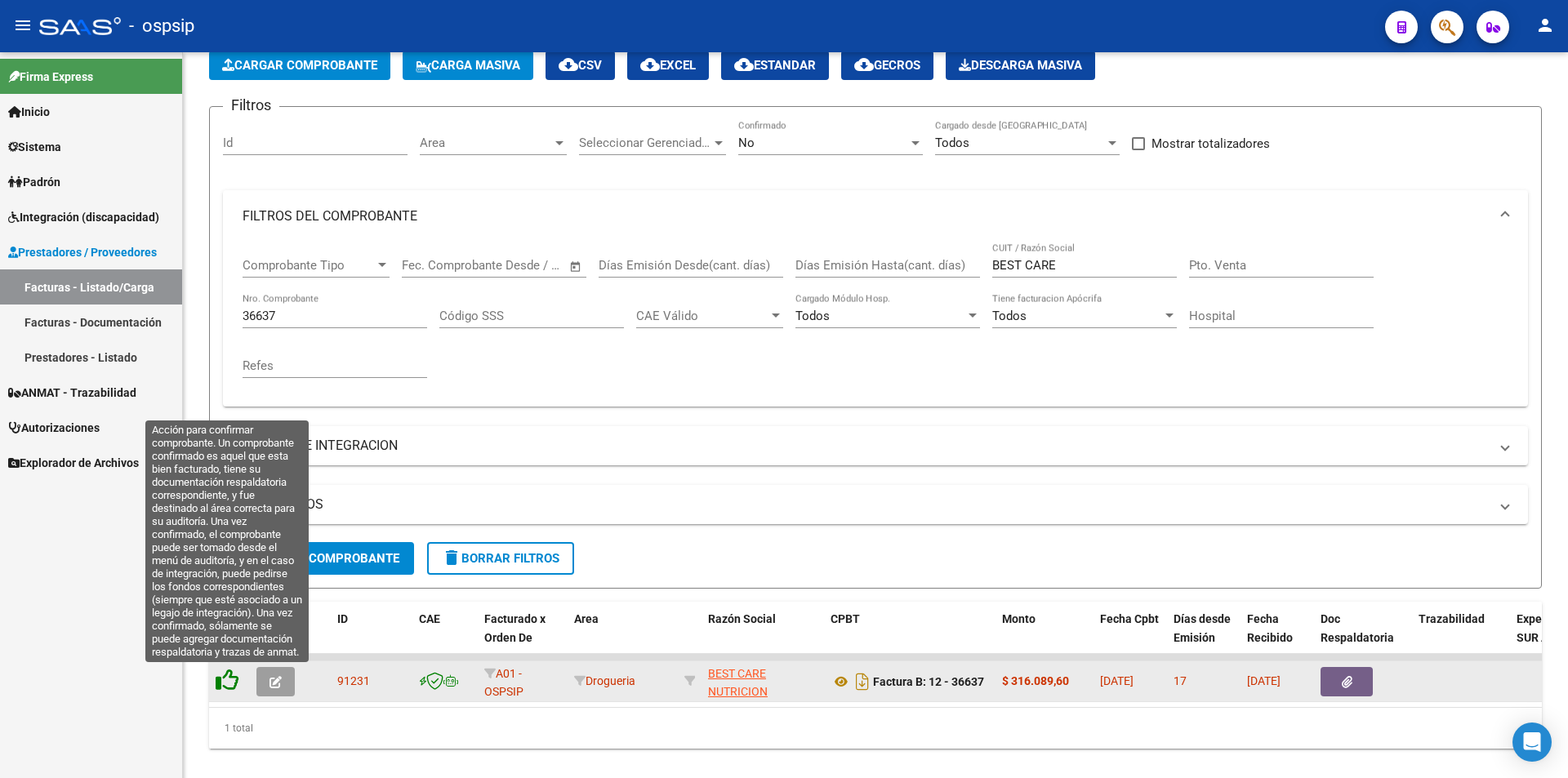
click at [236, 681] on icon at bounding box center [227, 680] width 23 height 23
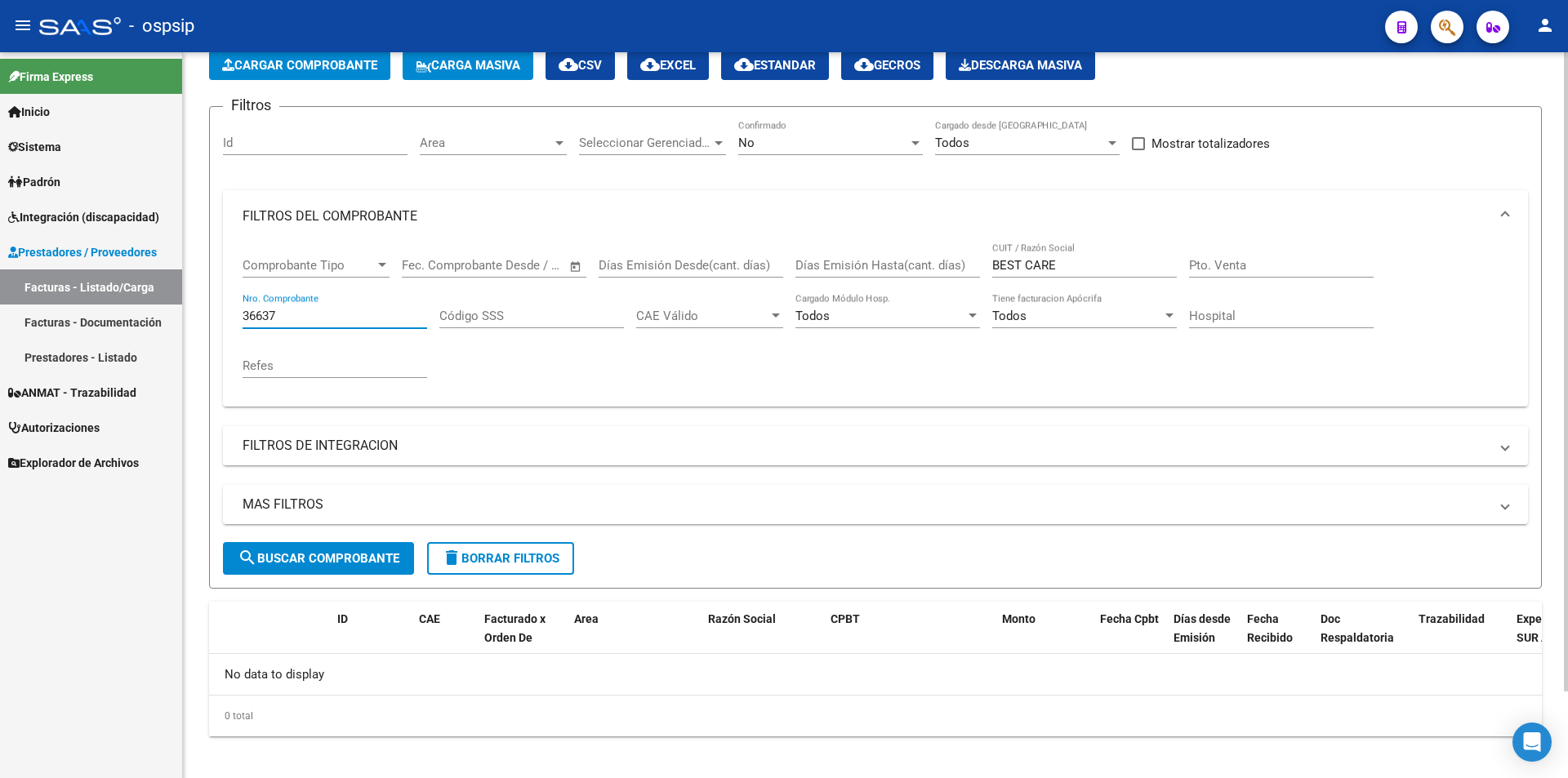
click at [294, 313] on input "36637" at bounding box center [335, 315] width 185 height 15
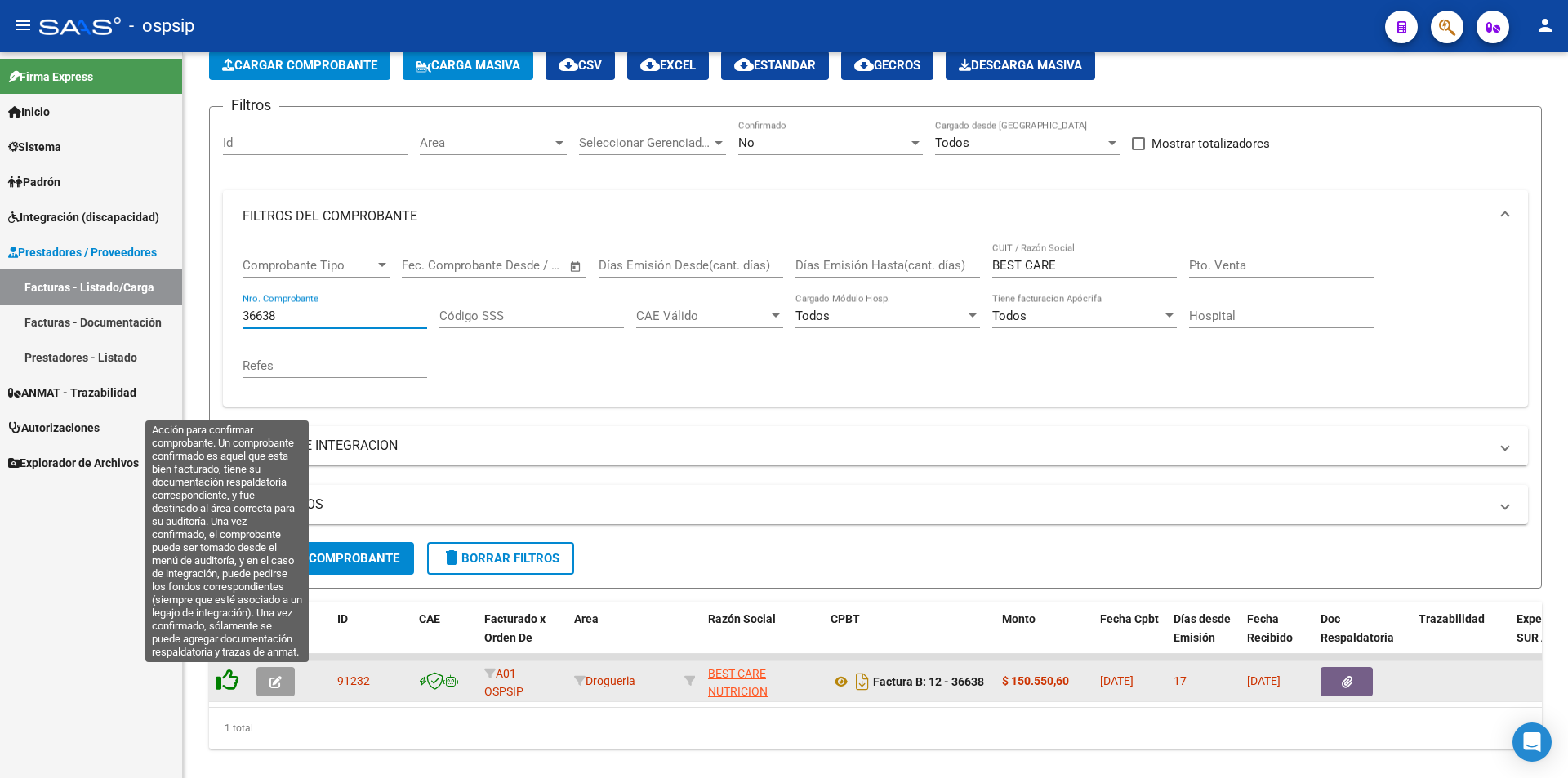
click at [224, 681] on icon at bounding box center [227, 680] width 23 height 23
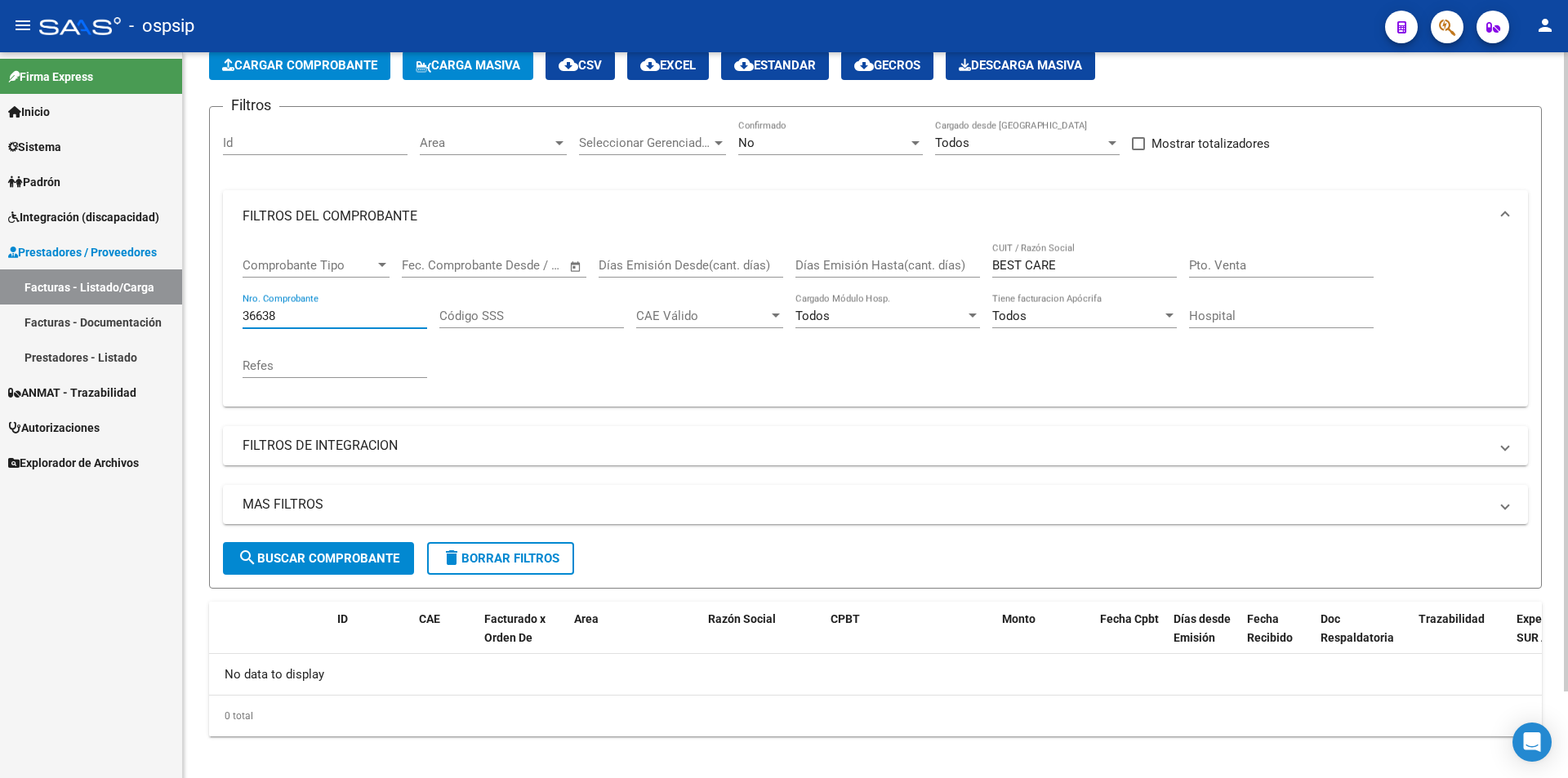
click at [291, 315] on input "36638" at bounding box center [335, 315] width 185 height 15
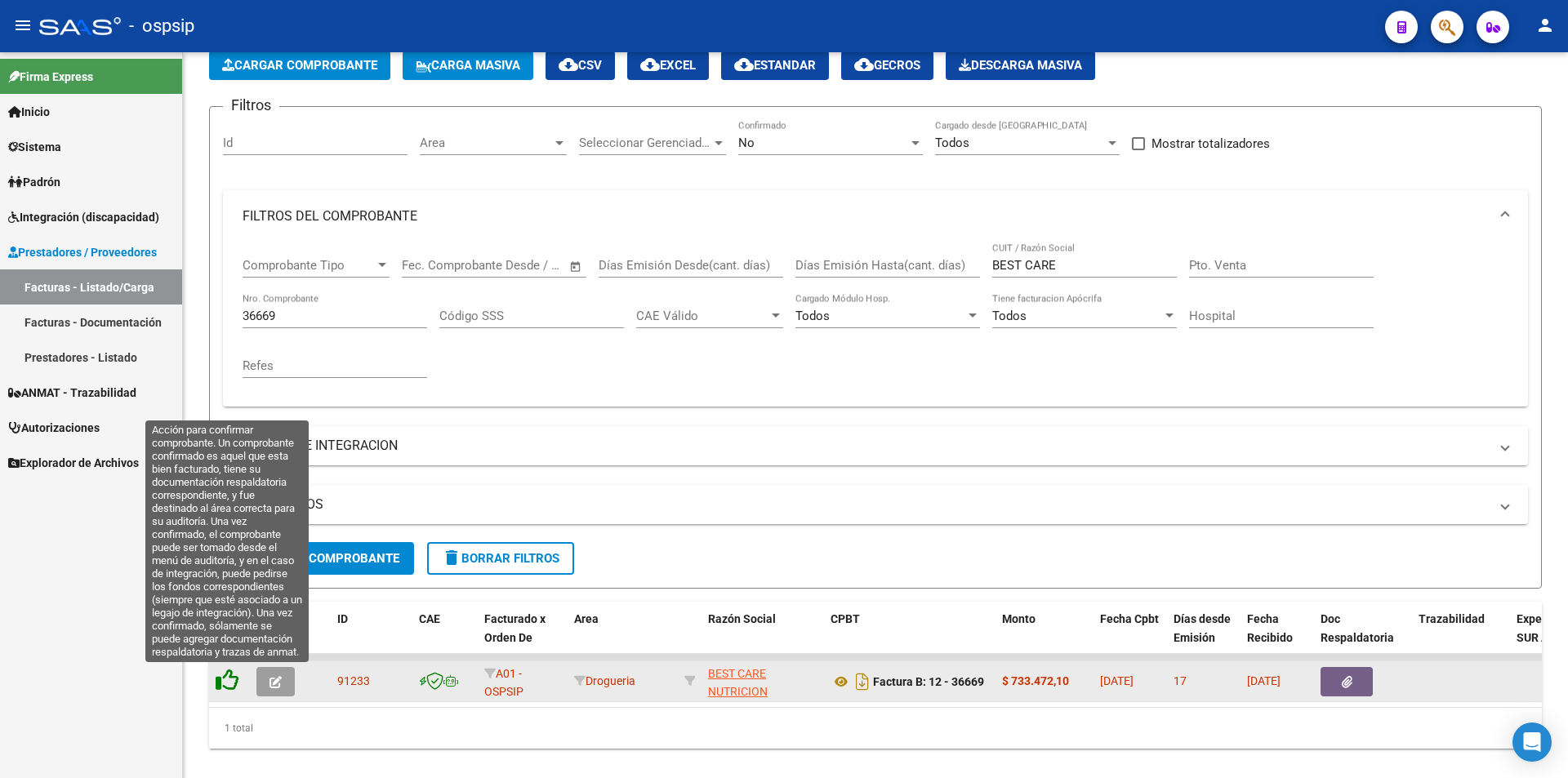
click at [219, 683] on icon at bounding box center [227, 680] width 23 height 23
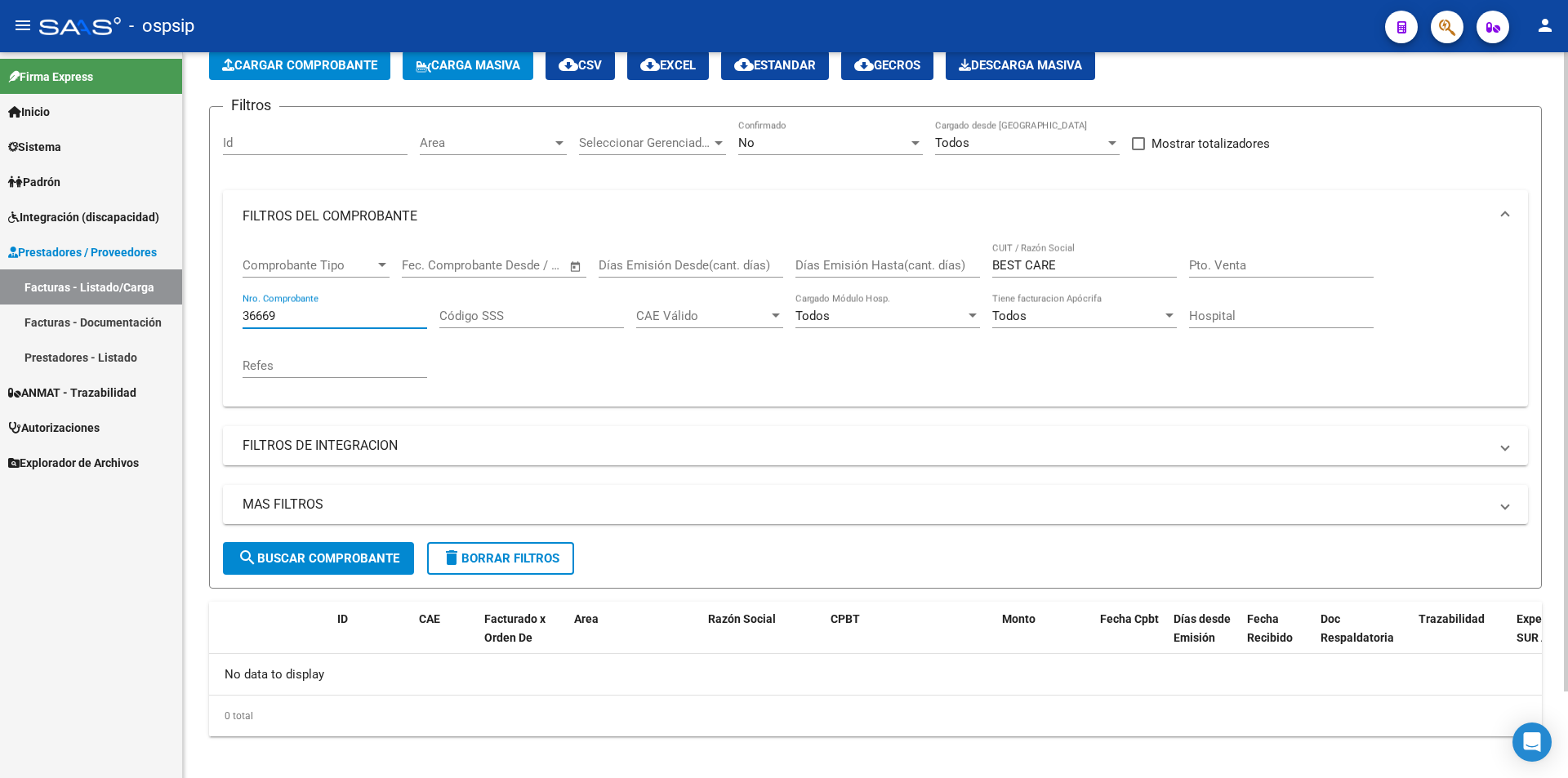
click at [290, 317] on input "36669" at bounding box center [335, 315] width 185 height 15
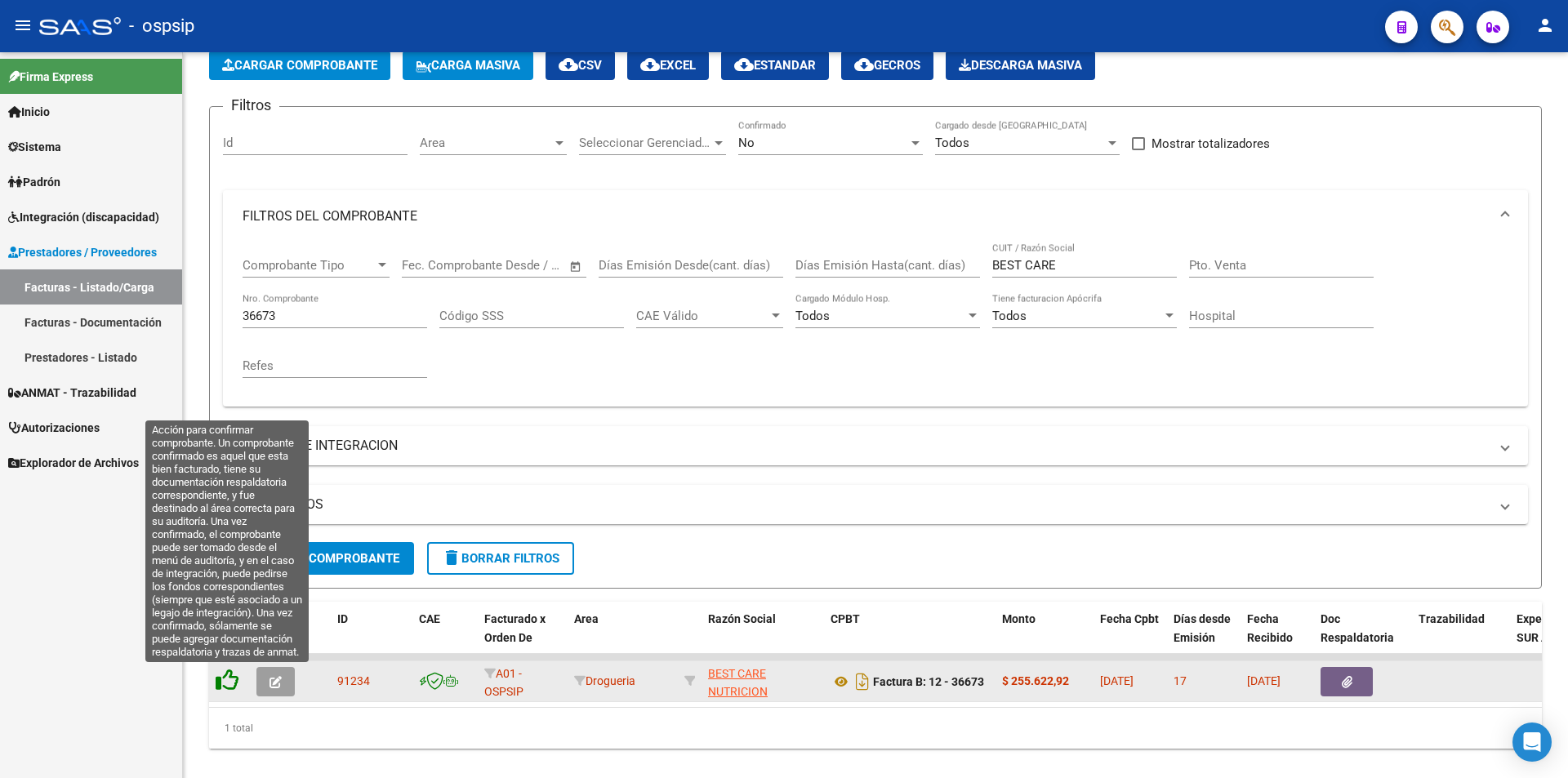
click at [221, 683] on icon at bounding box center [227, 680] width 23 height 23
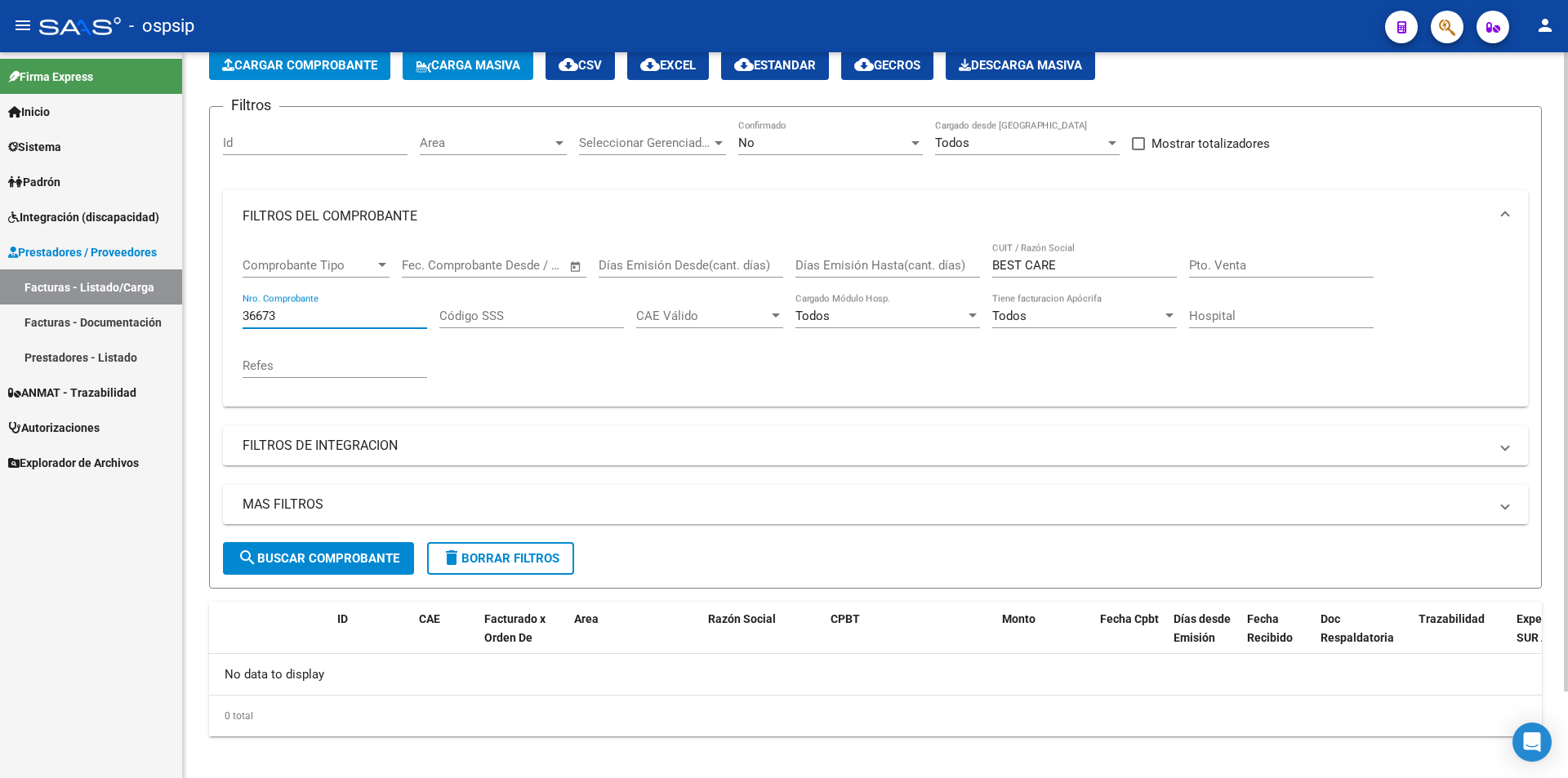
click at [294, 315] on input "36673" at bounding box center [335, 315] width 185 height 15
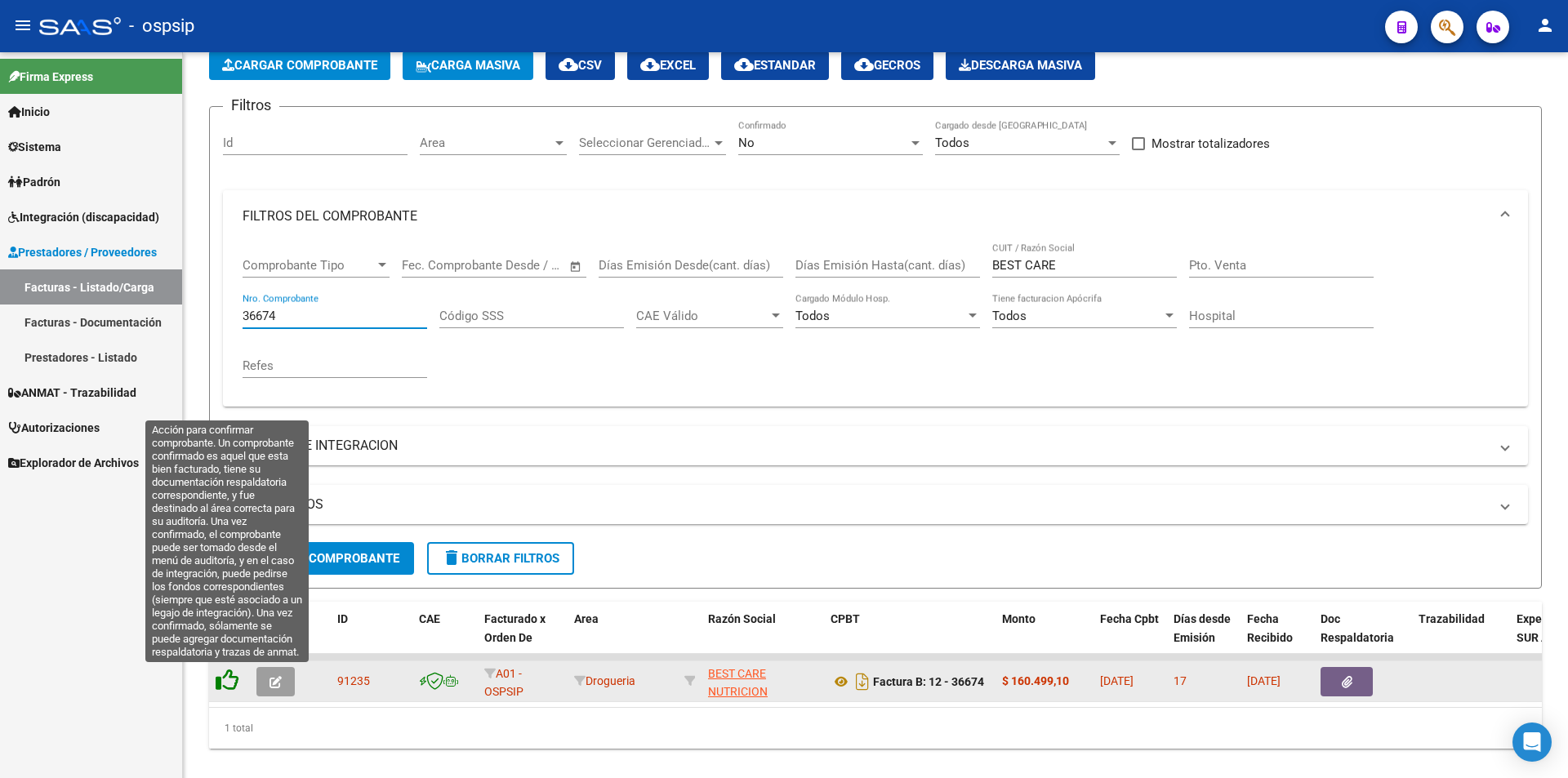
click at [223, 673] on icon at bounding box center [227, 680] width 23 height 23
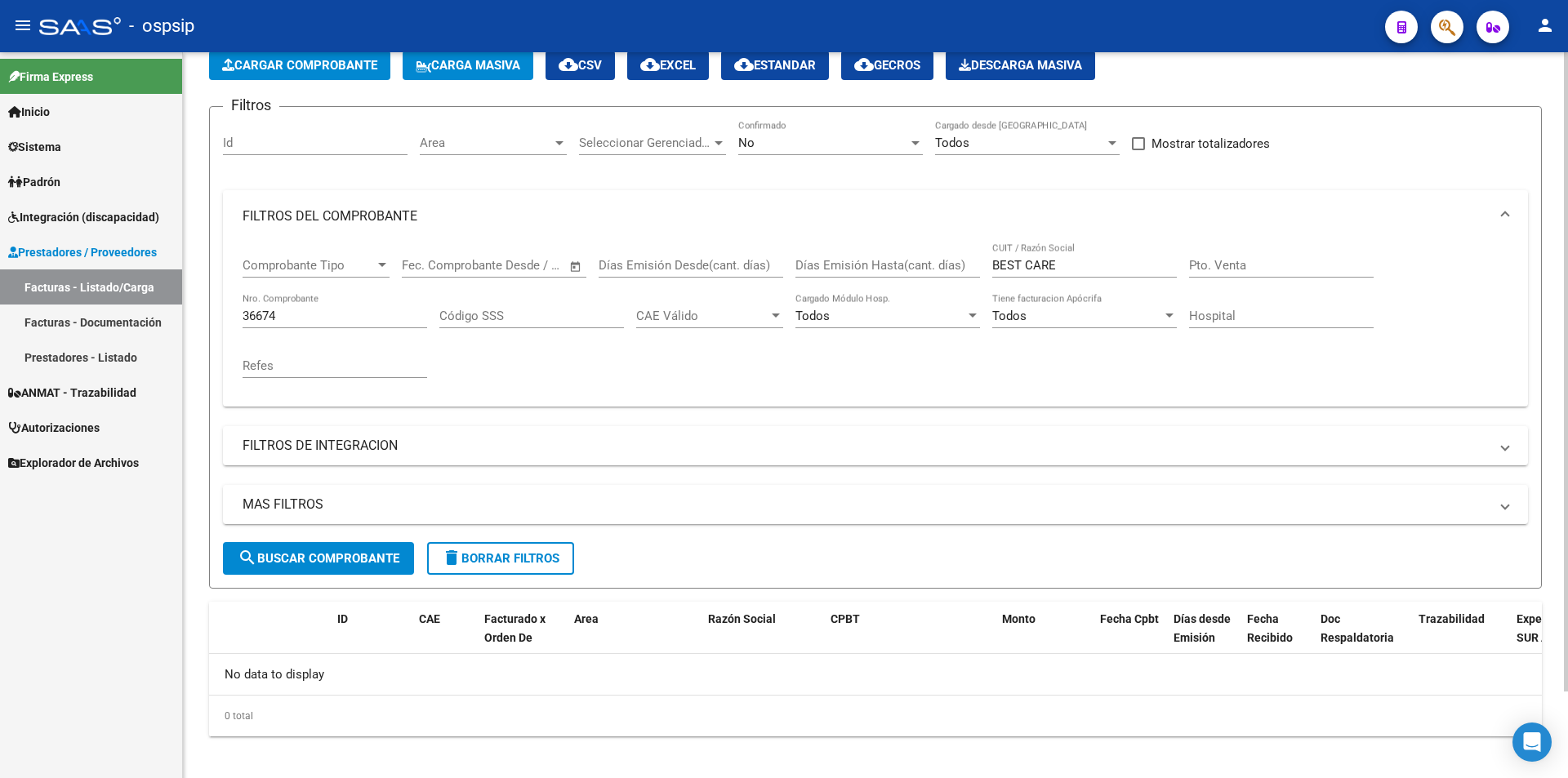
click at [305, 316] on input "36674" at bounding box center [335, 315] width 185 height 15
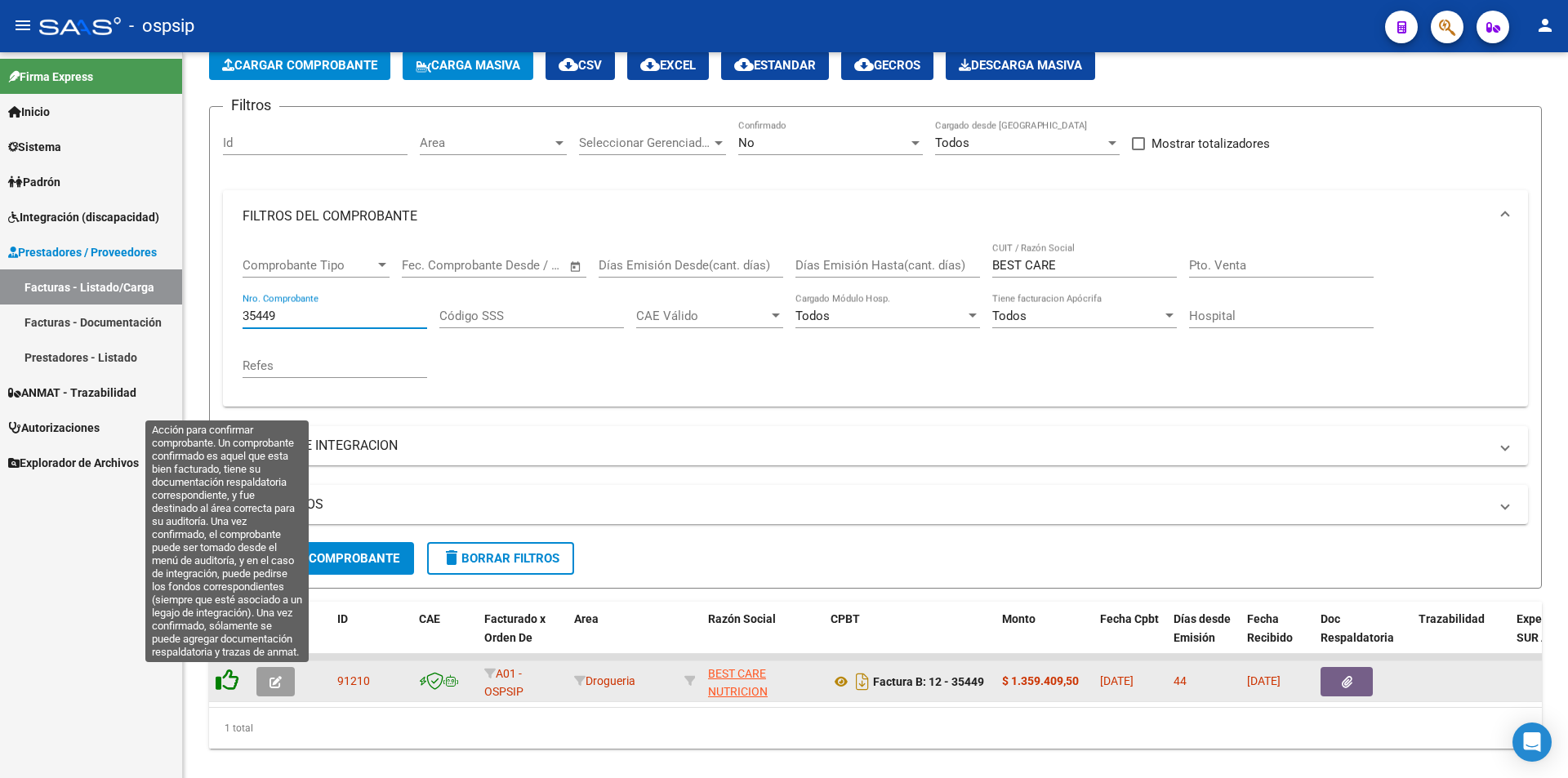
click at [228, 683] on icon at bounding box center [227, 680] width 23 height 23
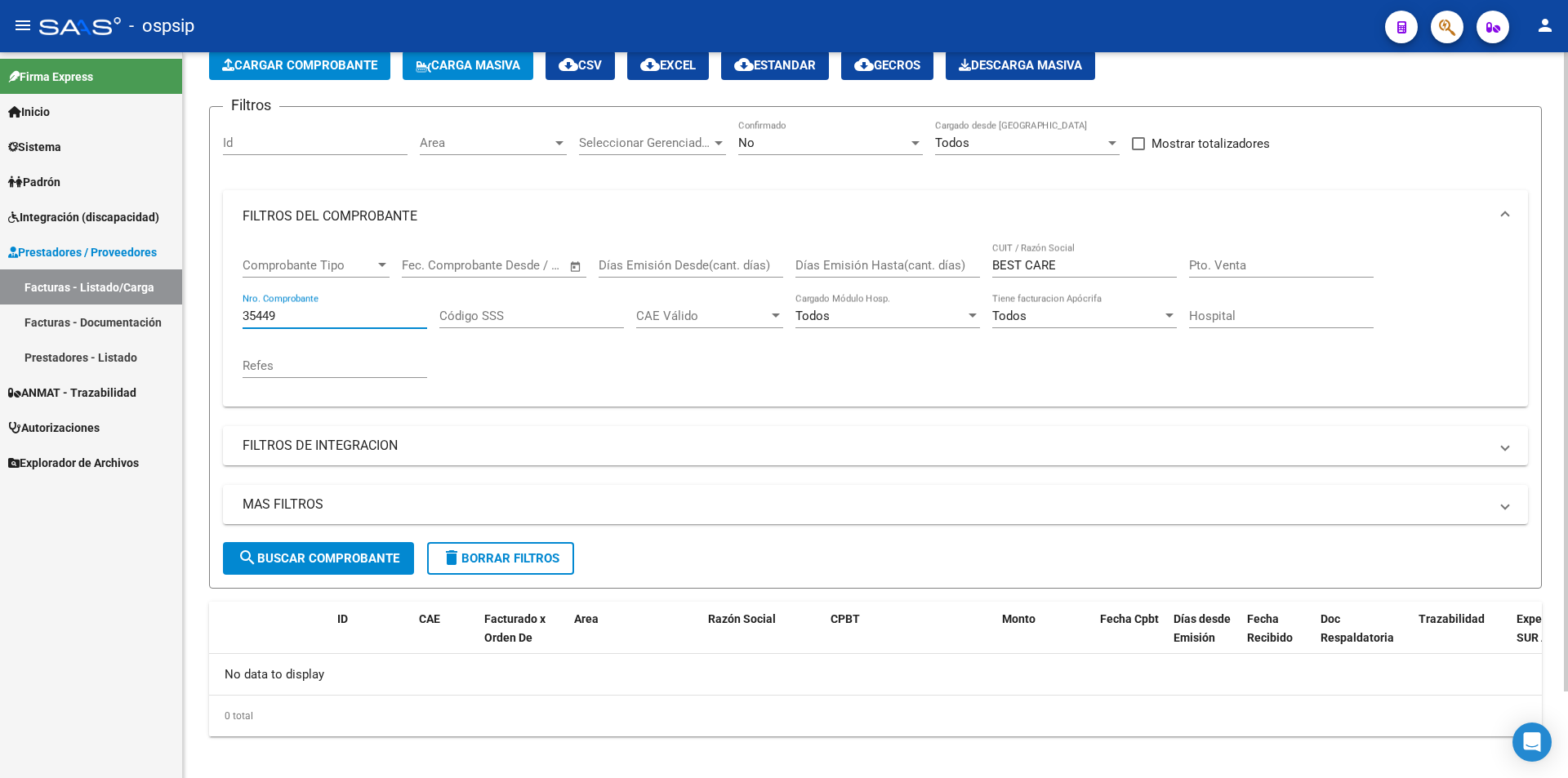
click at [297, 320] on input "35449" at bounding box center [335, 315] width 185 height 15
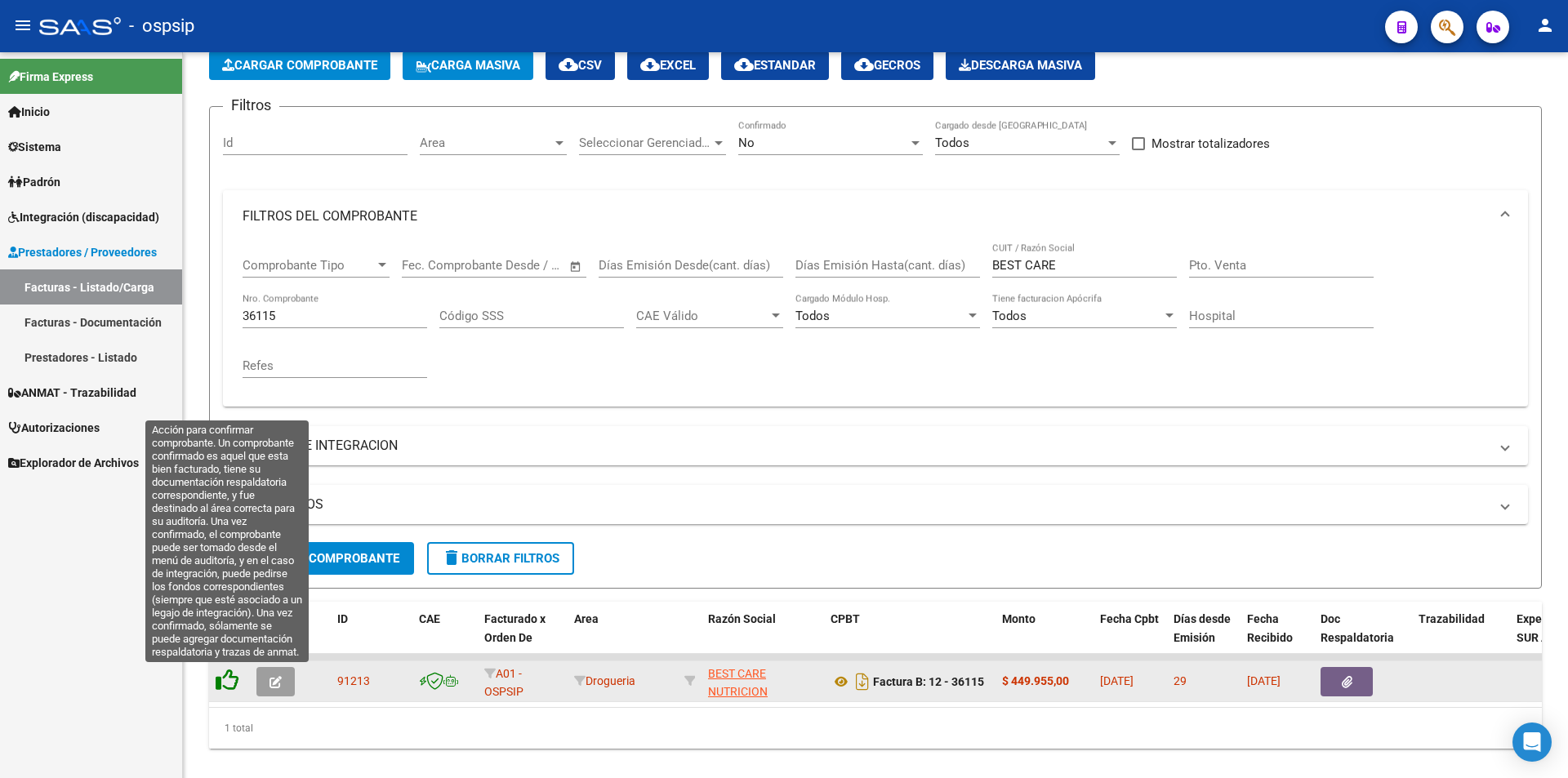
click at [231, 684] on icon at bounding box center [227, 680] width 23 height 23
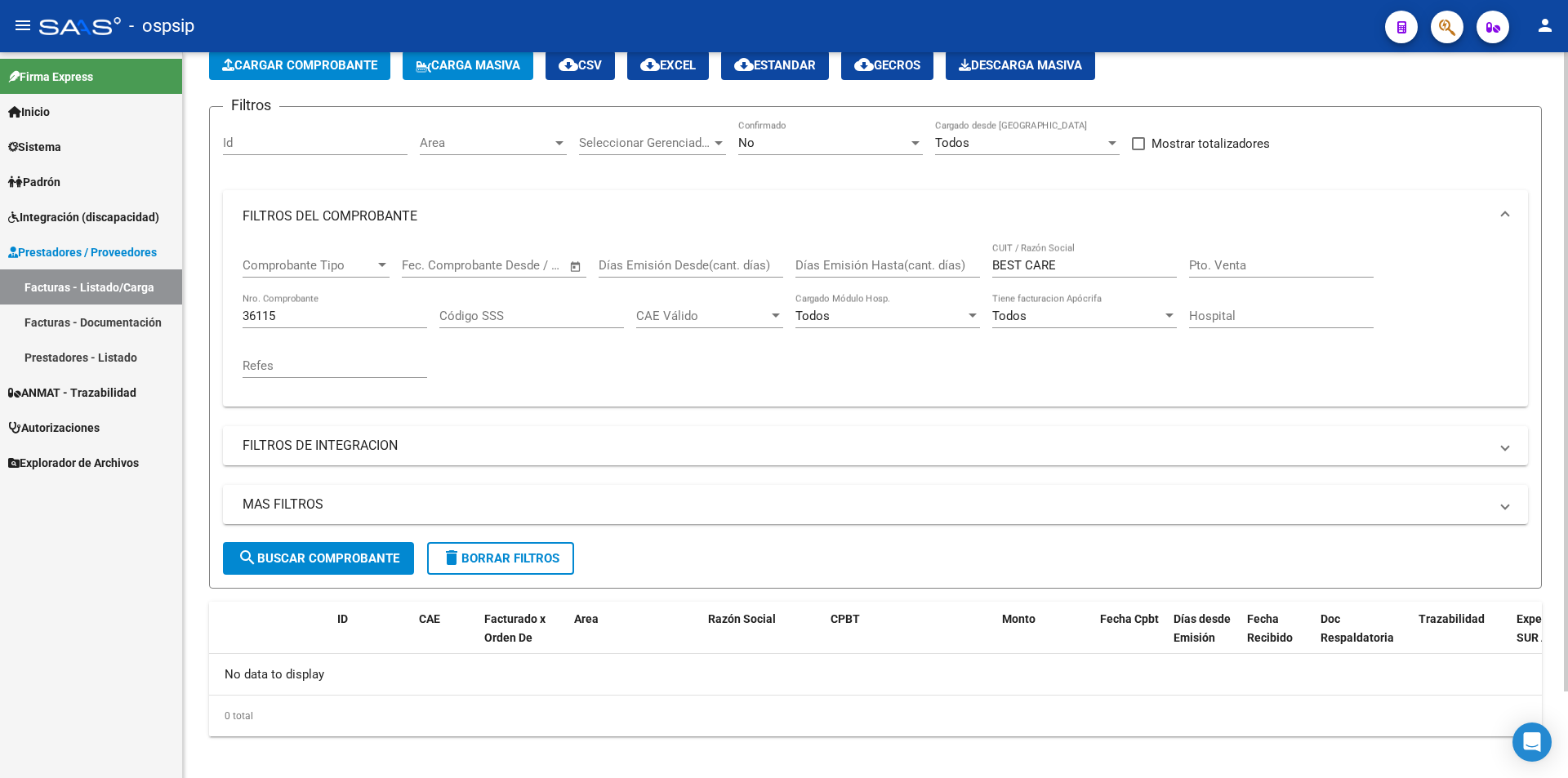
click at [308, 321] on input "36115" at bounding box center [335, 315] width 185 height 15
type input "3"
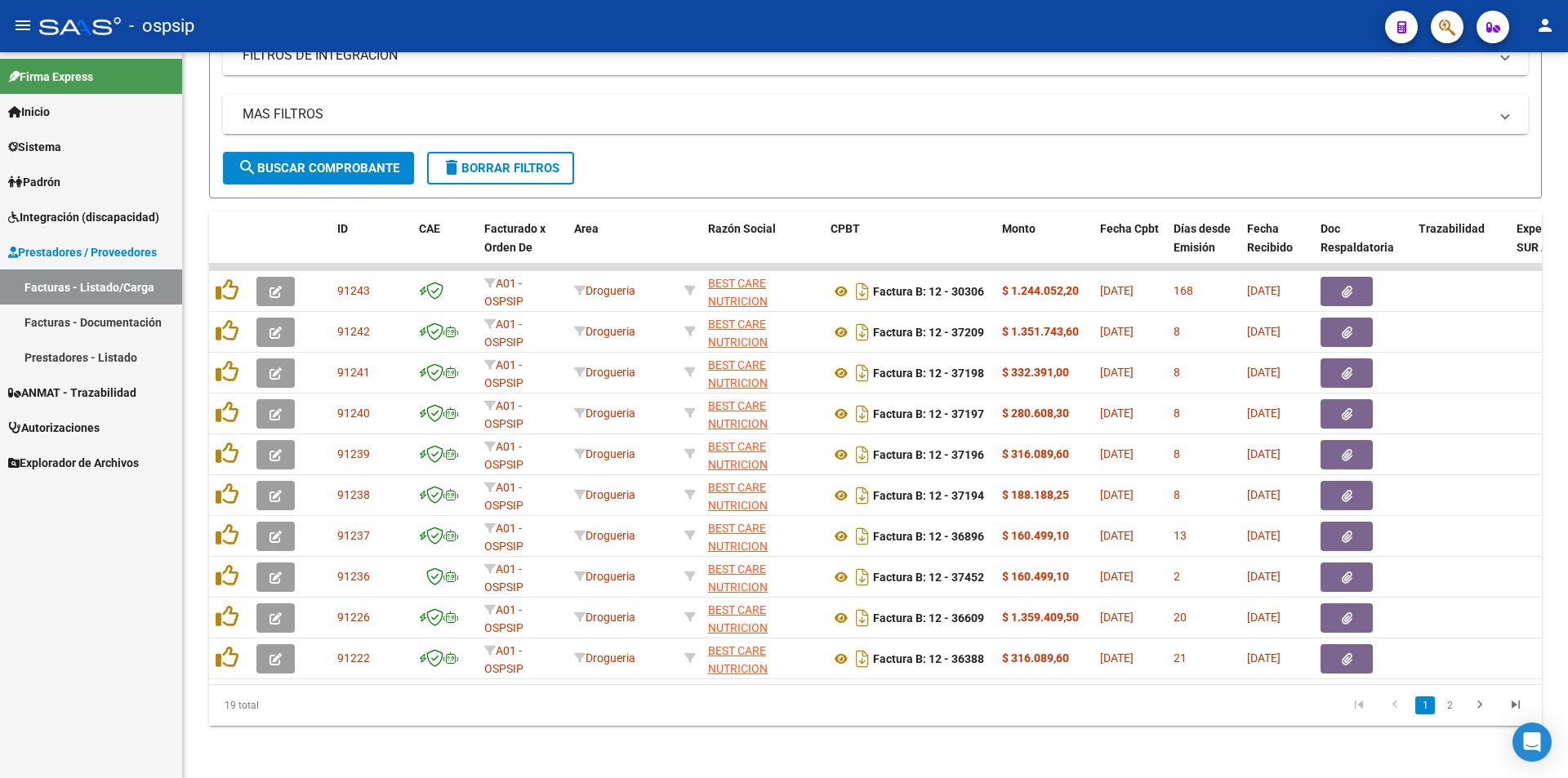
scroll to position [490, 0]
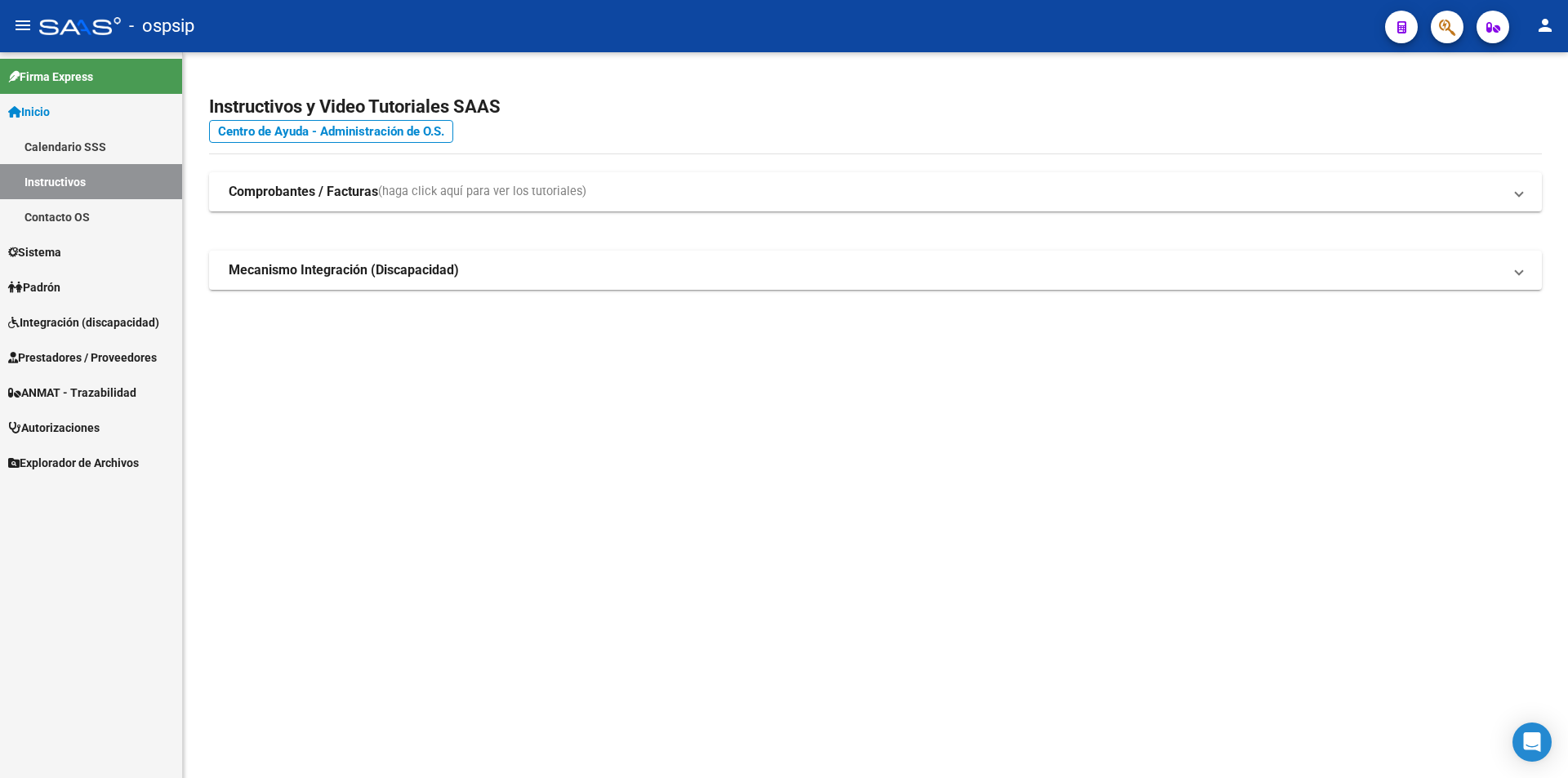
click at [58, 434] on span "Autorizaciones" at bounding box center [53, 428] width 91 height 18
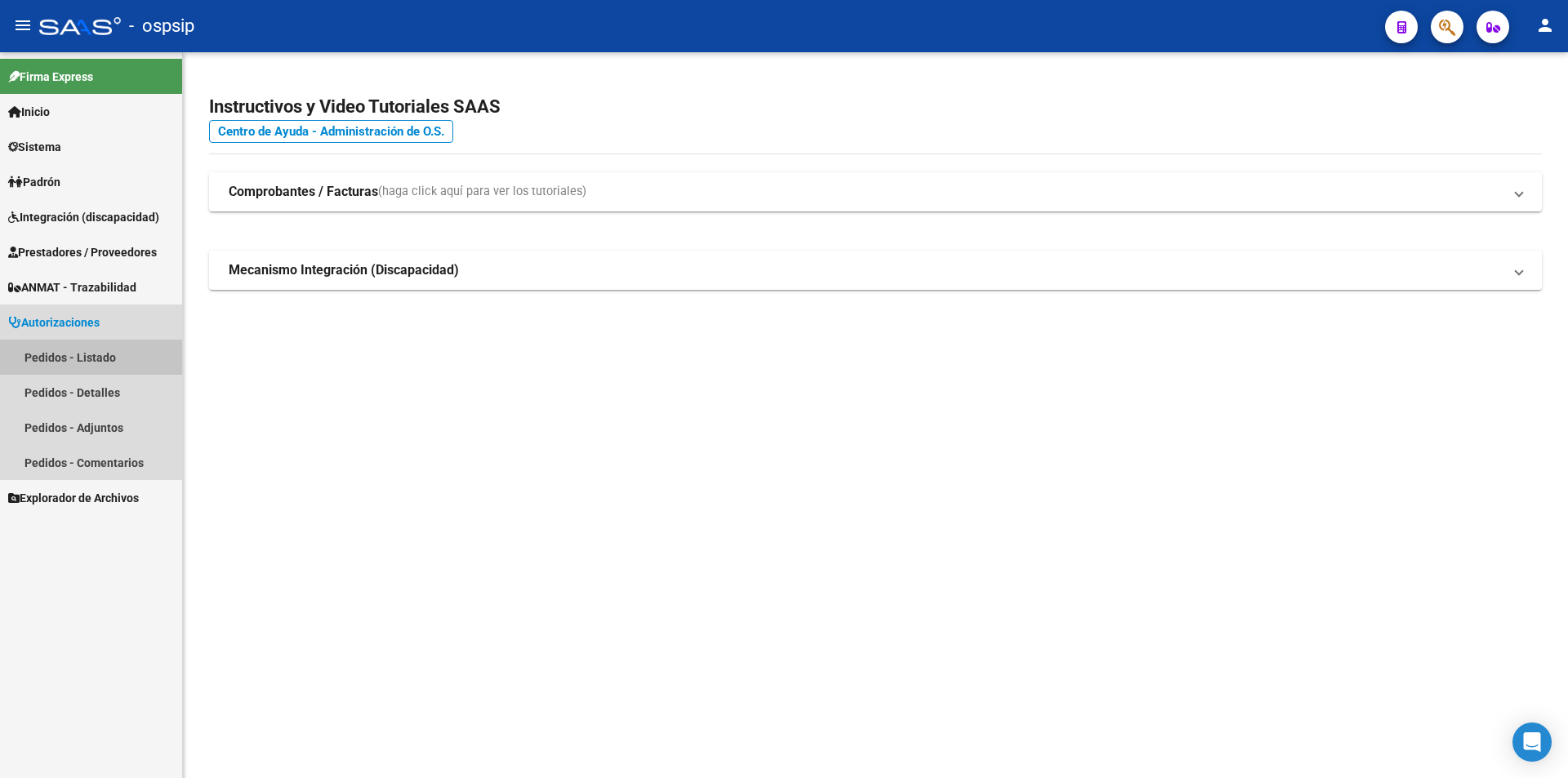
click at [59, 357] on link "Pedidos - Listado" at bounding box center [91, 357] width 182 height 35
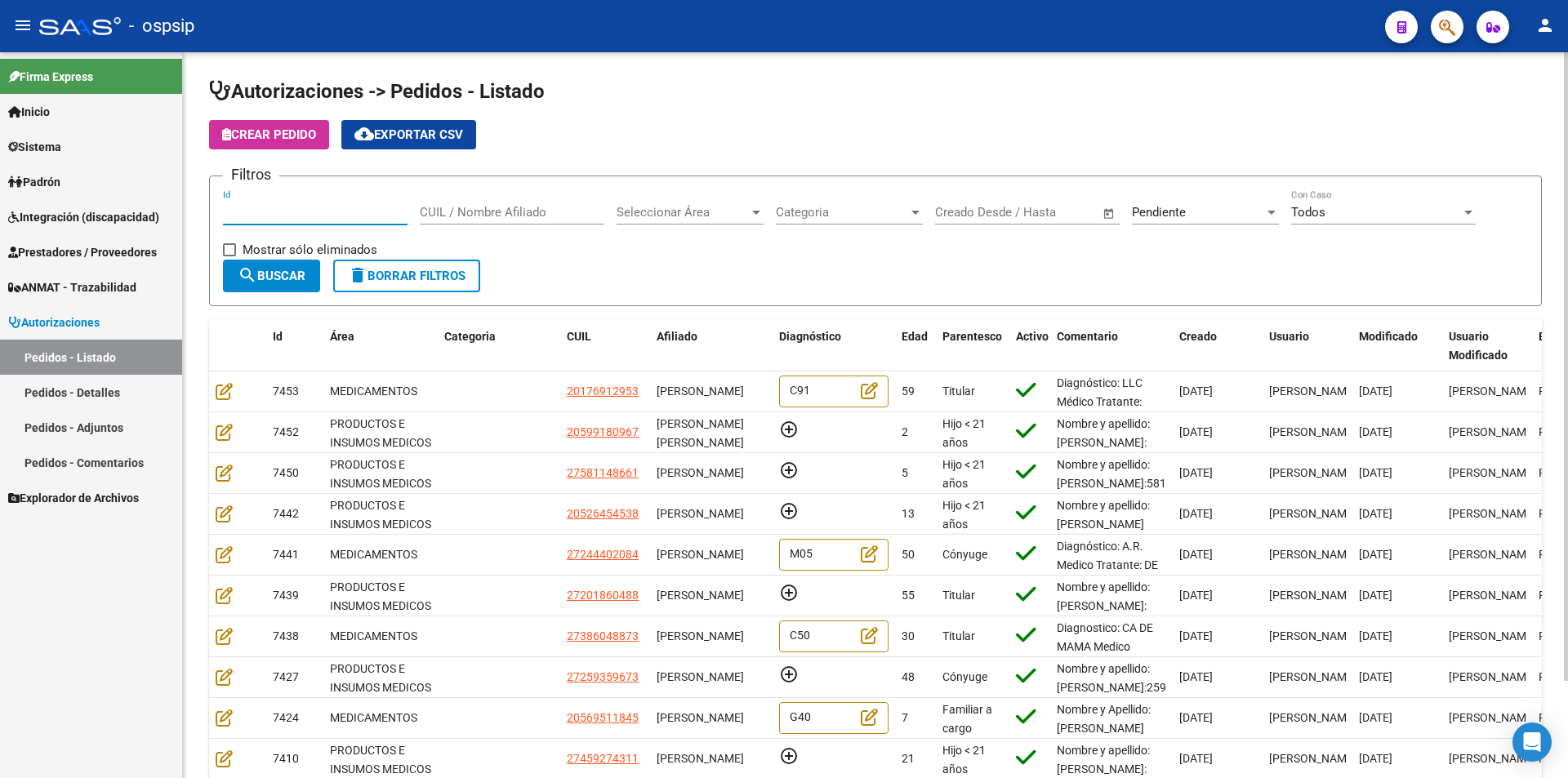
click at [259, 212] on input "Id" at bounding box center [315, 212] width 185 height 15
type input "6993"
click at [754, 212] on div at bounding box center [755, 213] width 8 height 4
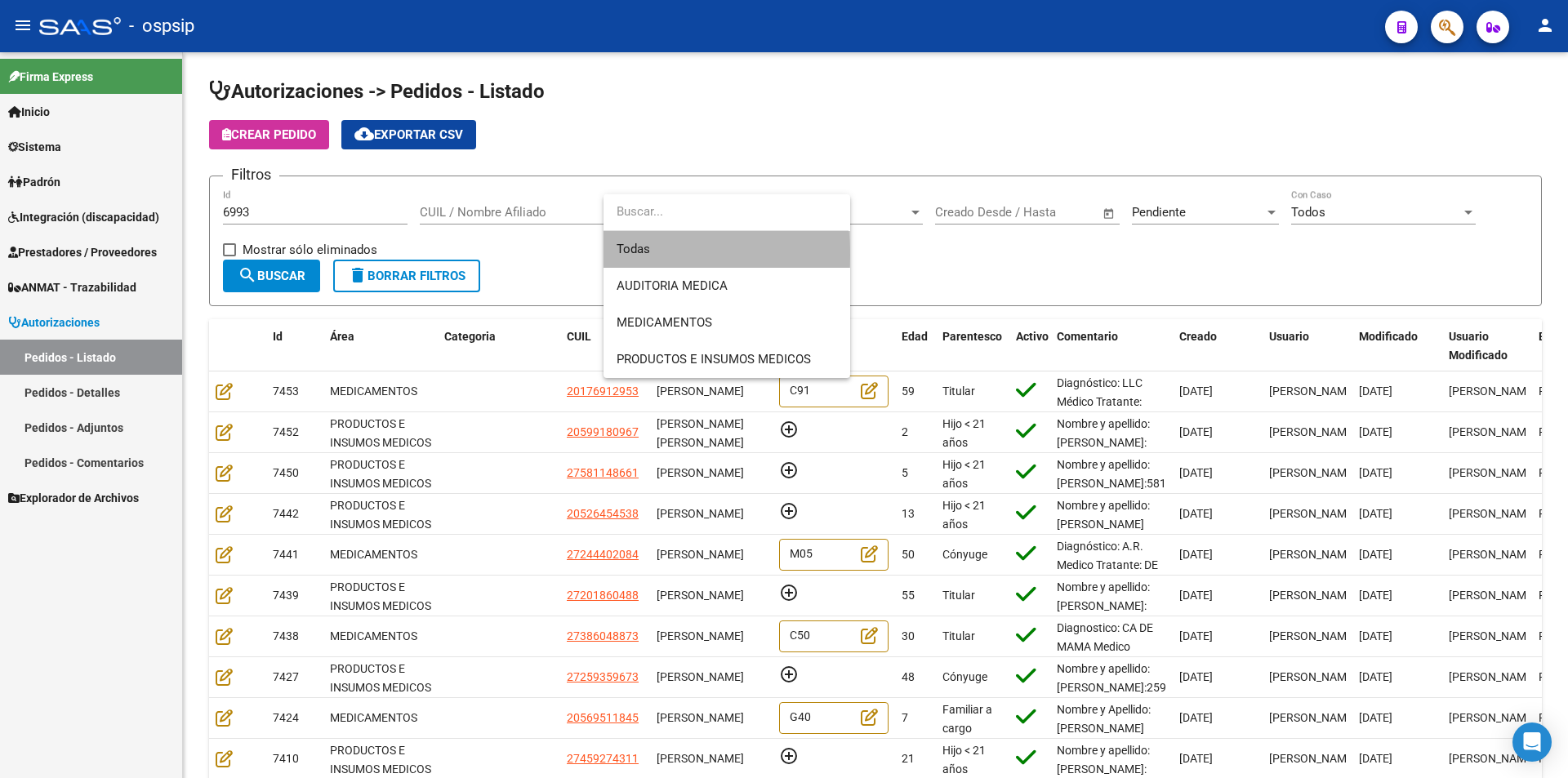
click at [628, 255] on span "Todas" at bounding box center [727, 249] width 220 height 37
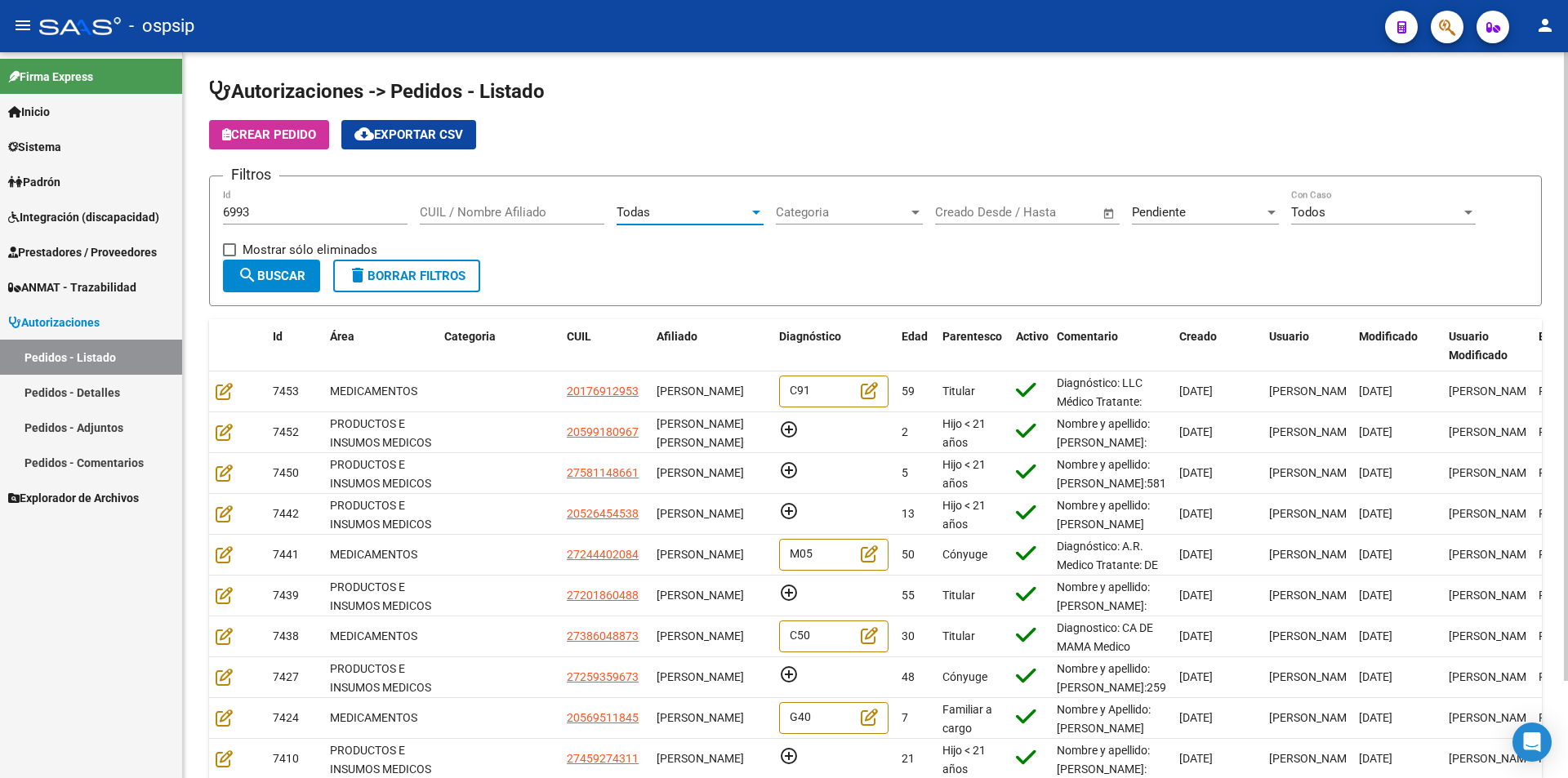
click at [1269, 213] on div at bounding box center [1271, 213] width 8 height 4
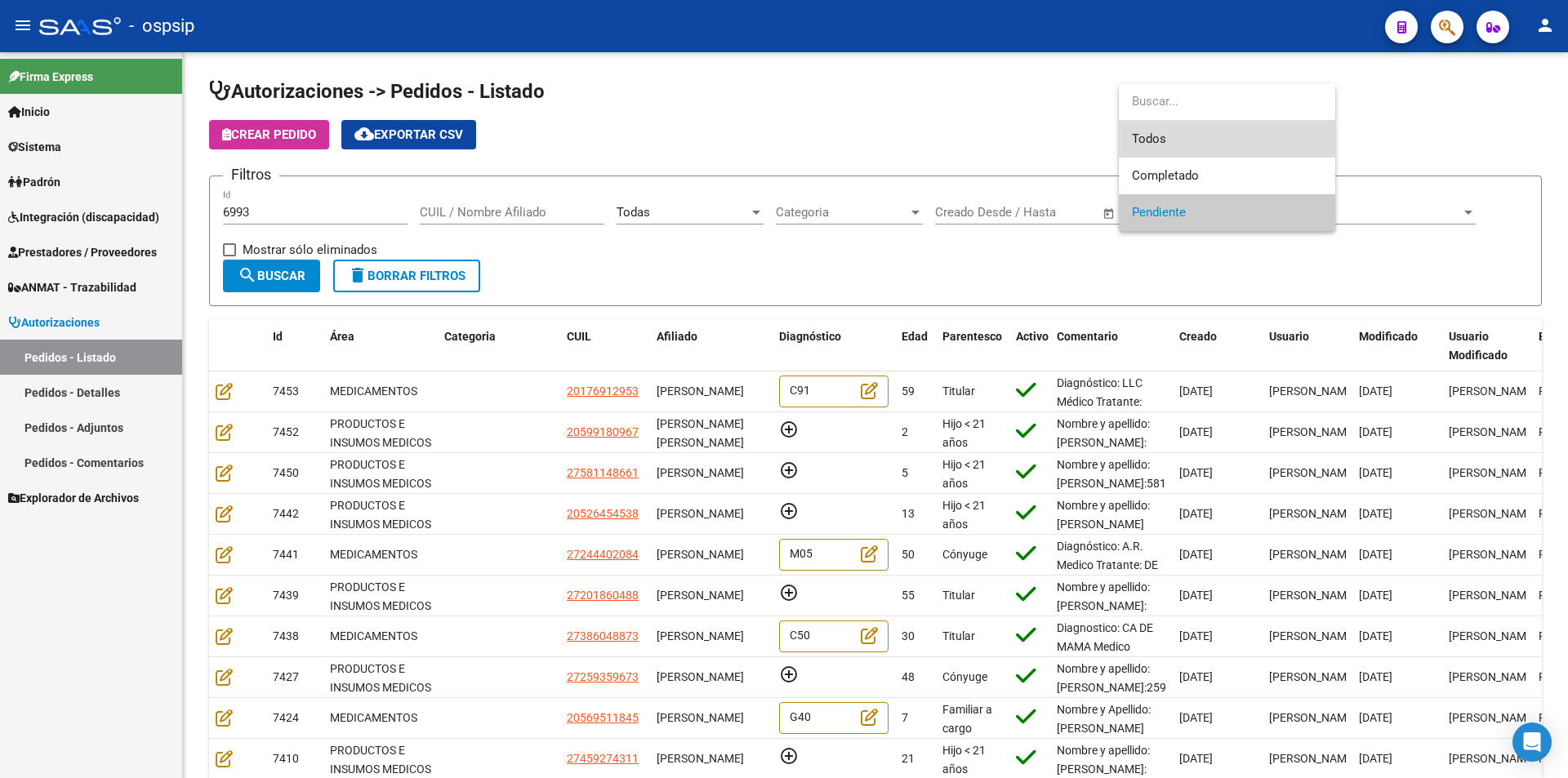
click at [1158, 138] on span "Todos" at bounding box center [1227, 139] width 190 height 37
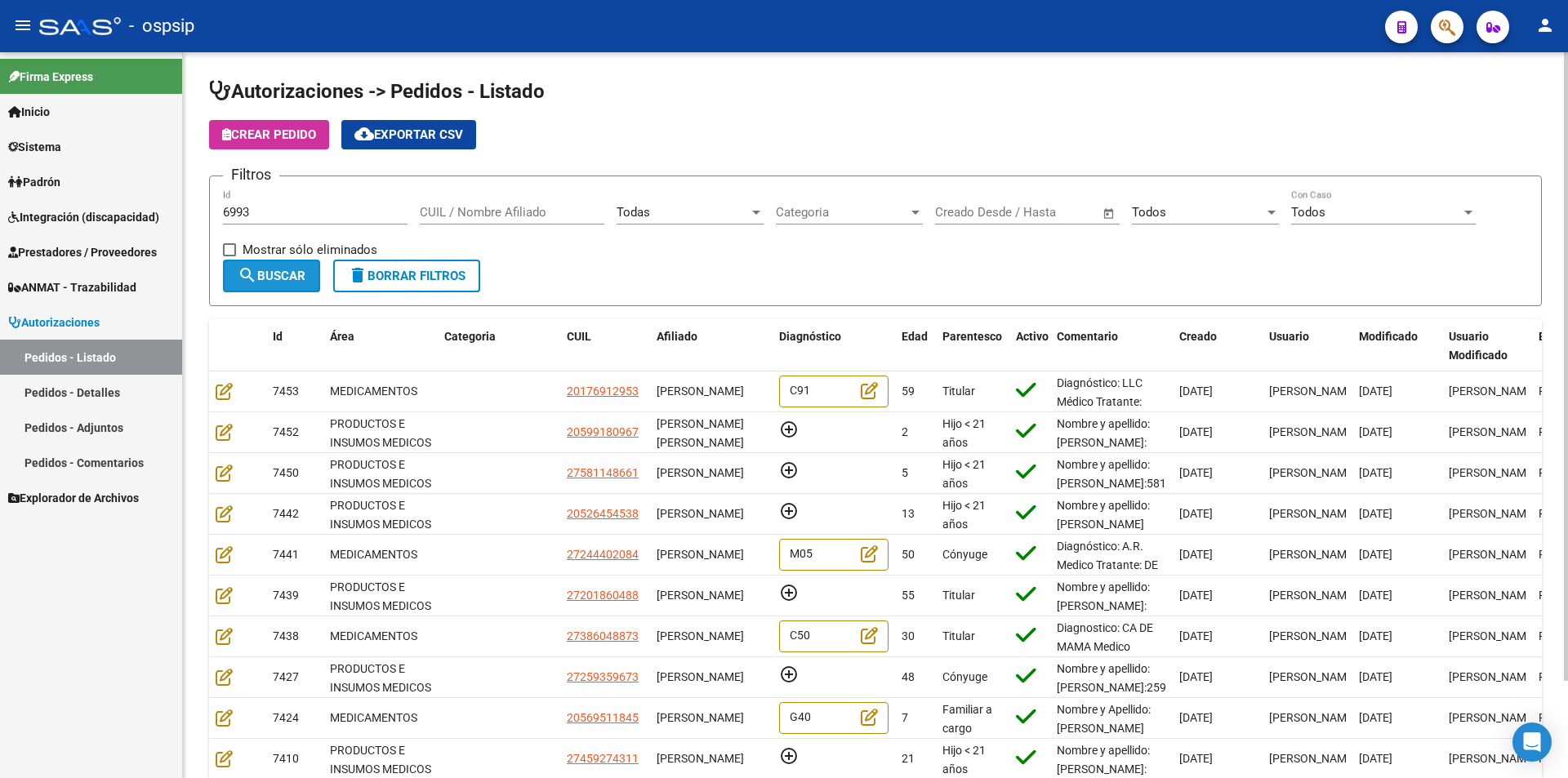
click at [257, 280] on span "search Buscar" at bounding box center [272, 275] width 68 height 15
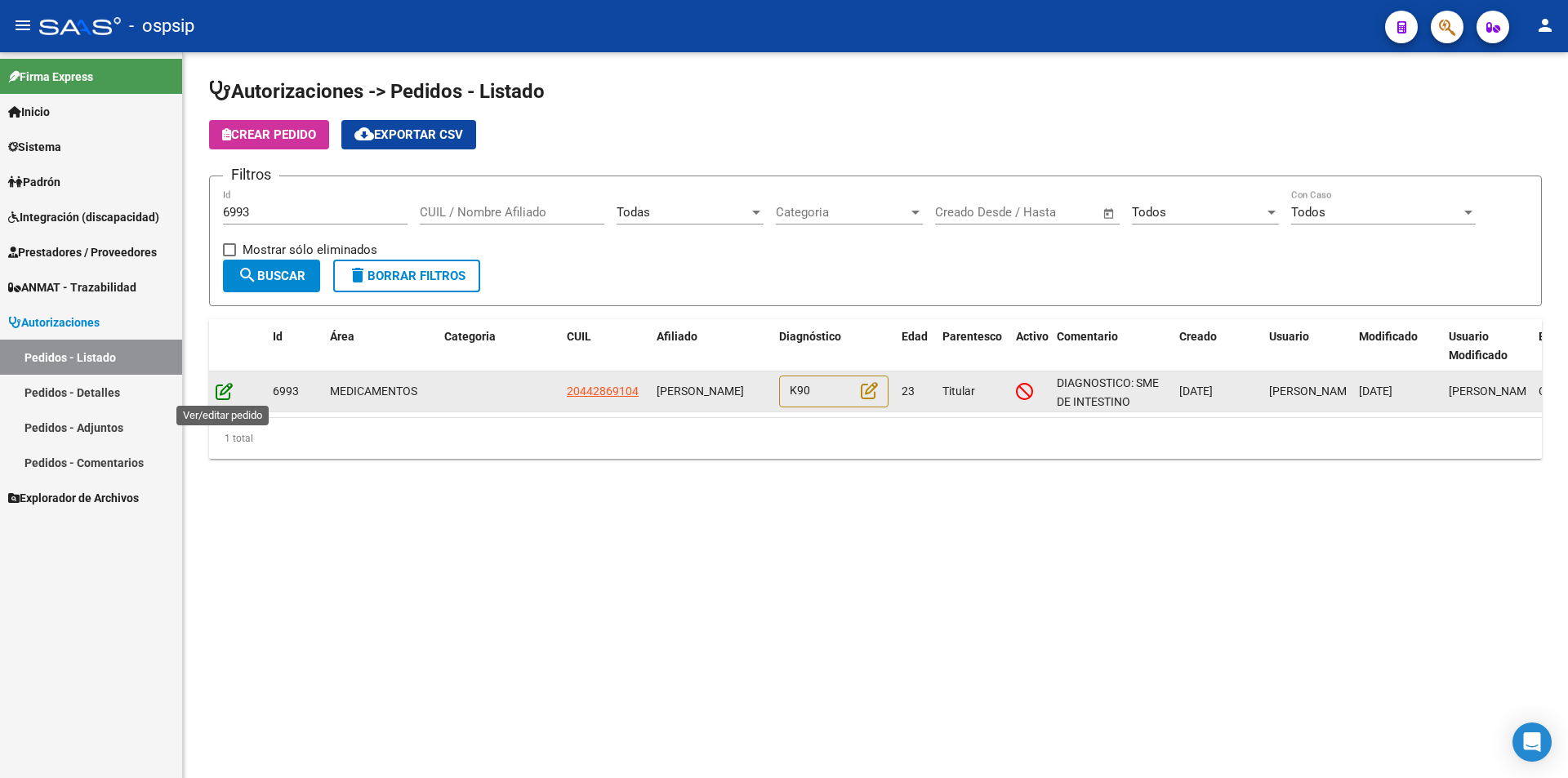
click at [227, 394] on icon at bounding box center [225, 391] width 17 height 18
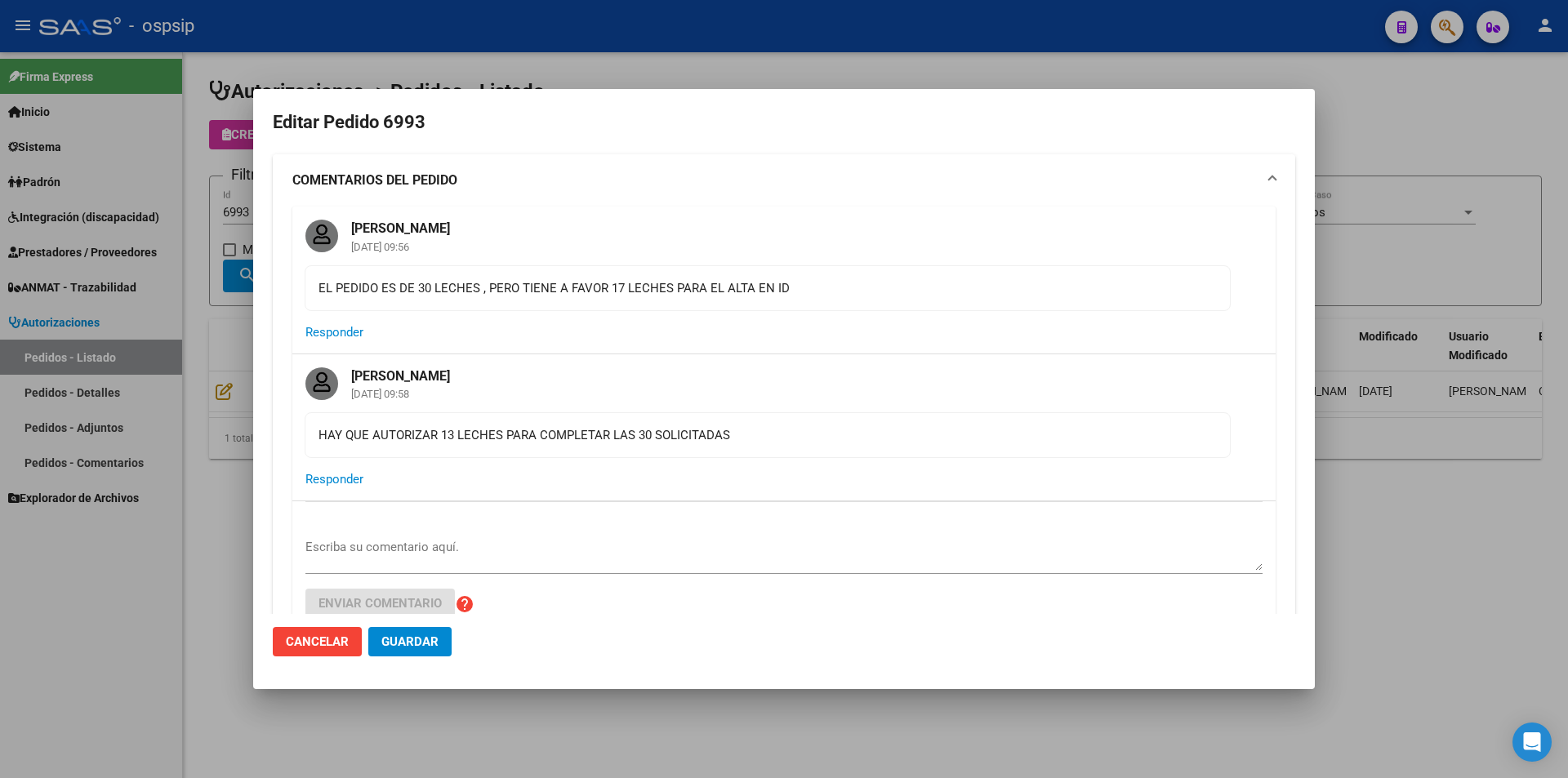
type input "[GEOGRAPHIC_DATA], [PERSON_NAME][STREET_ADDRESS][PERSON_NAME]"
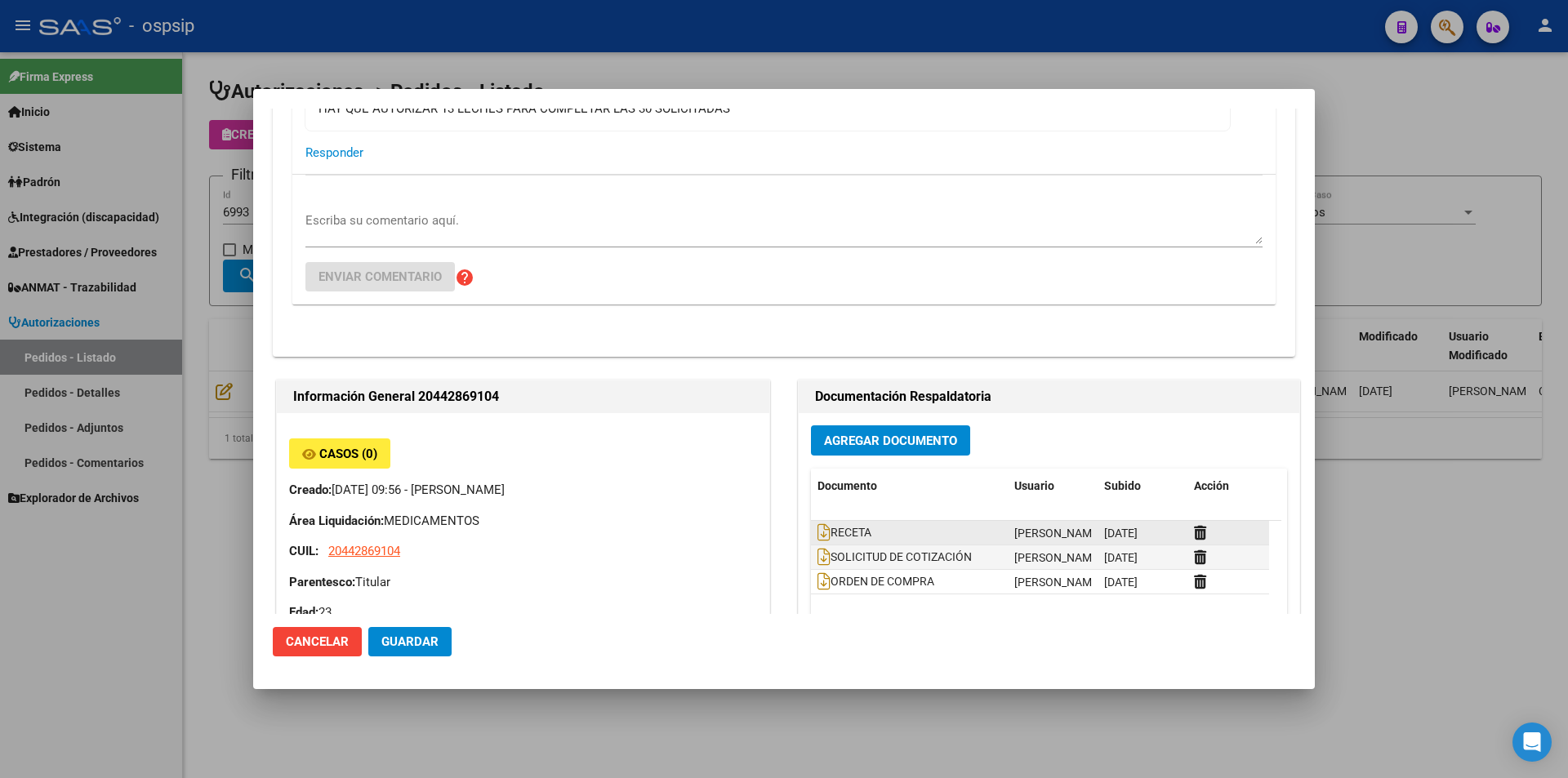
scroll to position [409, 0]
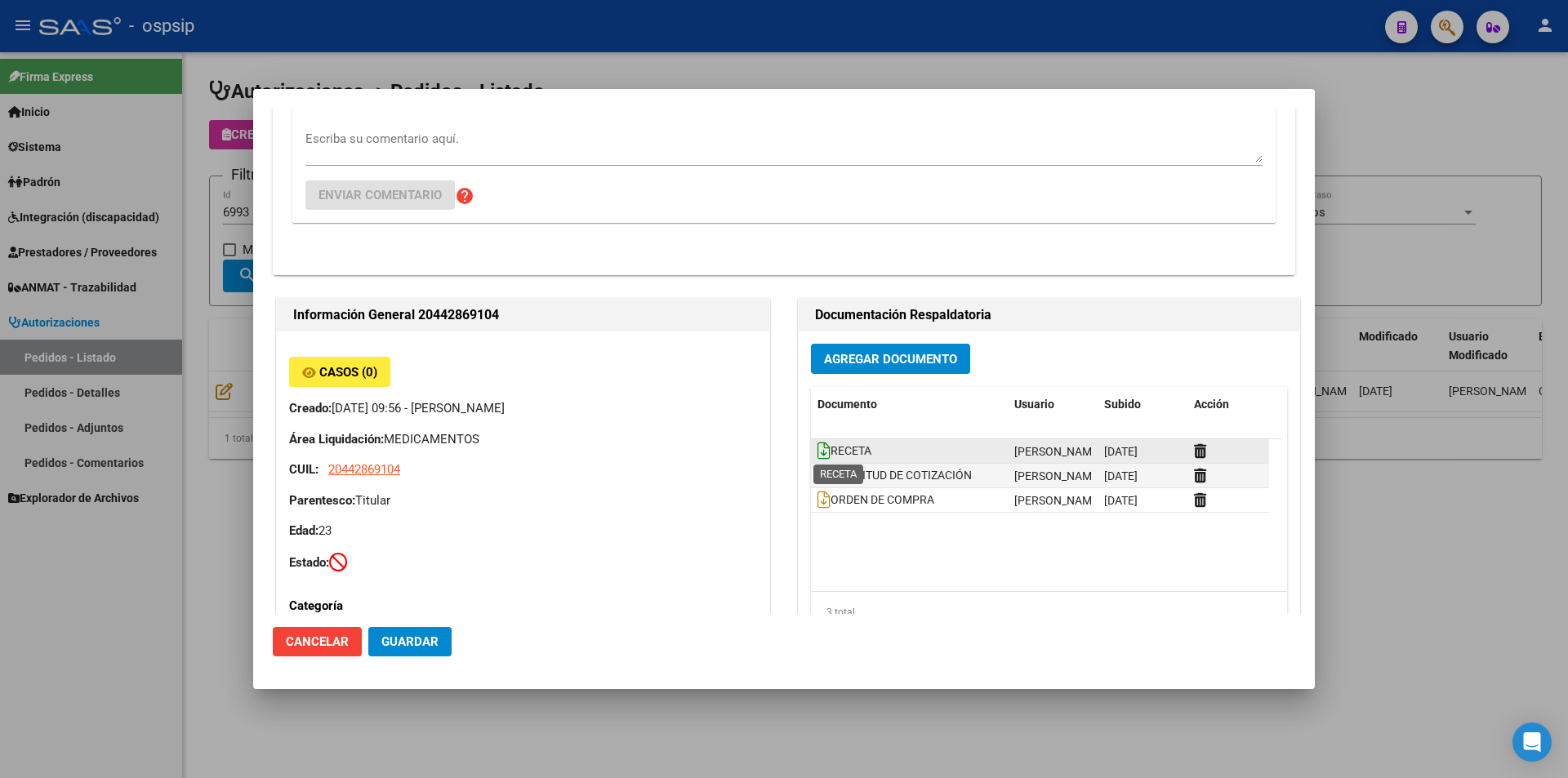
click at [817, 450] on icon at bounding box center [823, 450] width 13 height 18
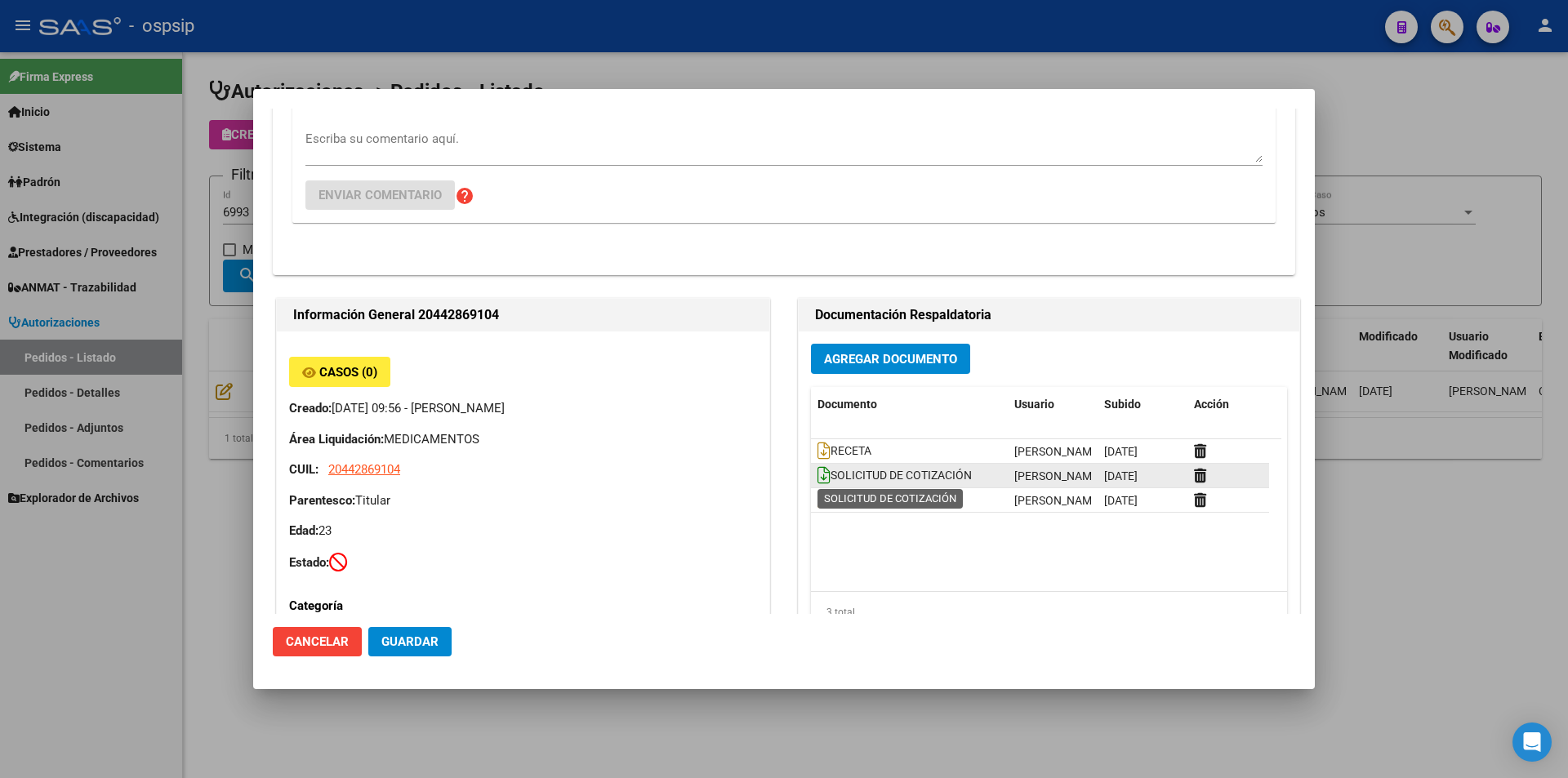
click at [817, 477] on icon at bounding box center [823, 475] width 13 height 18
click at [152, 569] on div at bounding box center [784, 389] width 1568 height 778
